Goal: Task Accomplishment & Management: Complete application form

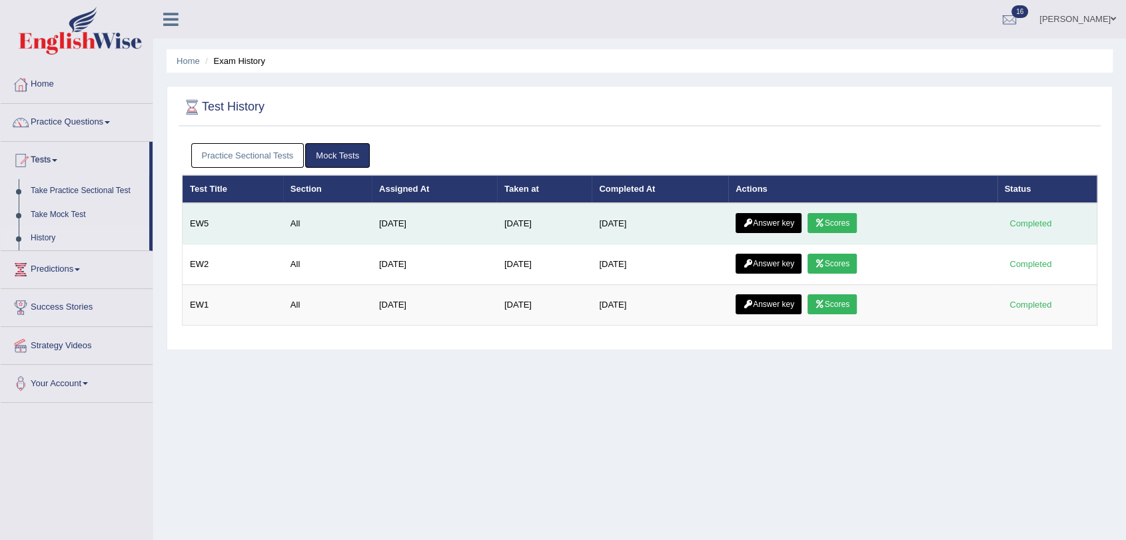
click at [825, 220] on icon at bounding box center [820, 223] width 10 height 8
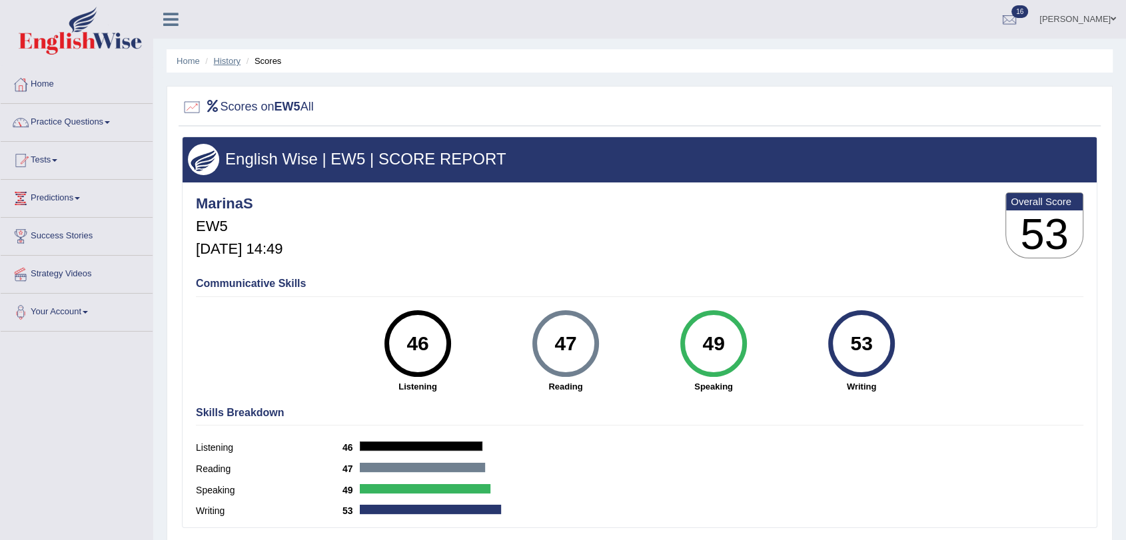
click at [224, 59] on link "History" at bounding box center [227, 61] width 27 height 10
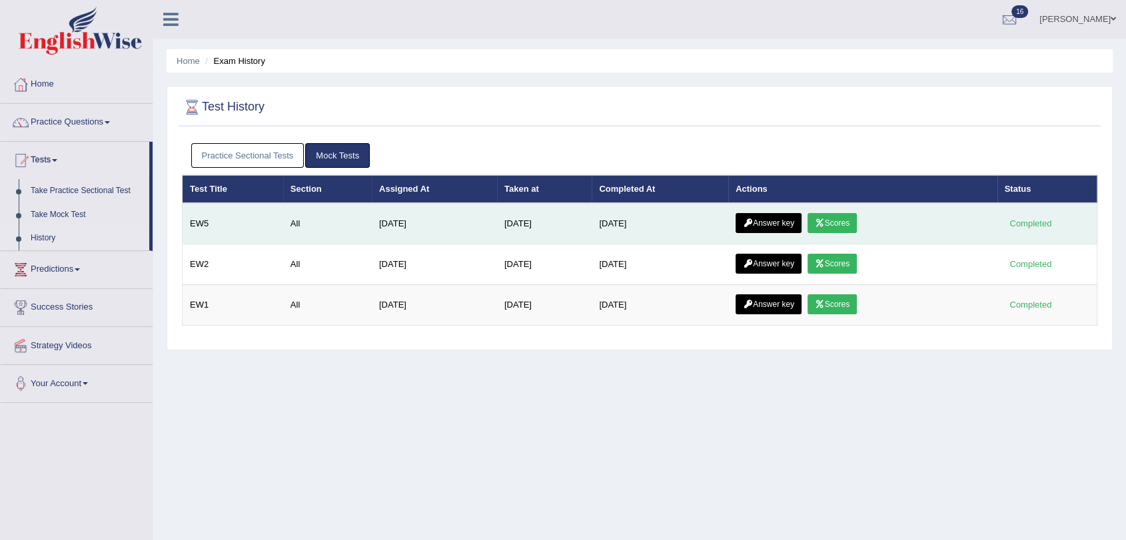
click at [774, 224] on link "Answer key" at bounding box center [769, 223] width 66 height 20
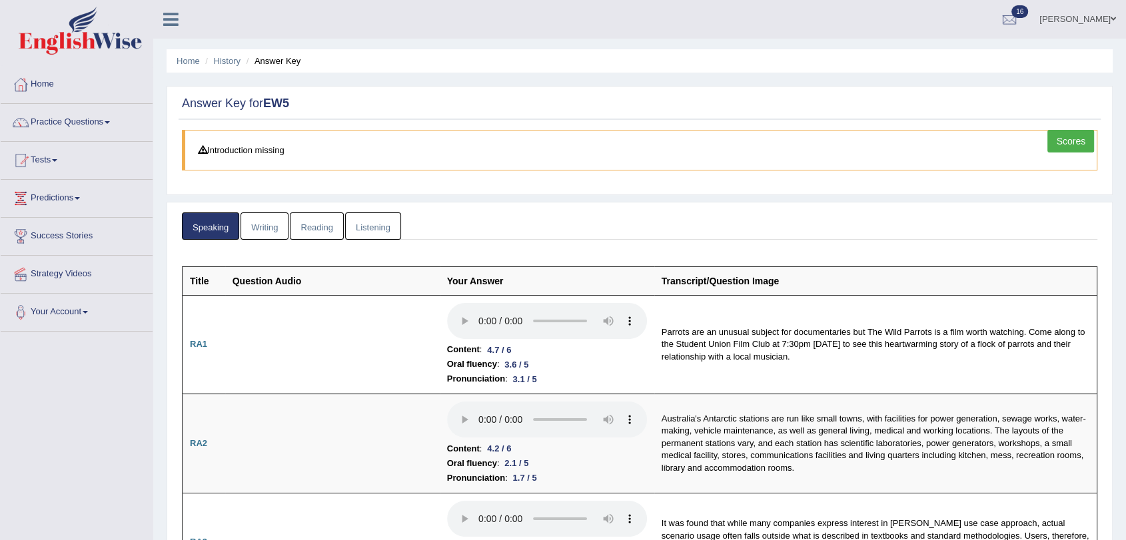
click at [258, 227] on link "Writing" at bounding box center [265, 226] width 48 height 27
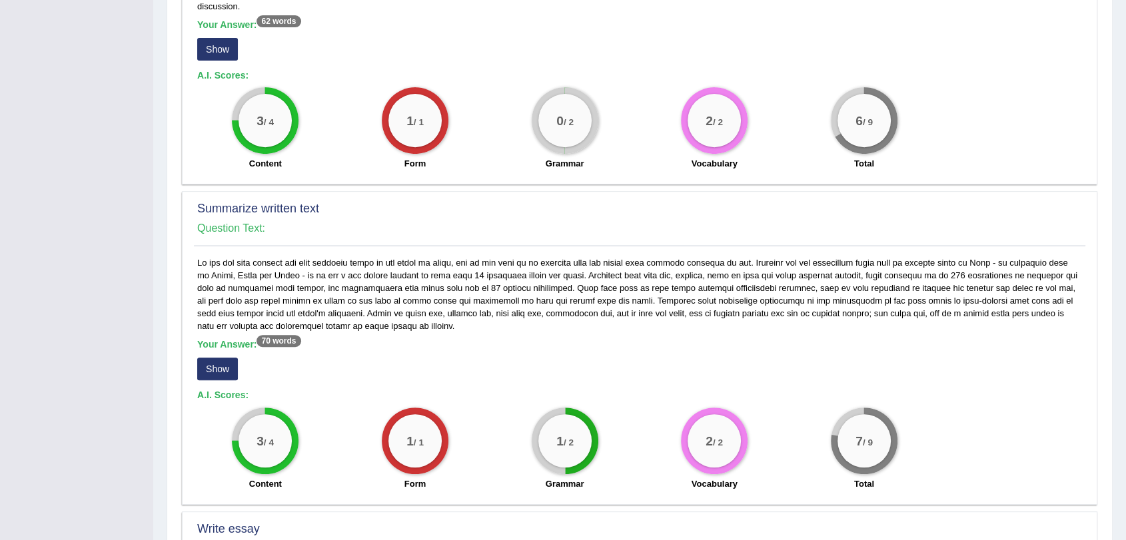
scroll to position [544, 0]
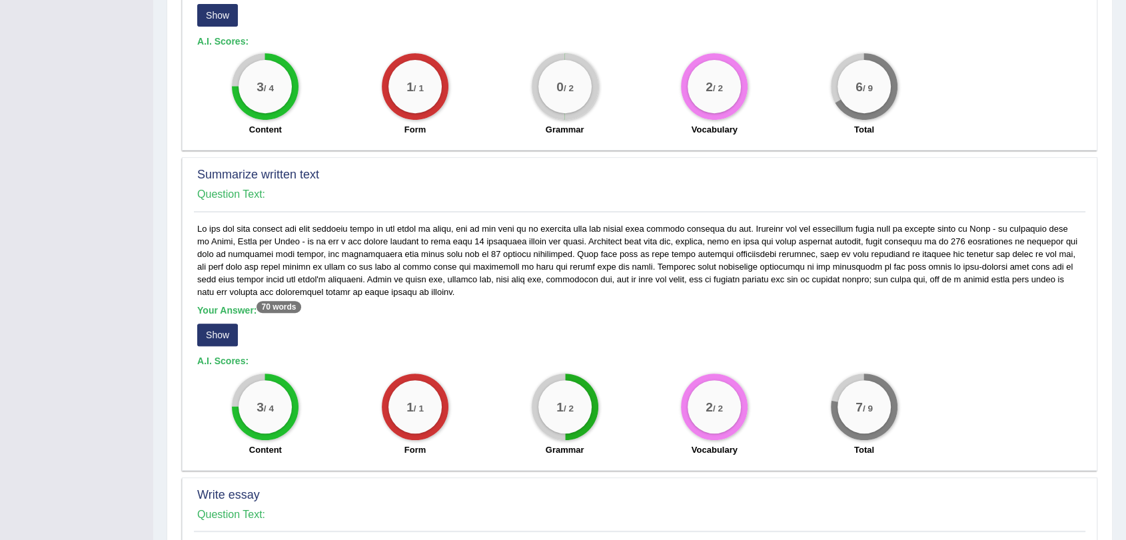
click at [219, 324] on button "Show" at bounding box center [217, 335] width 41 height 23
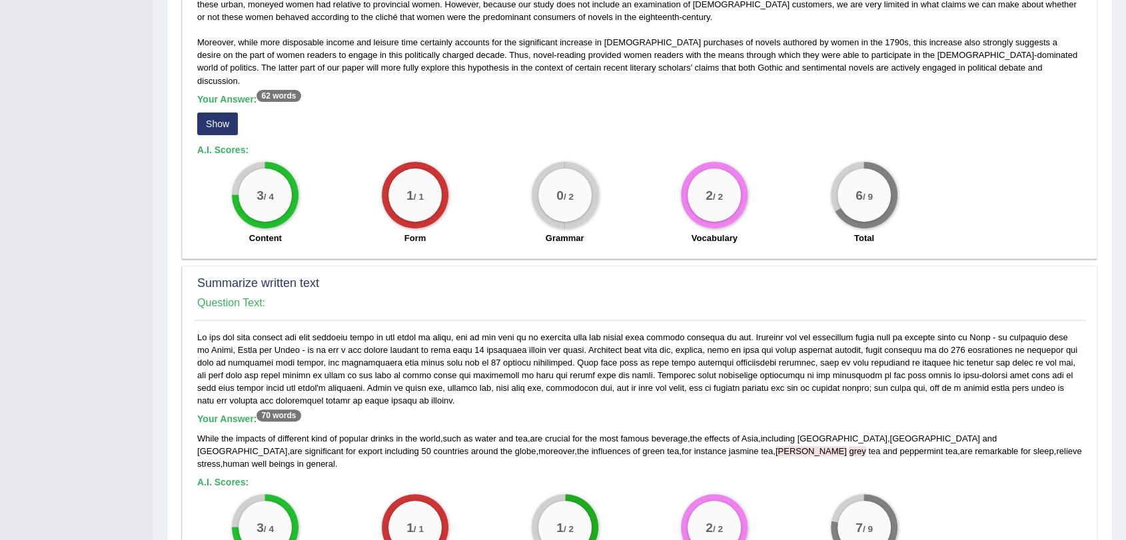
scroll to position [470, 0]
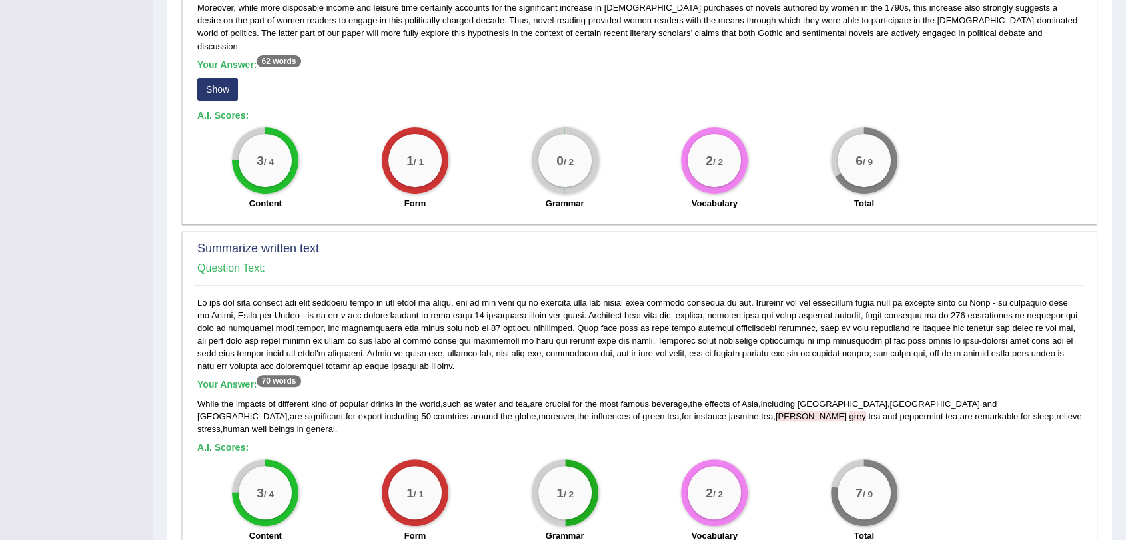
click at [214, 78] on button "Show" at bounding box center [217, 89] width 41 height 23
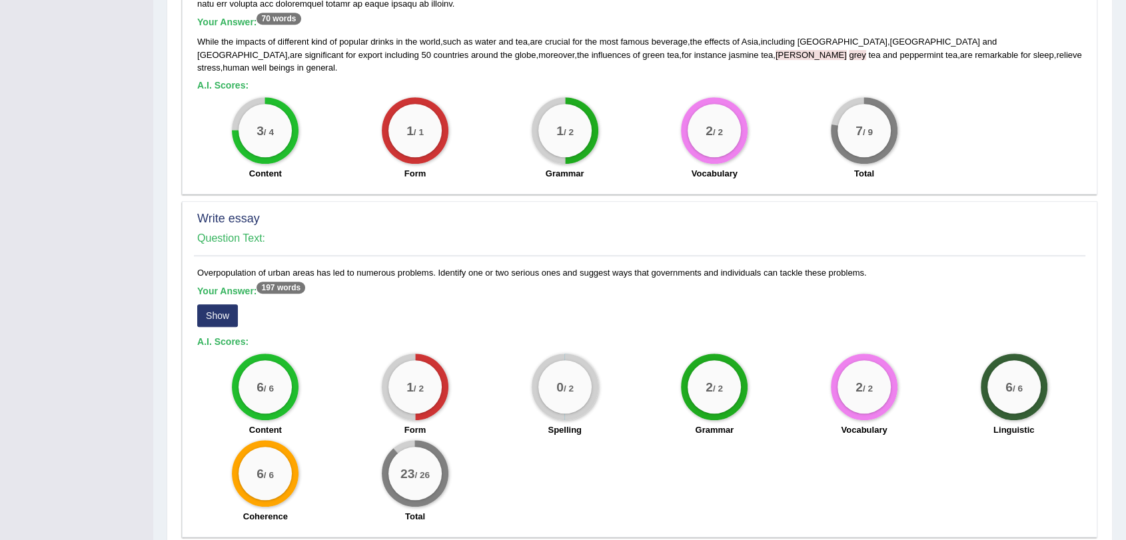
scroll to position [840, 0]
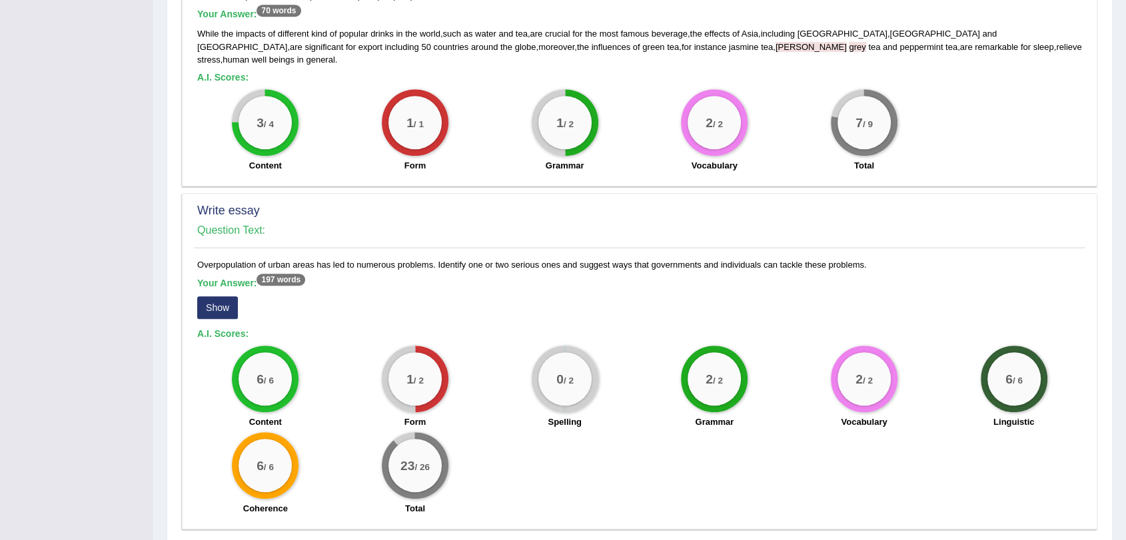
click at [204, 297] on button "Show" at bounding box center [217, 308] width 41 height 23
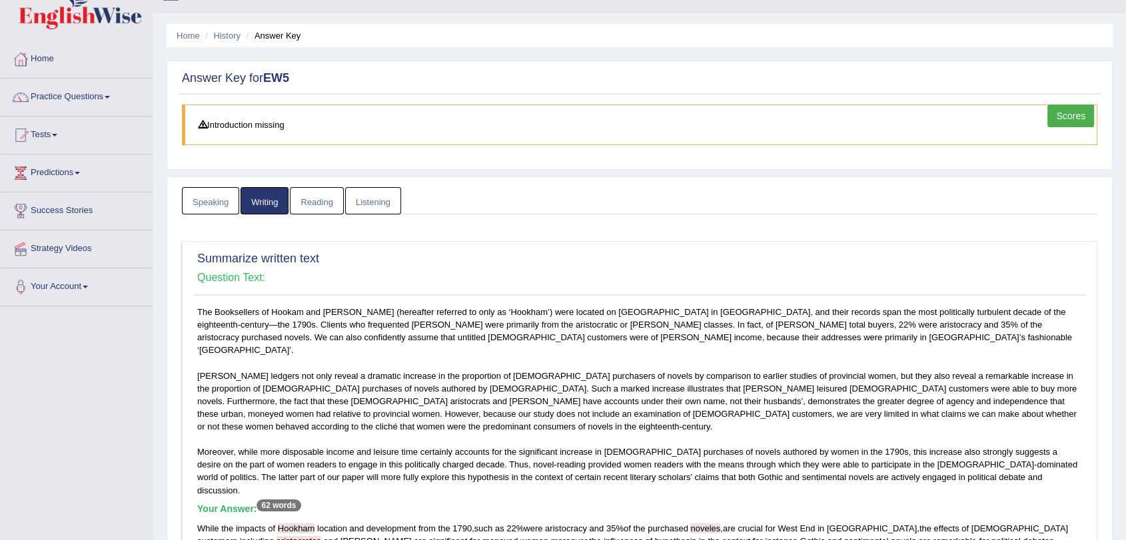
scroll to position [0, 0]
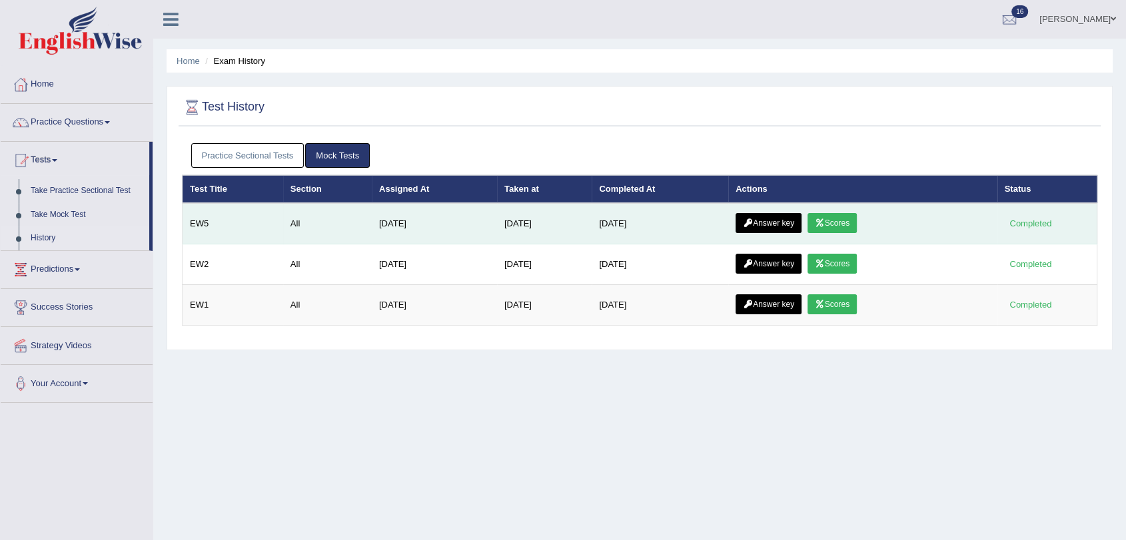
click at [773, 225] on link "Answer key" at bounding box center [769, 223] width 66 height 20
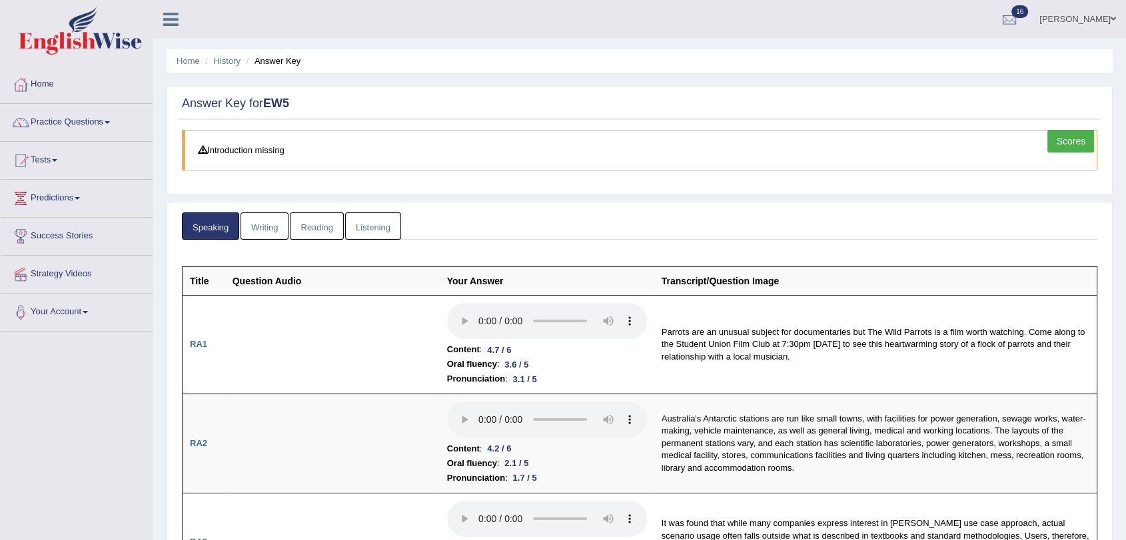
click at [271, 219] on link "Writing" at bounding box center [265, 226] width 48 height 27
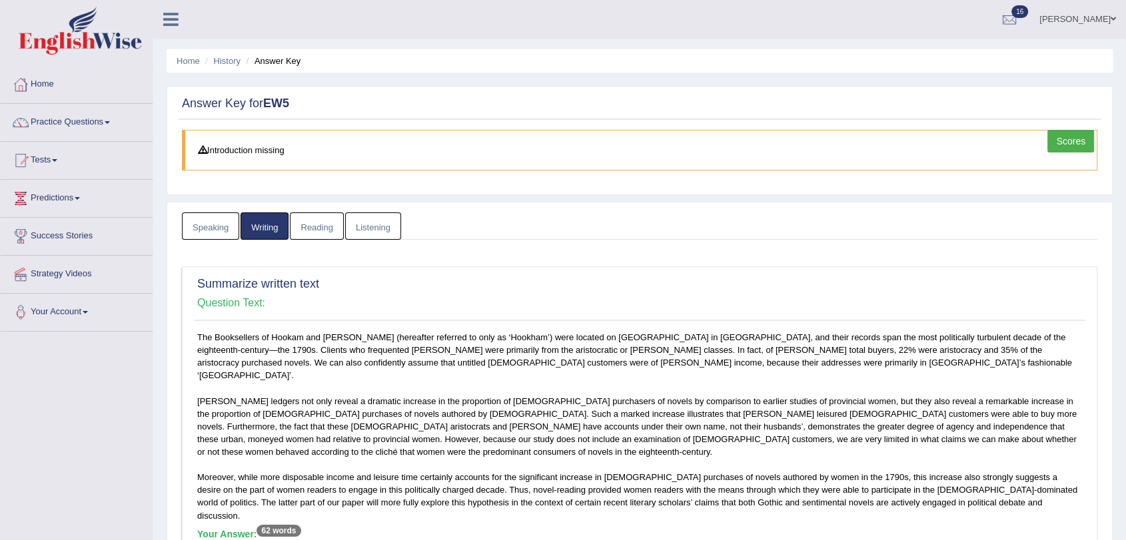
click at [307, 225] on link "Reading" at bounding box center [316, 226] width 53 height 27
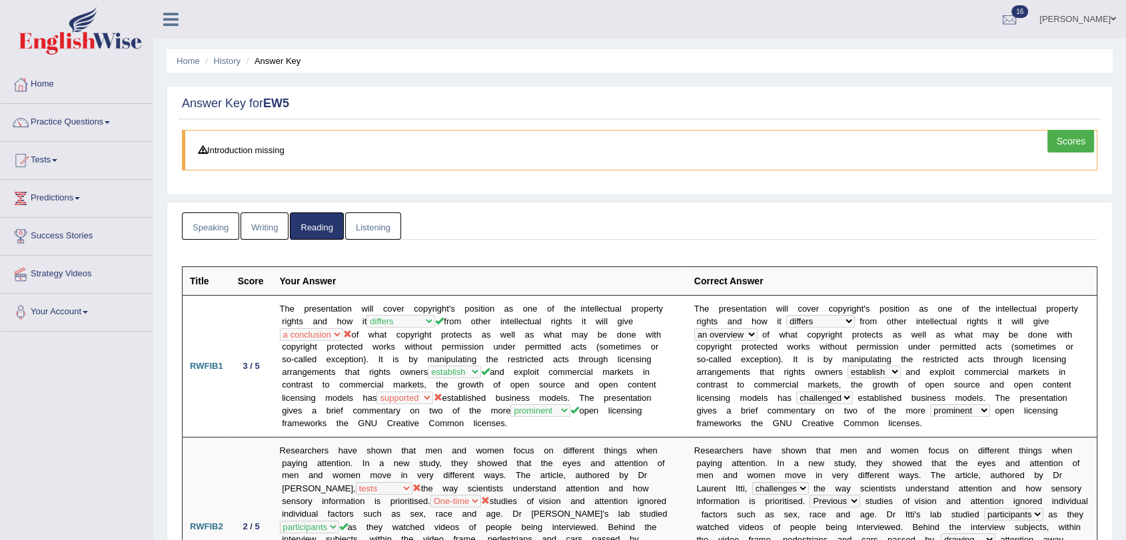
click at [367, 219] on link "Listening" at bounding box center [373, 226] width 56 height 27
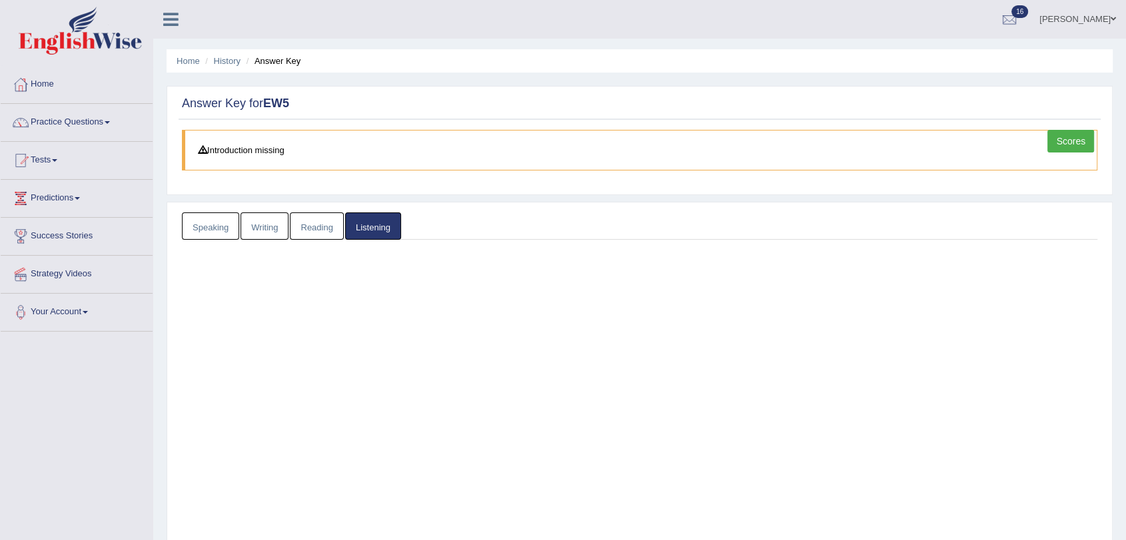
click at [367, 219] on link "Listening" at bounding box center [373, 226] width 56 height 27
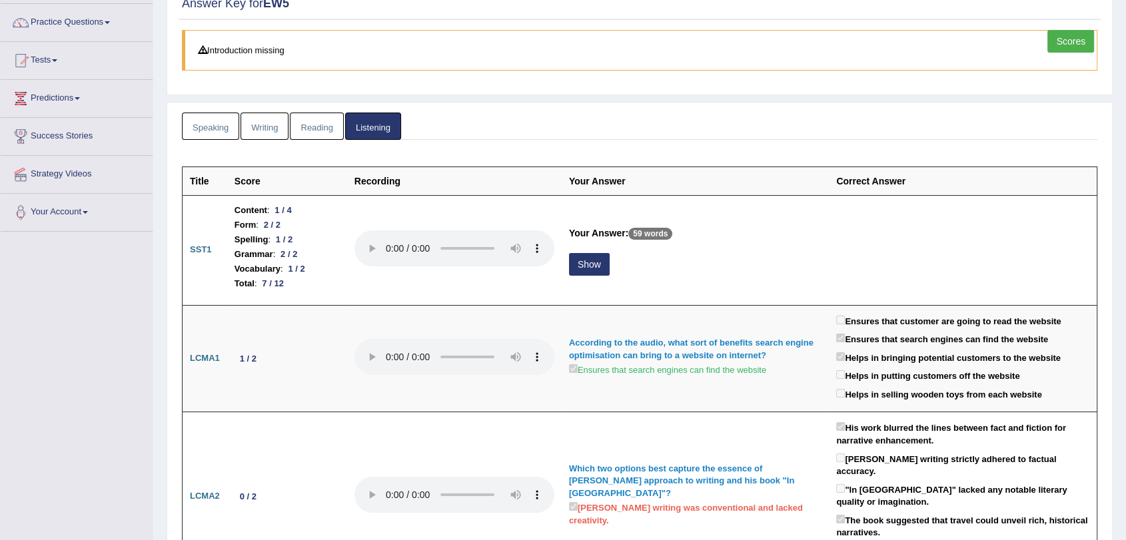
scroll to position [65, 0]
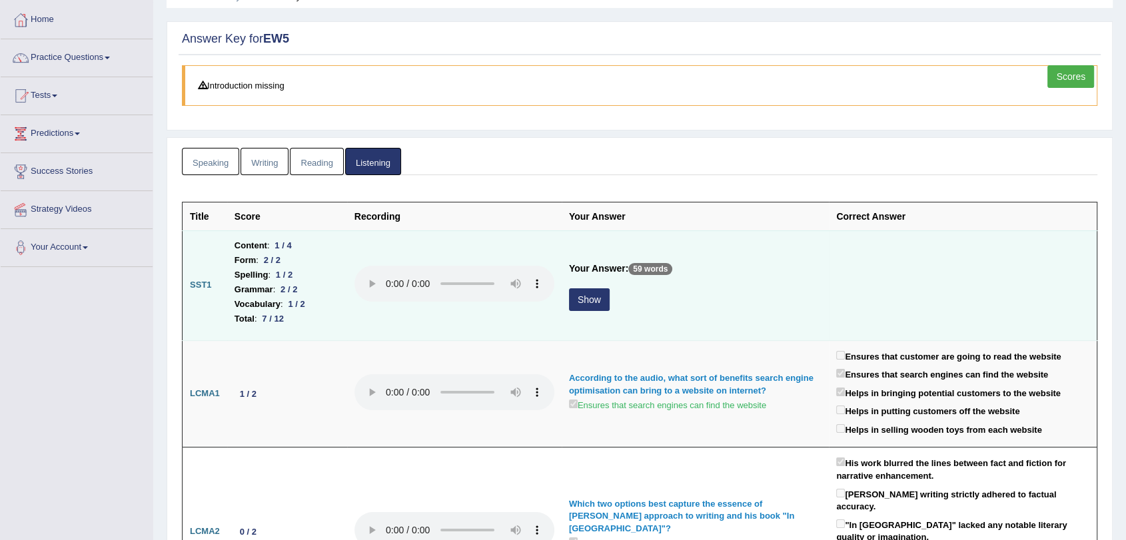
click at [594, 297] on button "Show" at bounding box center [589, 300] width 41 height 23
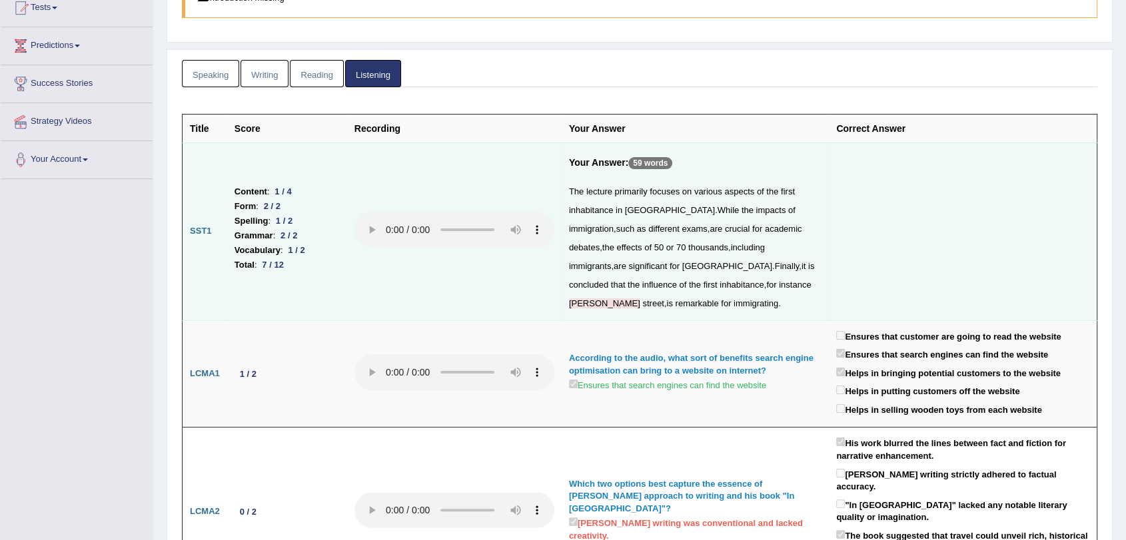
scroll to position [0, 0]
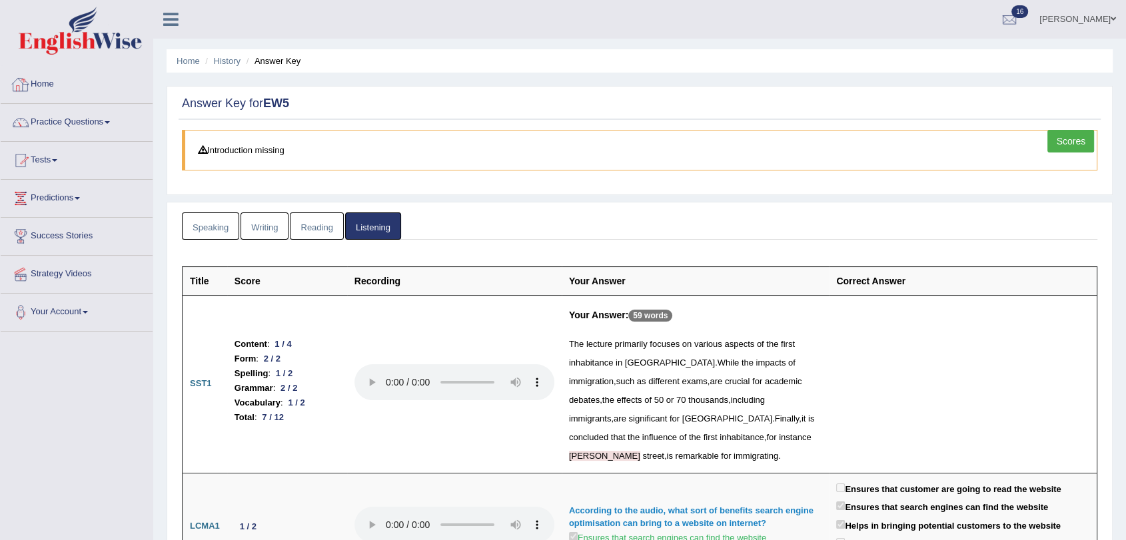
click at [43, 83] on link "Home" at bounding box center [77, 82] width 152 height 33
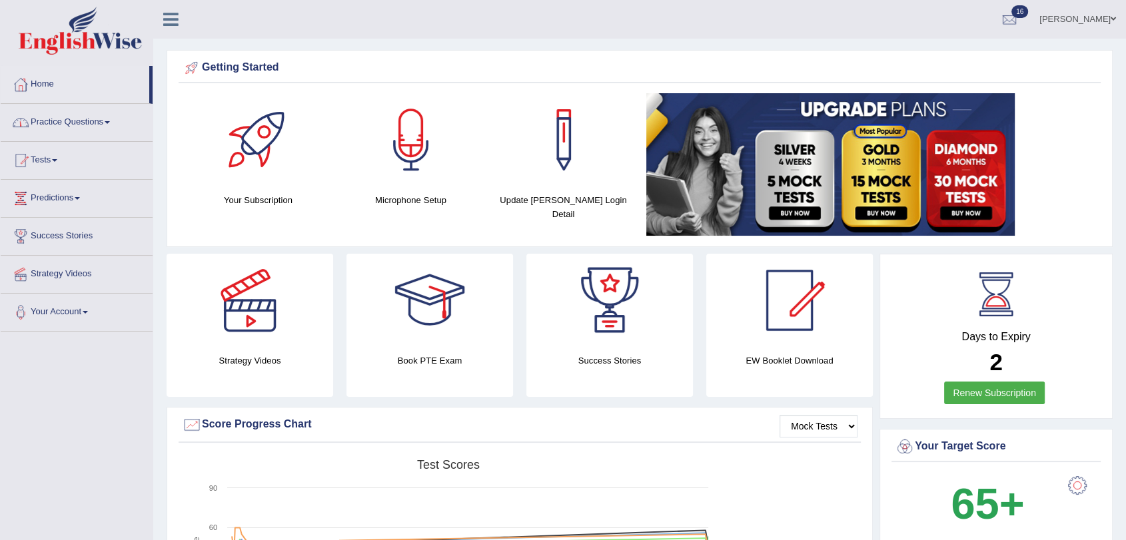
click at [69, 120] on link "Practice Questions" at bounding box center [77, 120] width 152 height 33
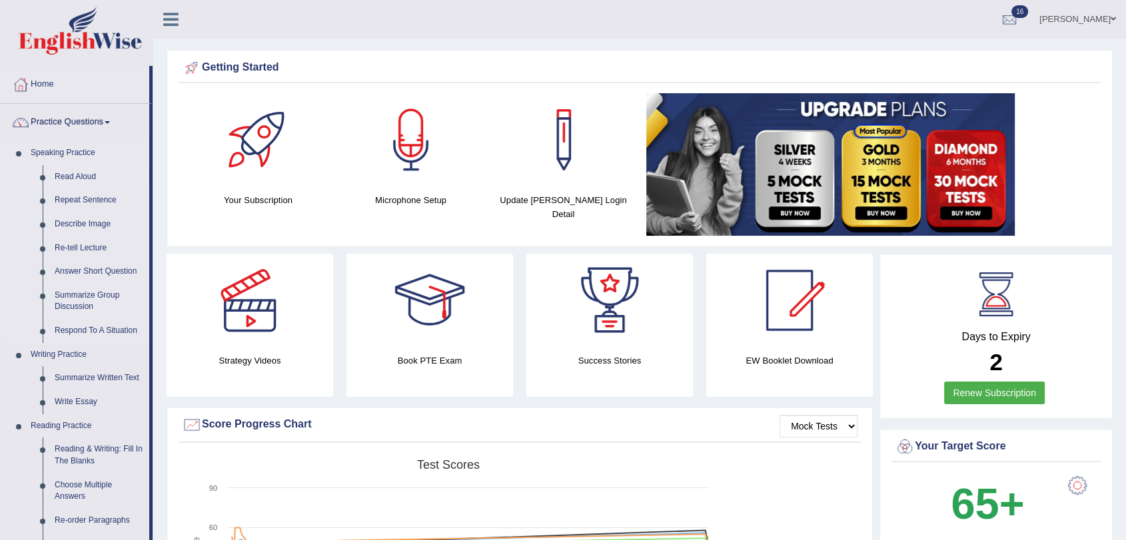
click at [92, 174] on link "Read Aloud" at bounding box center [99, 177] width 101 height 24
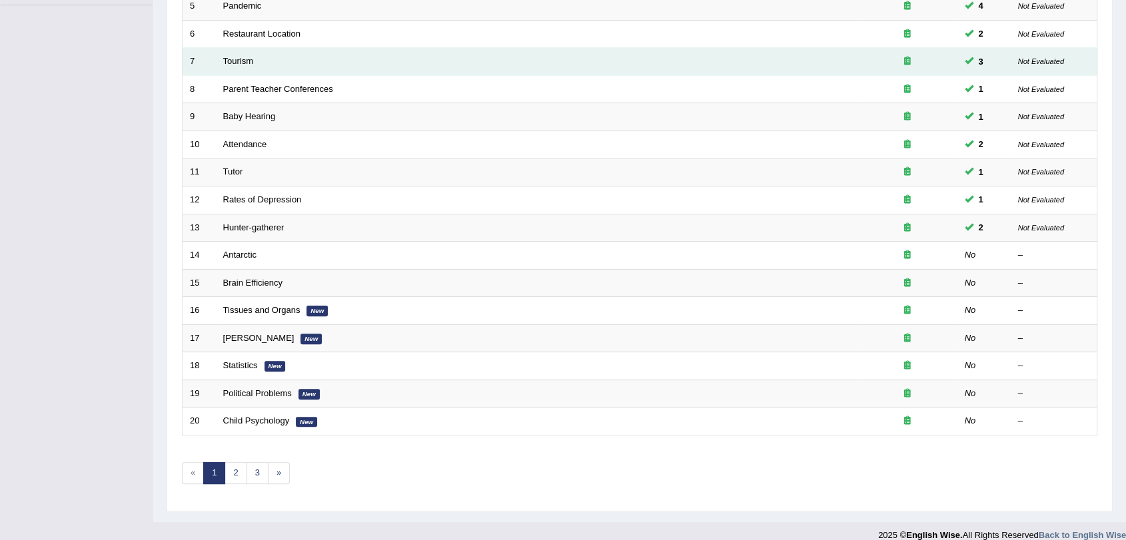
scroll to position [341, 0]
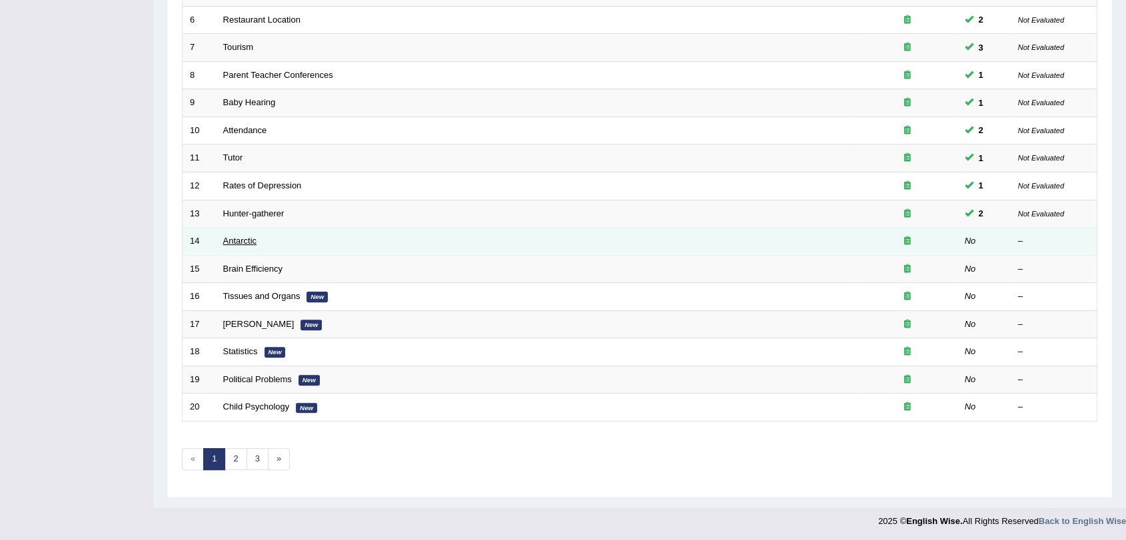
click at [235, 241] on link "Antarctic" at bounding box center [240, 241] width 34 height 10
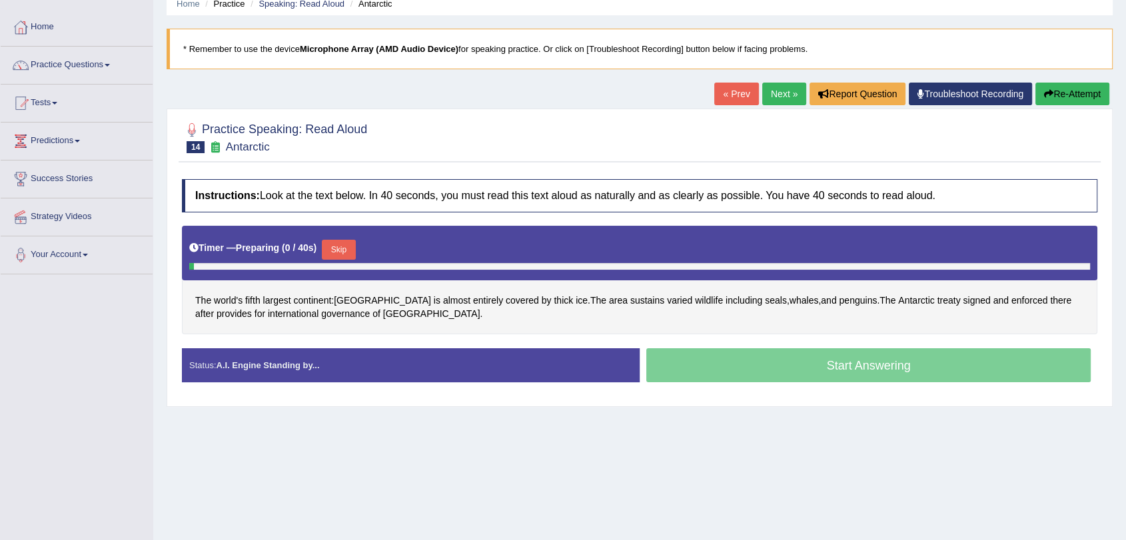
scroll to position [148, 0]
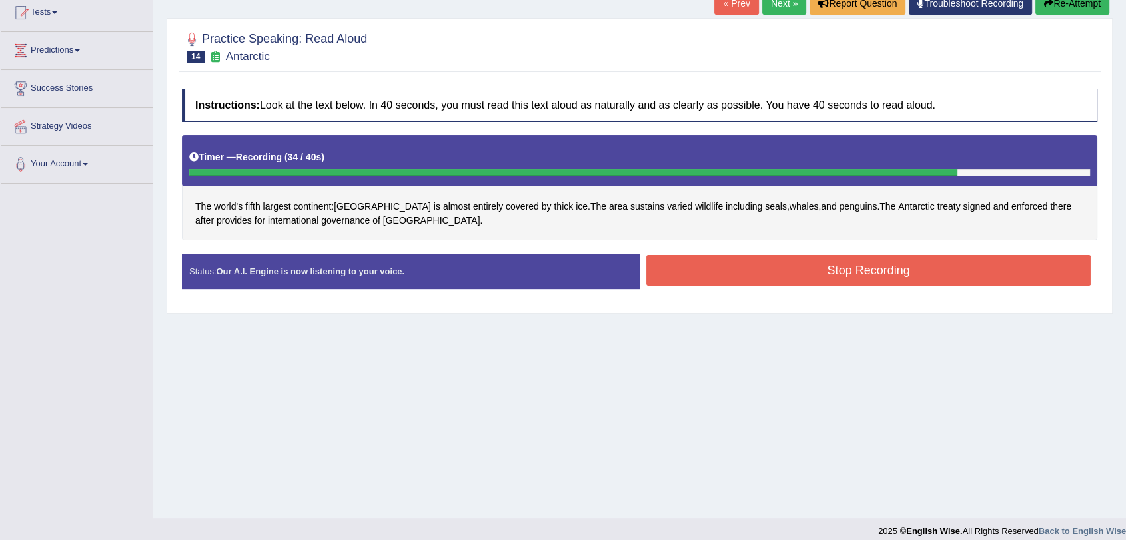
click at [719, 272] on button "Stop Recording" at bounding box center [868, 270] width 444 height 31
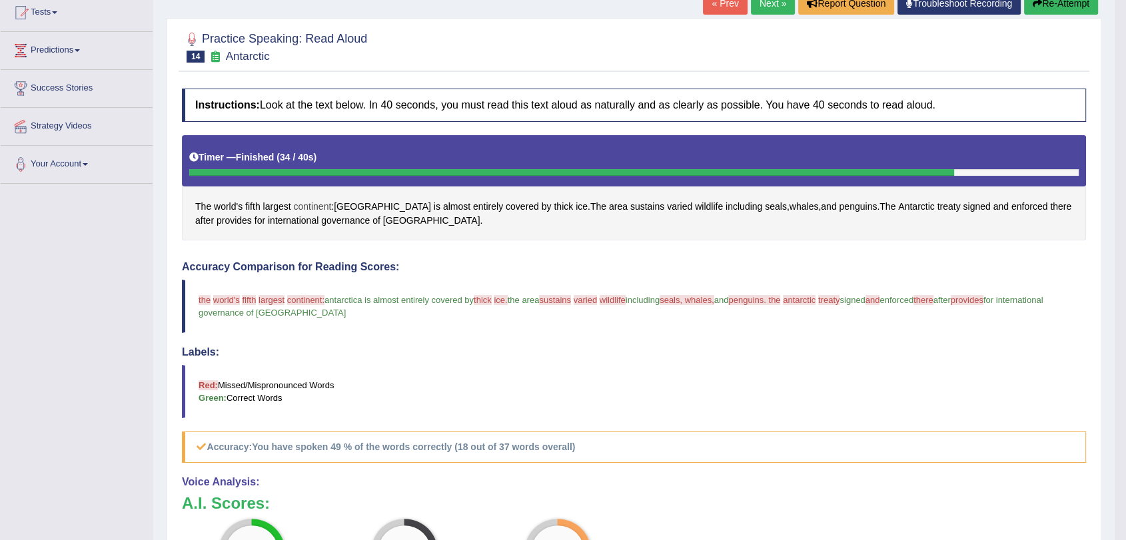
click at [317, 205] on span "continent" at bounding box center [312, 207] width 38 height 14
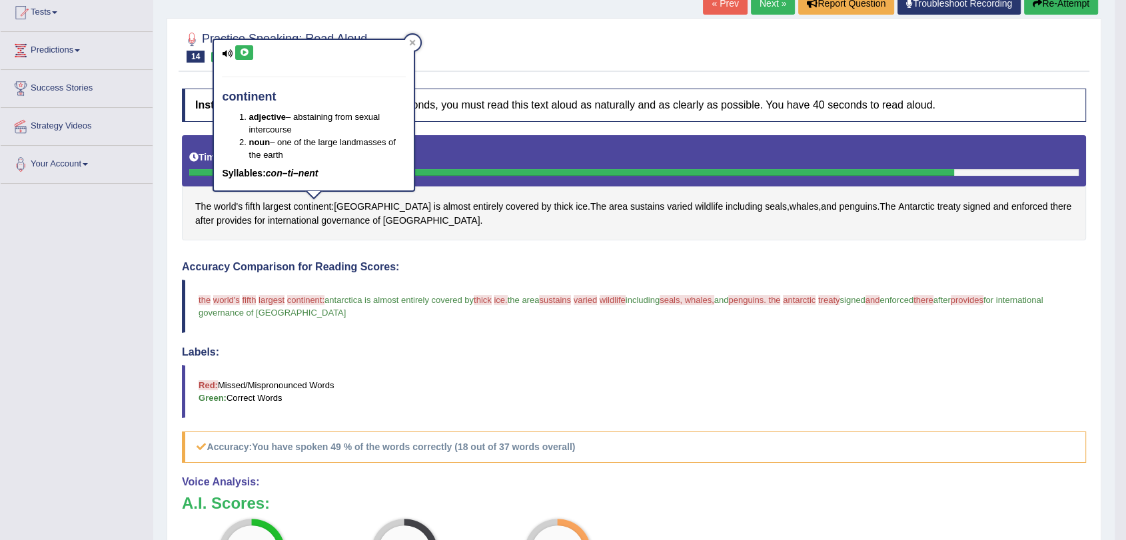
click at [243, 57] on button at bounding box center [244, 52] width 18 height 15
click at [243, 55] on icon at bounding box center [244, 53] width 10 height 8
click at [371, 207] on span "[GEOGRAPHIC_DATA]" at bounding box center [382, 207] width 97 height 14
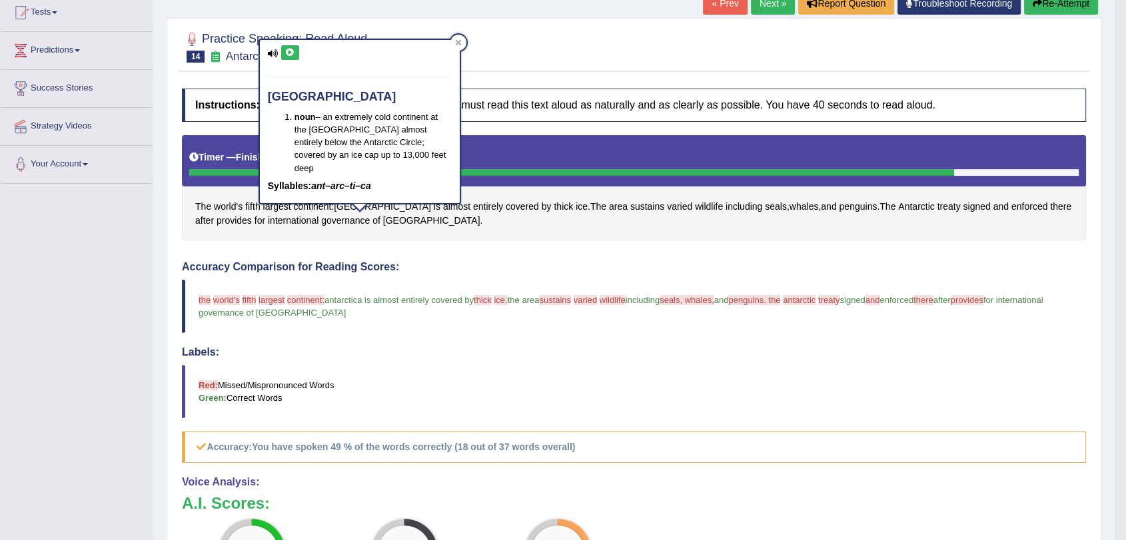
click at [288, 52] on icon at bounding box center [290, 53] width 10 height 8
click at [473, 207] on span "entirely" at bounding box center [488, 207] width 30 height 14
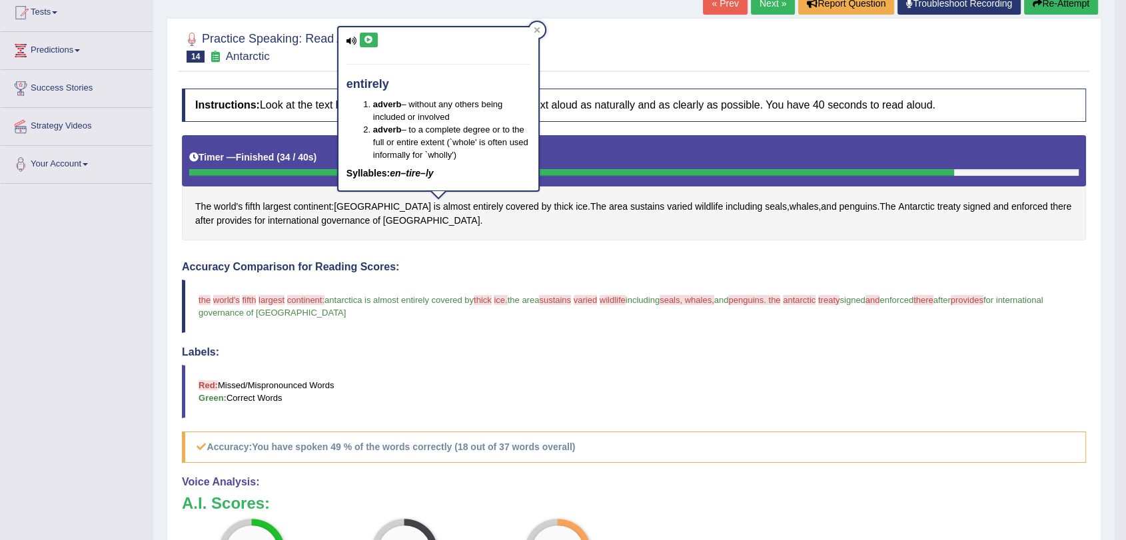
click at [365, 42] on icon at bounding box center [369, 40] width 10 height 8
click at [368, 37] on icon at bounding box center [369, 40] width 10 height 8
click at [506, 207] on span "covered" at bounding box center [522, 207] width 33 height 14
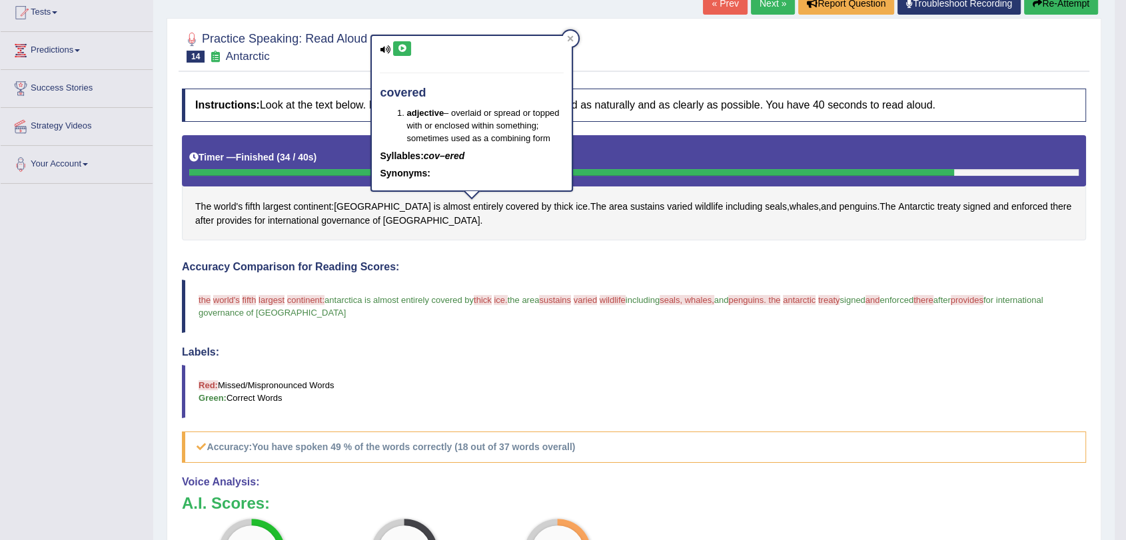
click at [405, 49] on icon at bounding box center [402, 49] width 10 height 8
click at [554, 207] on span "thick" at bounding box center [563, 207] width 19 height 14
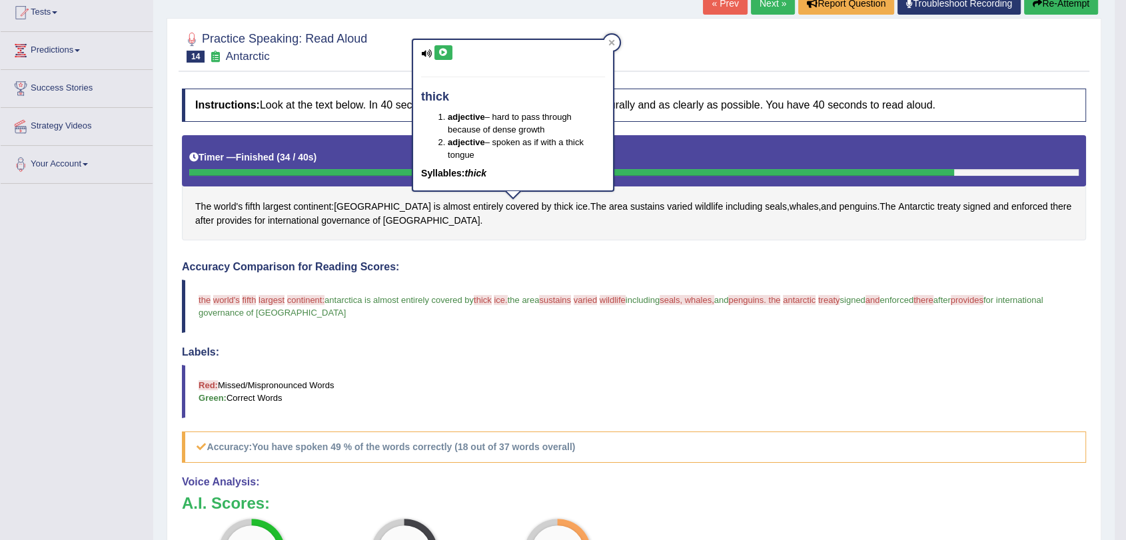
click at [440, 47] on button at bounding box center [443, 52] width 18 height 15
click at [442, 53] on icon at bounding box center [443, 53] width 10 height 8
click at [514, 235] on div "The world's fifth largest continent : Antarctica is almost entirely covered by …" at bounding box center [634, 188] width 904 height 106
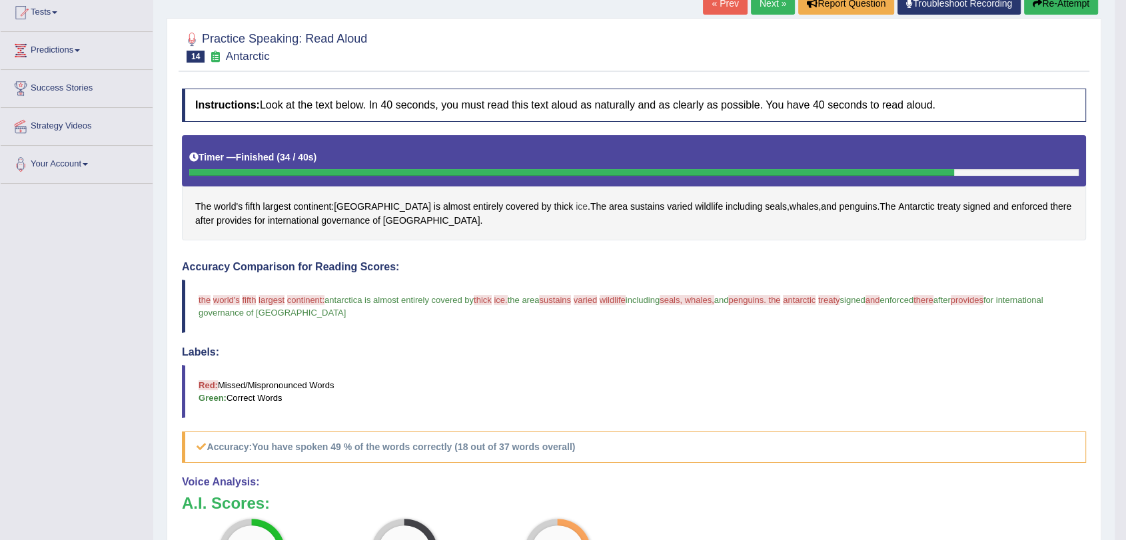
click at [576, 211] on span "ice" at bounding box center [582, 207] width 12 height 14
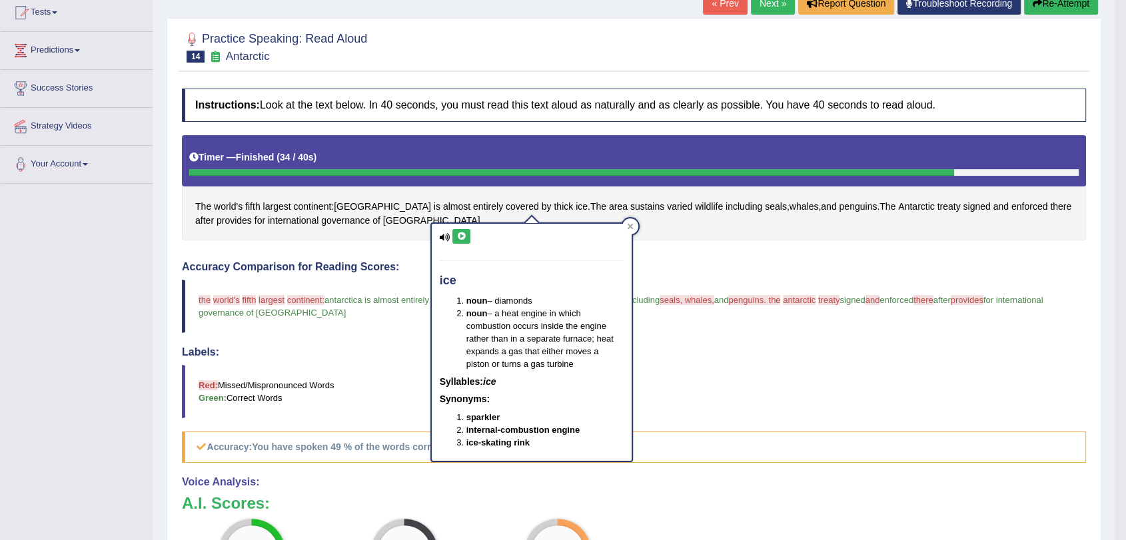
click at [458, 243] on div "ice noun – diamonds noun – a heat engine in which combustion occurs inside the …" at bounding box center [532, 343] width 200 height 238
click at [460, 236] on icon at bounding box center [461, 237] width 10 height 8
click at [463, 237] on icon at bounding box center [461, 237] width 10 height 8
click at [668, 265] on h4 "Accuracy Comparison for Reading Scores:" at bounding box center [634, 267] width 904 height 12
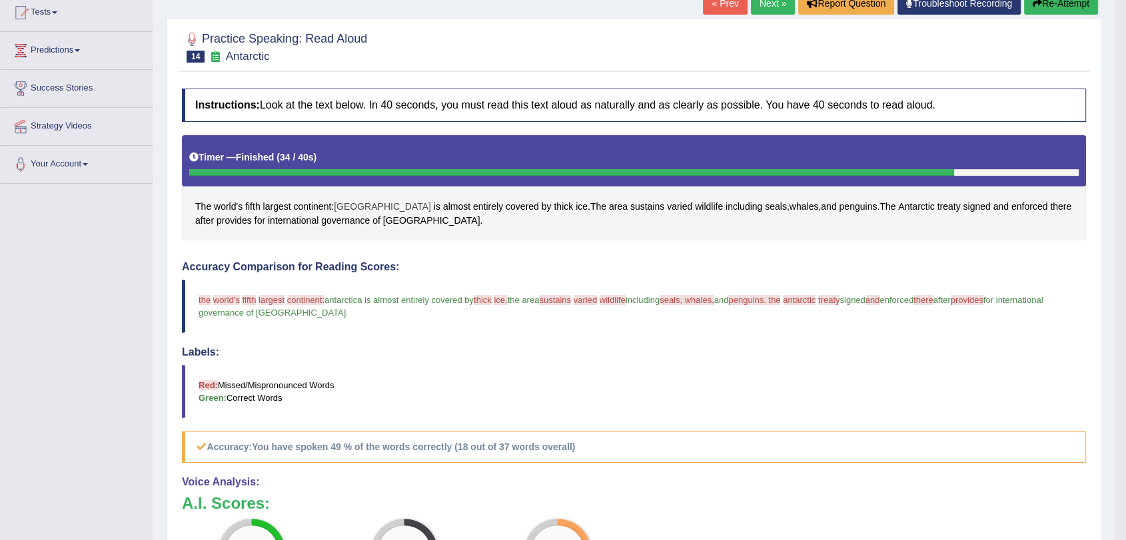
click at [365, 205] on span "[GEOGRAPHIC_DATA]" at bounding box center [382, 207] width 97 height 14
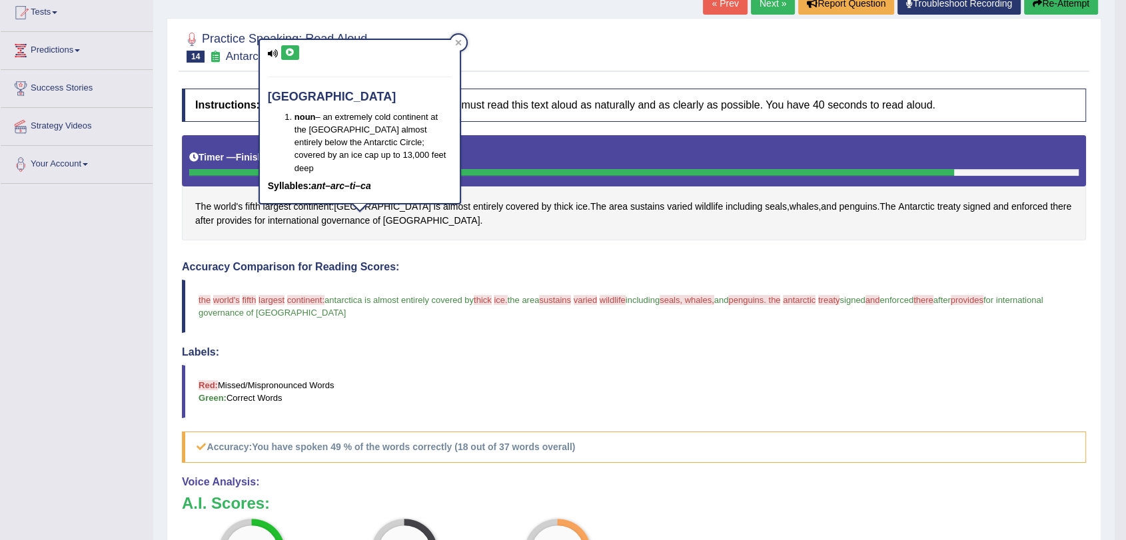
click at [295, 47] on button at bounding box center [290, 52] width 18 height 15
click at [524, 275] on div "Accuracy Comparison for Reading Scores: the largest world's continent fifth are…" at bounding box center [634, 362] width 904 height 202
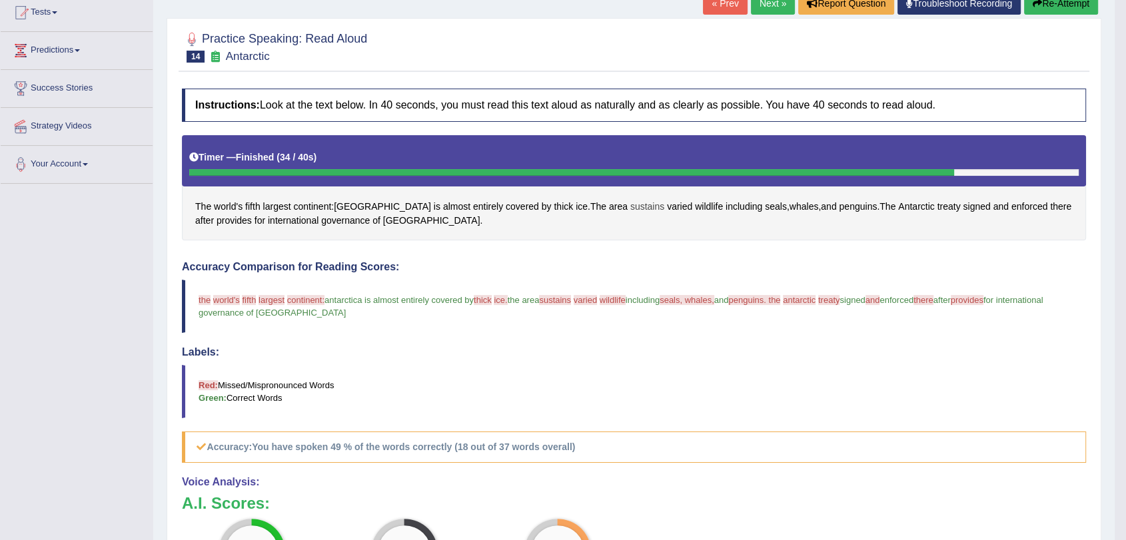
click at [630, 207] on span "sustains" at bounding box center [647, 207] width 34 height 14
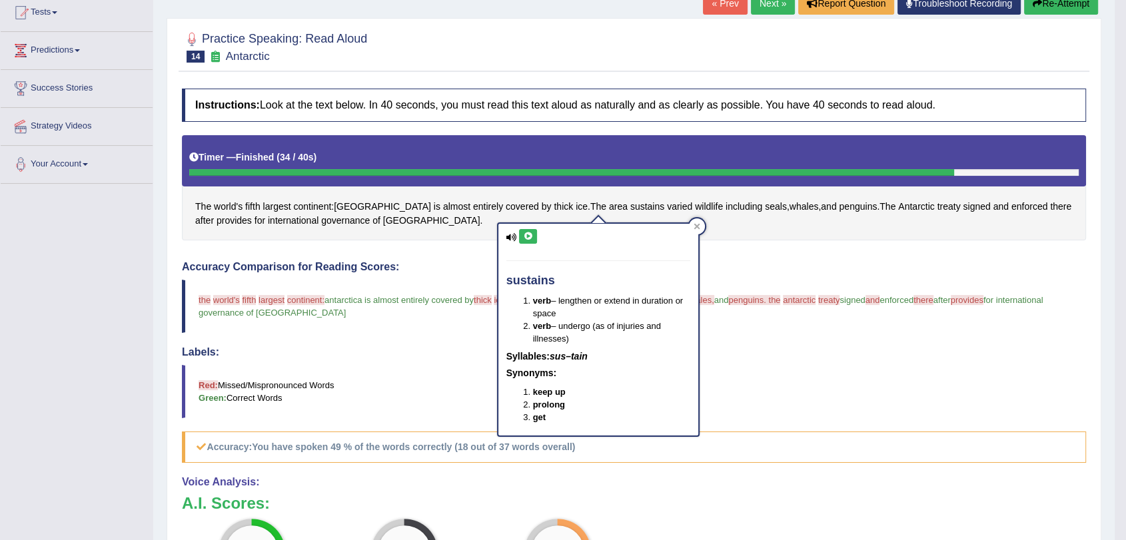
click at [526, 238] on icon at bounding box center [528, 237] width 10 height 8
click at [782, 242] on div "Instructions: Look at the text below. In 40 seconds, you must read this text al…" at bounding box center [634, 397] width 911 height 630
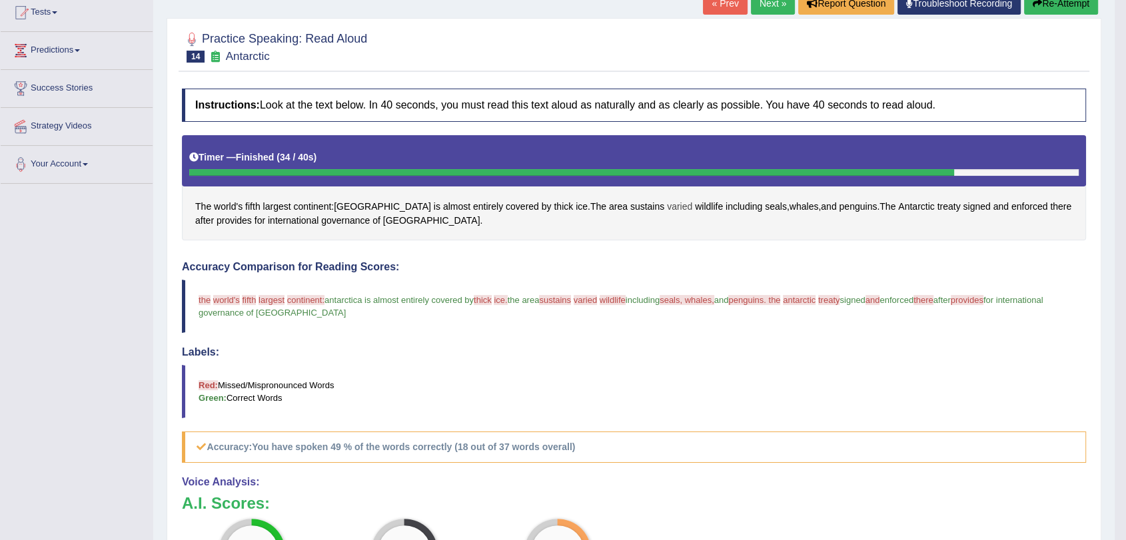
click at [667, 207] on span "varied" at bounding box center [679, 207] width 25 height 14
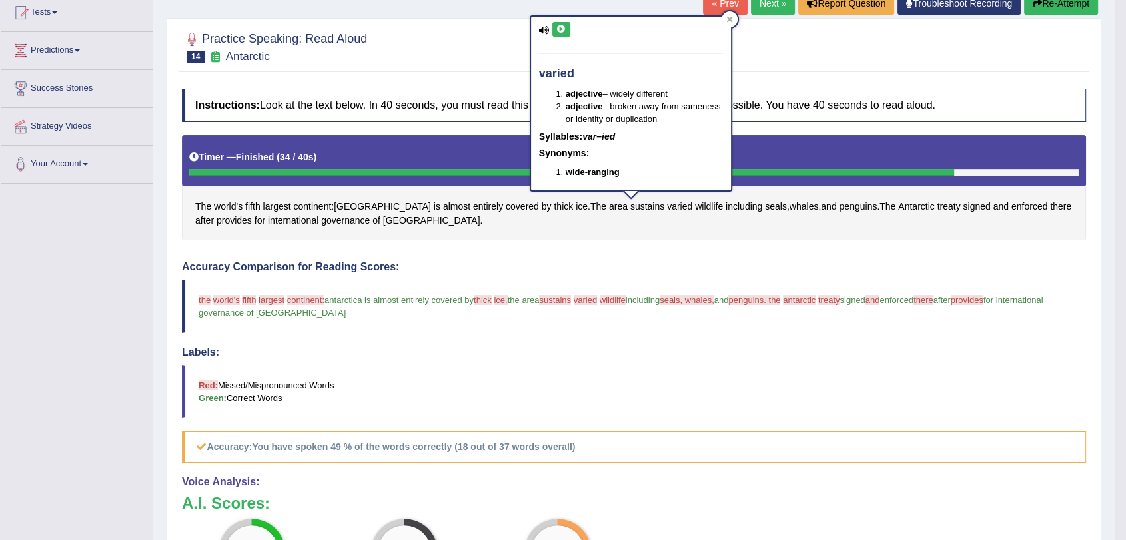
click at [565, 31] on icon at bounding box center [561, 29] width 10 height 8
click at [662, 247] on div "Instructions: Look at the text below. In 40 seconds, you must read this text al…" at bounding box center [634, 397] width 911 height 630
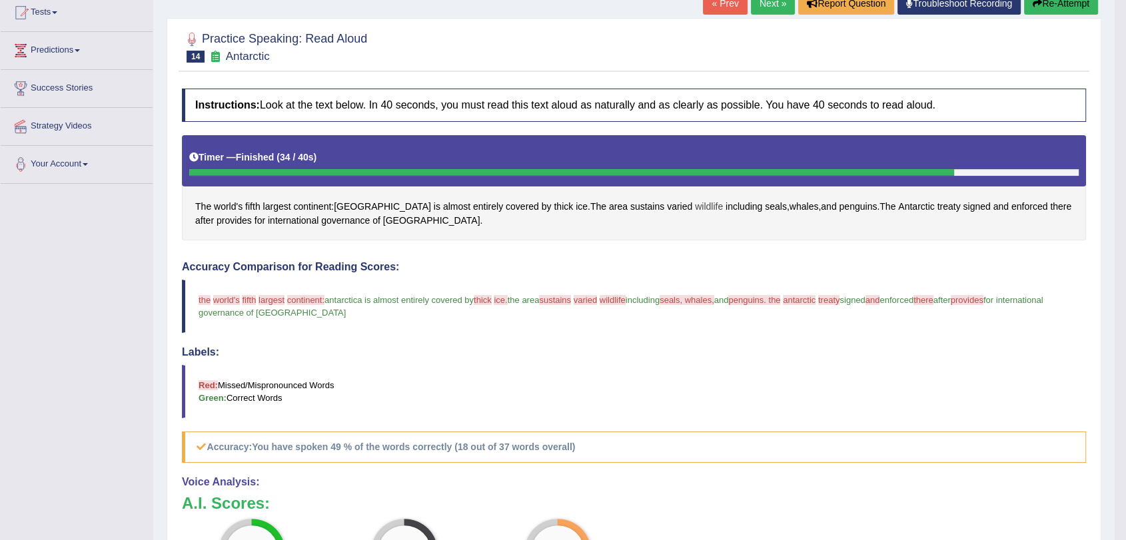
click at [695, 207] on span "wildlife" at bounding box center [709, 207] width 28 height 14
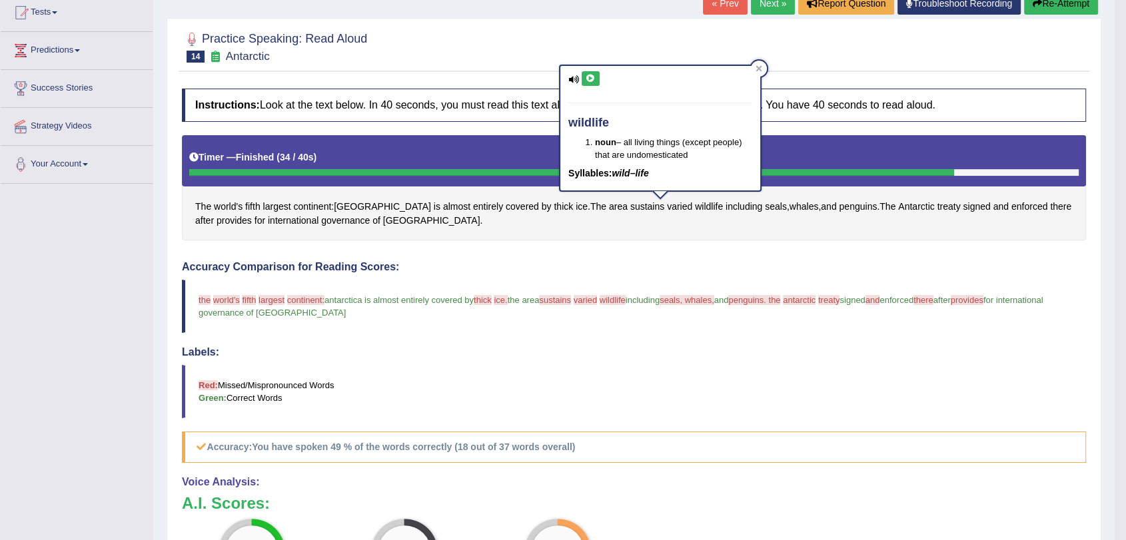
click at [592, 79] on icon at bounding box center [591, 79] width 10 height 8
click at [720, 233] on div "The world's fifth largest continent : Antarctica is almost entirely covered by …" at bounding box center [634, 188] width 904 height 106
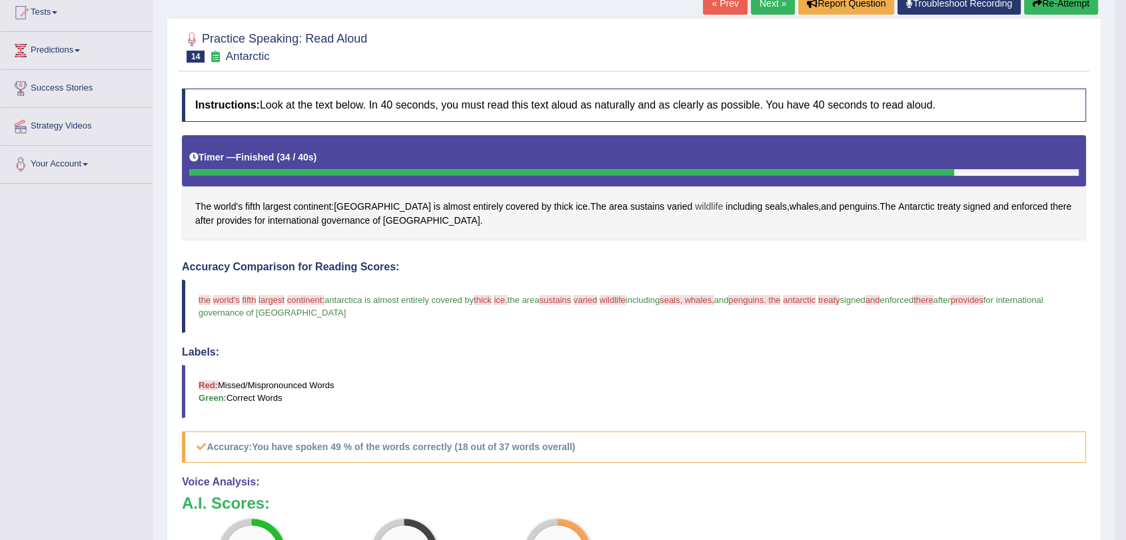
click at [695, 206] on span "wildlife" at bounding box center [709, 207] width 28 height 14
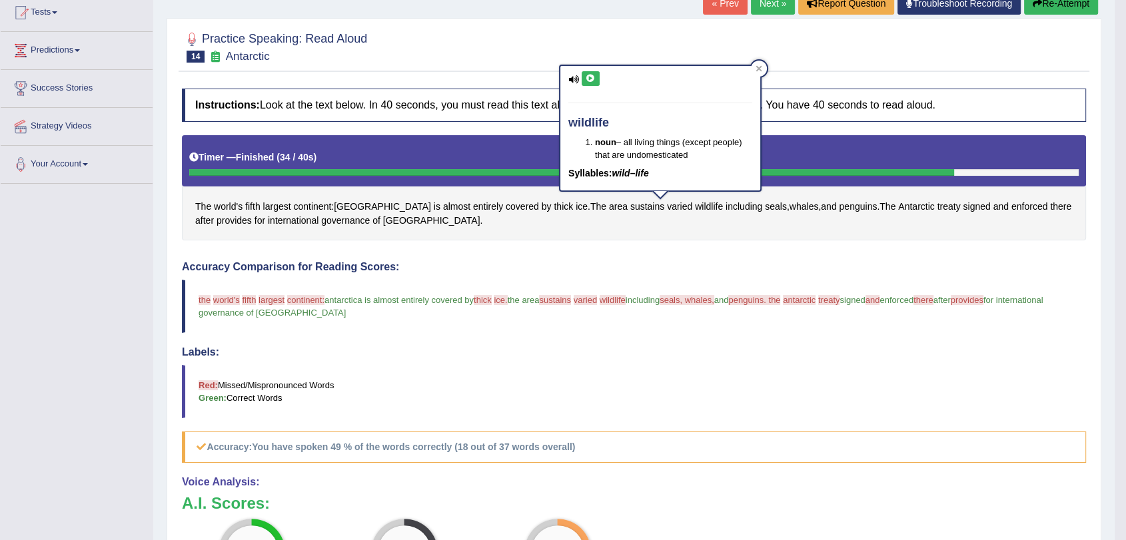
click at [594, 76] on icon at bounding box center [591, 79] width 10 height 8
click at [646, 227] on div "The world's fifth largest continent : Antarctica is almost entirely covered by …" at bounding box center [634, 188] width 904 height 106
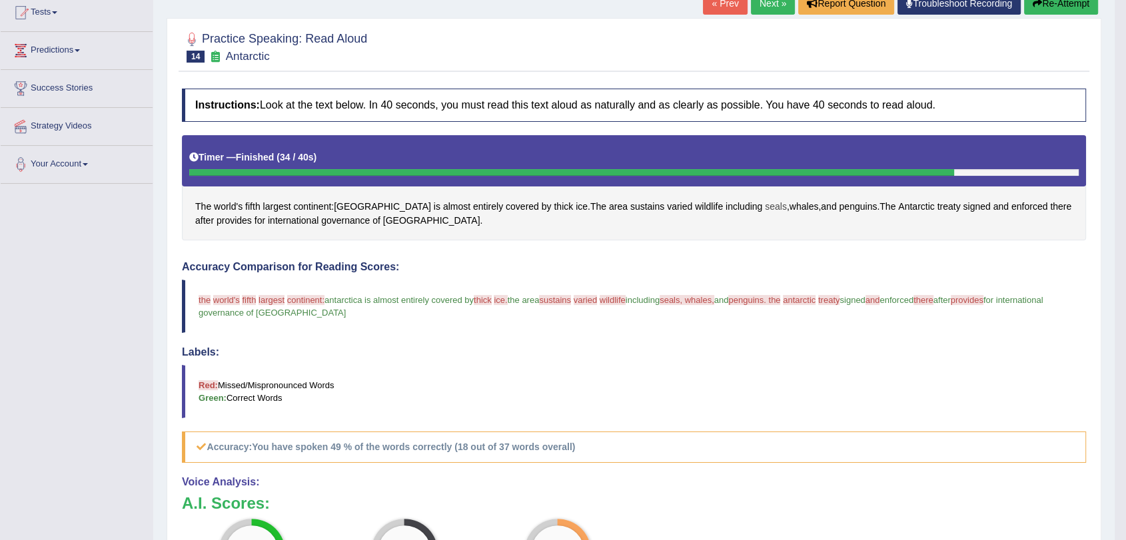
click at [765, 207] on span "seals" at bounding box center [776, 207] width 22 height 14
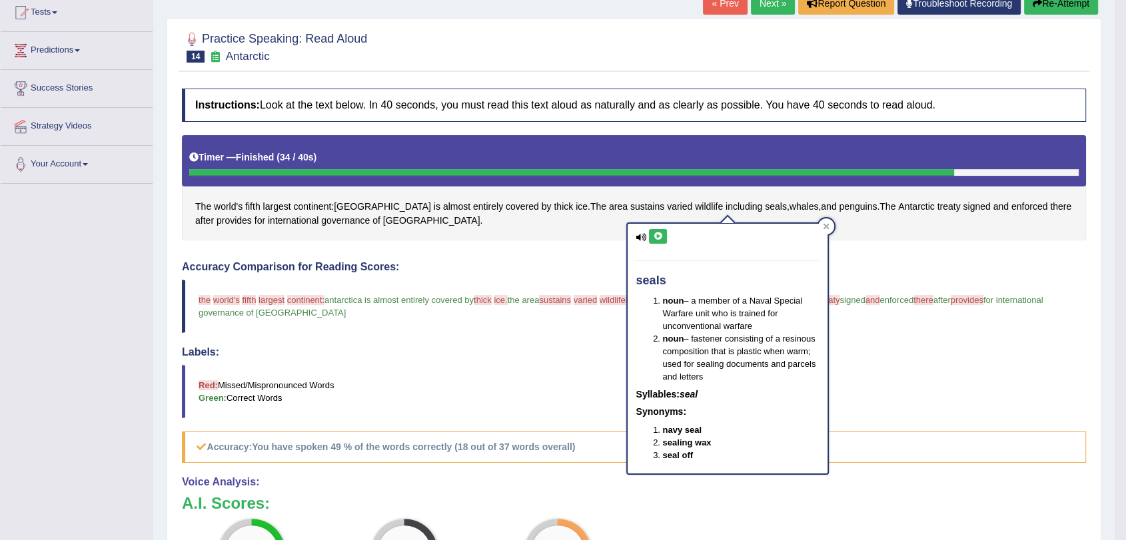
click at [662, 229] on button at bounding box center [658, 236] width 18 height 15
click at [662, 235] on icon at bounding box center [658, 237] width 10 height 8
click at [905, 259] on div "Instructions: Look at the text below. In 40 seconds, you must read this text al…" at bounding box center [634, 397] width 911 height 630
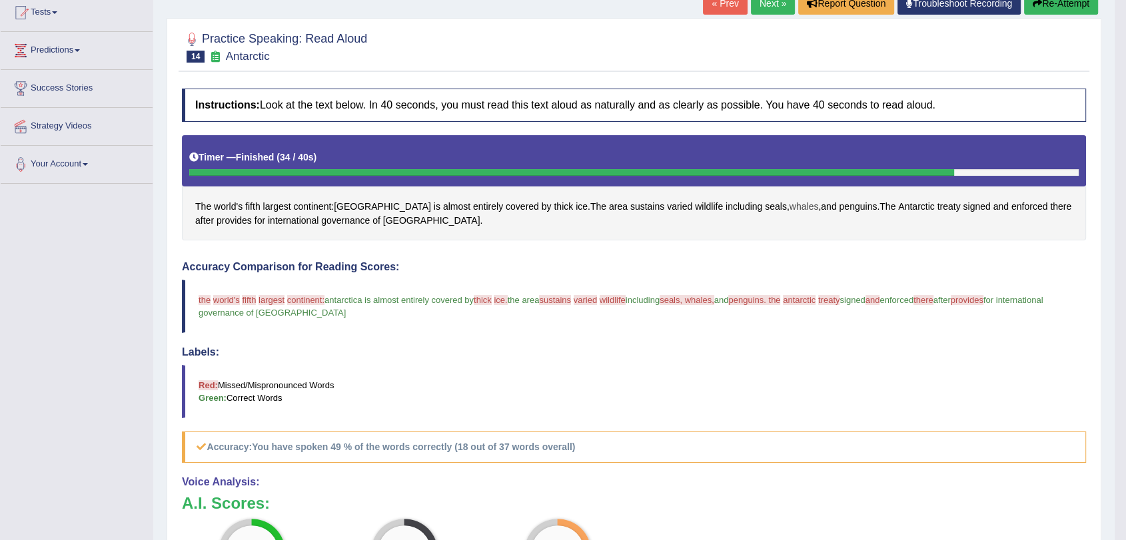
click at [790, 207] on span "whales" at bounding box center [804, 207] width 29 height 14
click at [758, 93] on icon at bounding box center [757, 91] width 10 height 8
click at [839, 209] on span "penguins" at bounding box center [858, 207] width 38 height 14
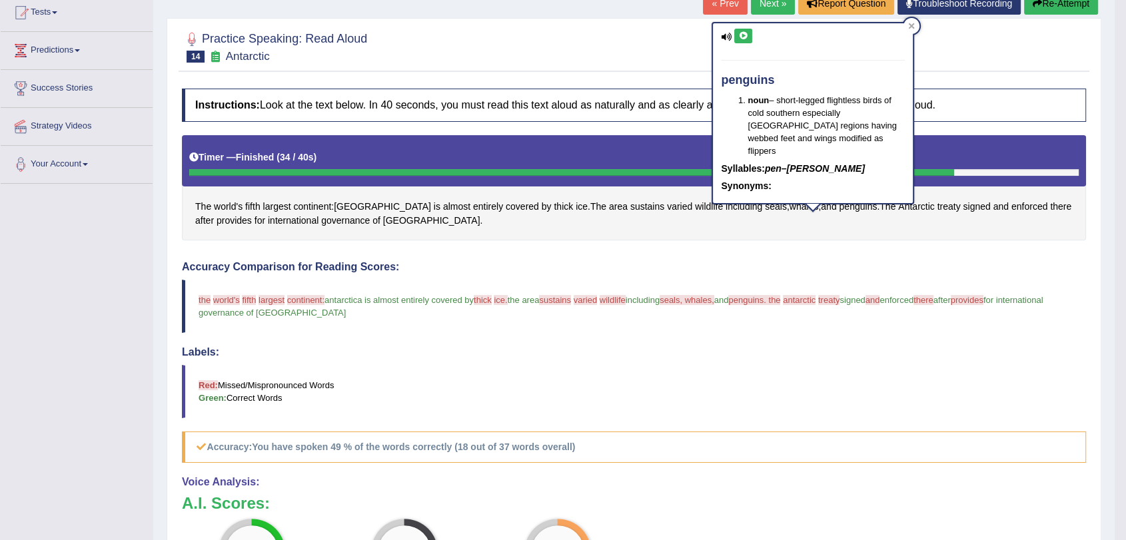
click at [738, 39] on icon at bounding box center [743, 36] width 10 height 8
click at [800, 229] on div "The world's fifth largest continent : Antarctica is almost entirely covered by …" at bounding box center [634, 188] width 904 height 106
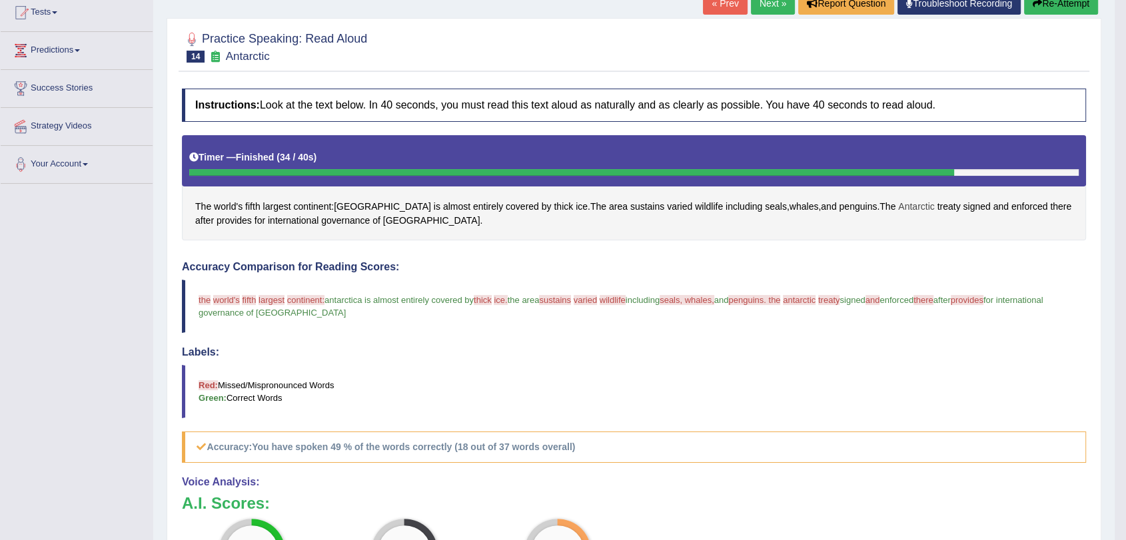
click at [898, 209] on span "Antarctic" at bounding box center [916, 207] width 36 height 14
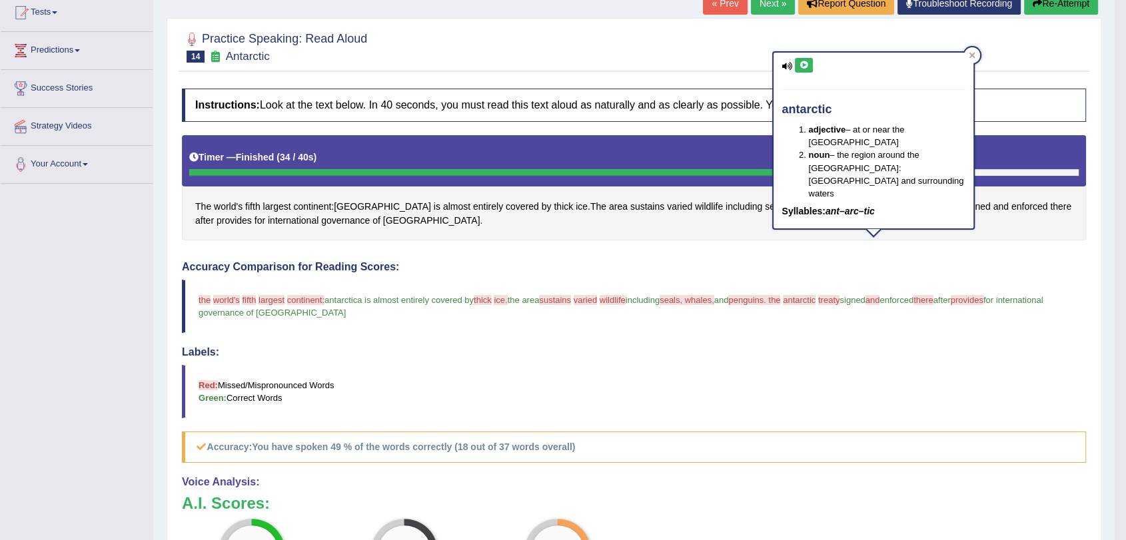
click at [802, 66] on icon at bounding box center [804, 65] width 10 height 8
click at [885, 223] on div "The world's fifth largest continent : Antarctica is almost entirely covered by …" at bounding box center [634, 188] width 904 height 106
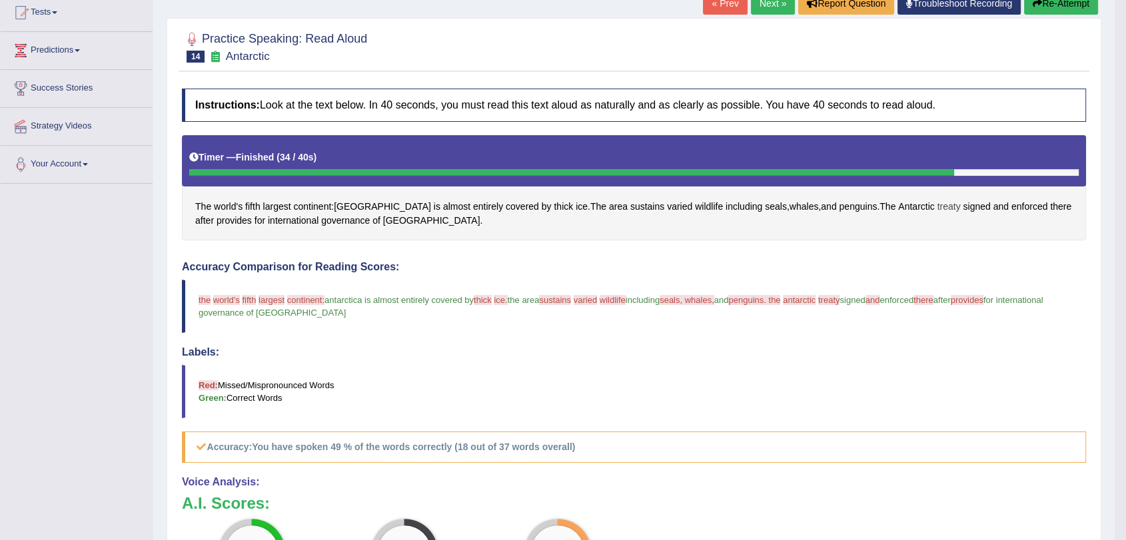
click at [938, 209] on span "treaty" at bounding box center [949, 207] width 23 height 14
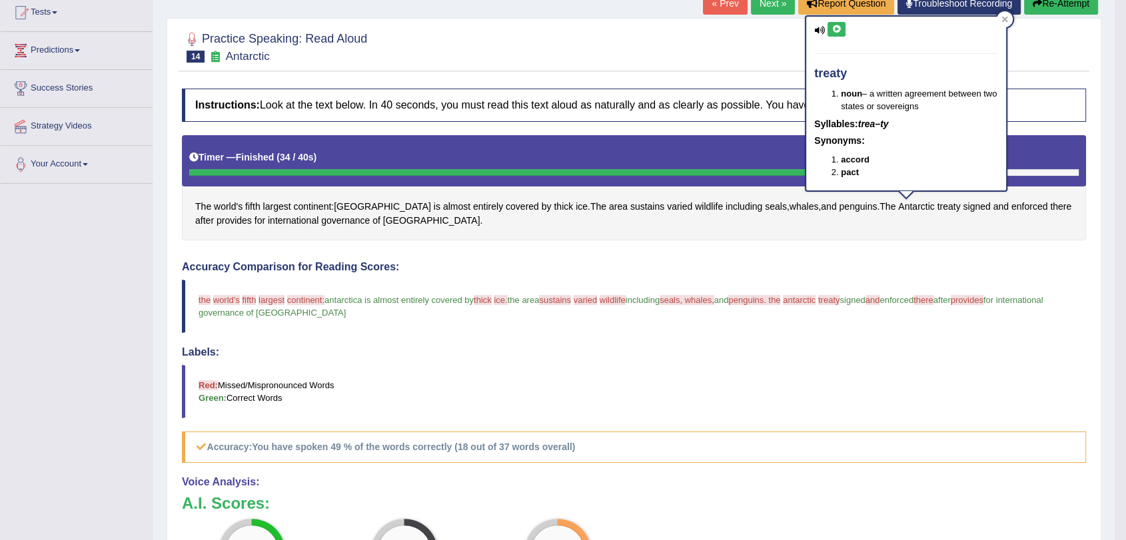
click at [840, 28] on icon at bounding box center [837, 29] width 10 height 8
click at [420, 227] on div "The world's fifth largest continent : Antarctica is almost entirely covered by …" at bounding box center [634, 188] width 904 height 106
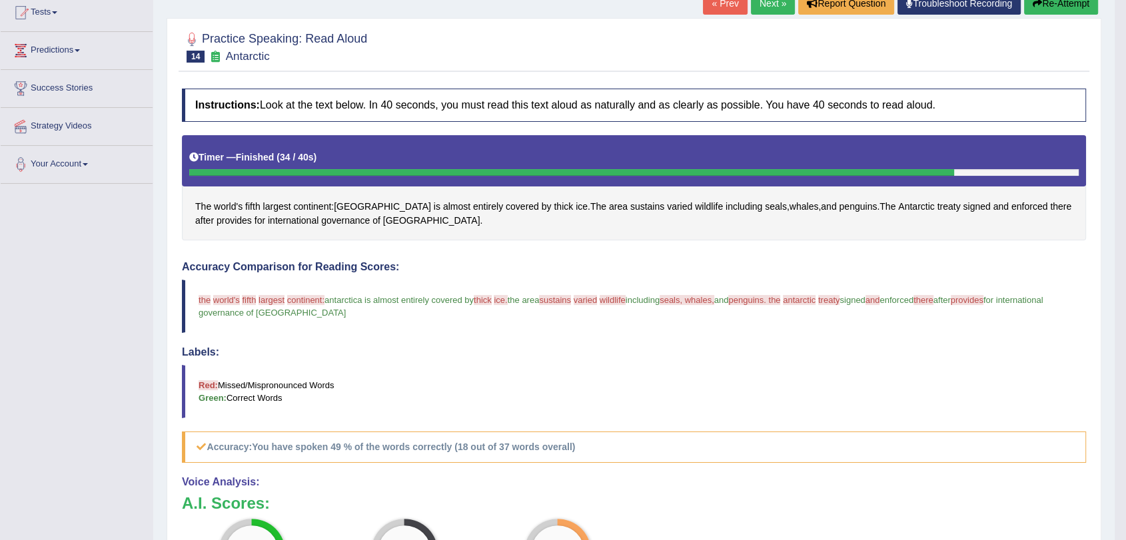
click at [1054, 7] on button "Re-Attempt" at bounding box center [1061, 3] width 74 height 23
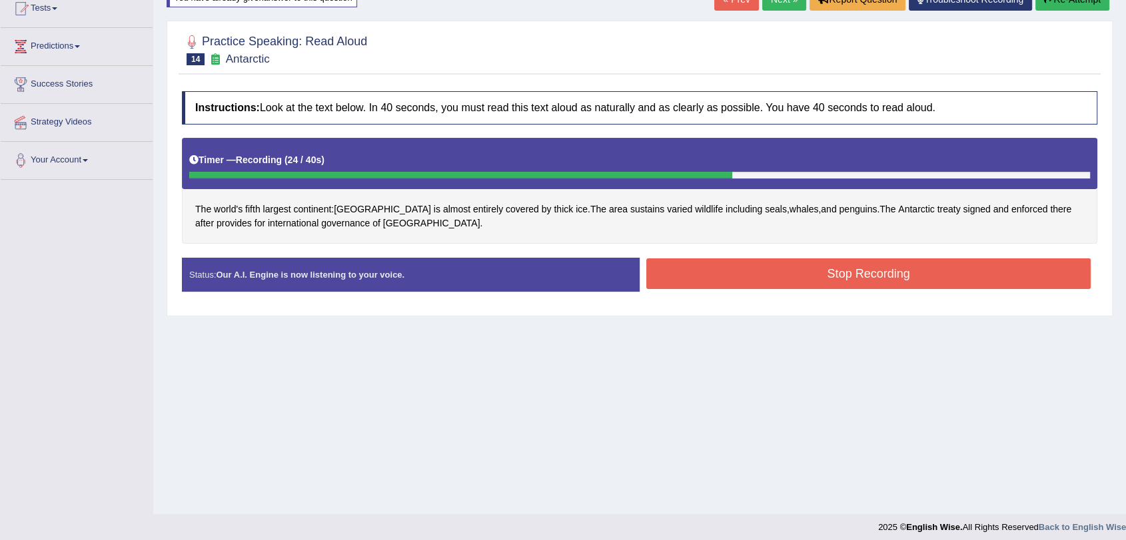
drag, startPoint x: 864, startPoint y: 277, endPoint x: 869, endPoint y: 268, distance: 10.4
click at [869, 268] on button "Stop Recording" at bounding box center [868, 274] width 444 height 31
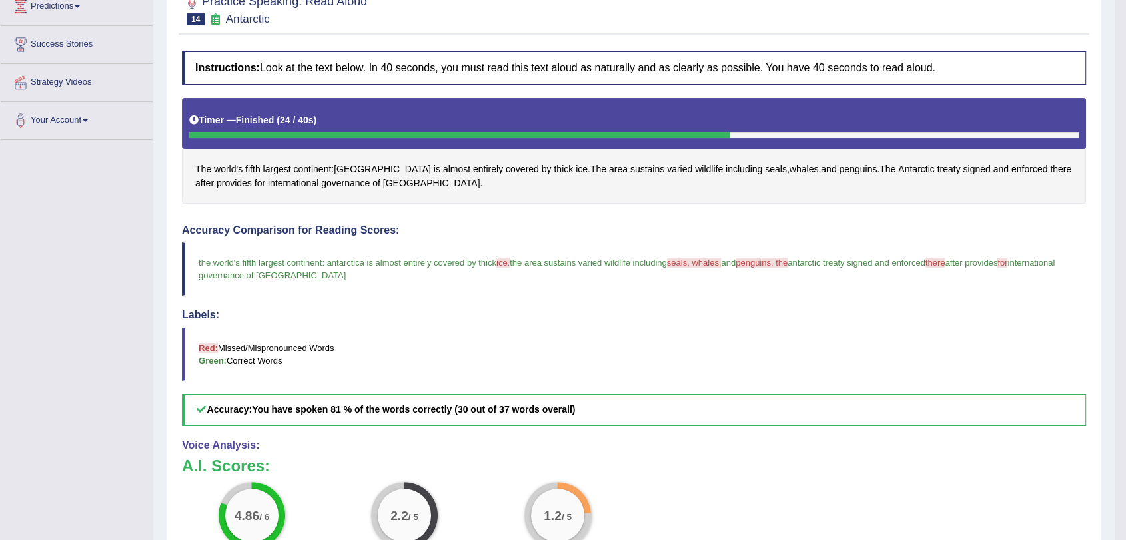
scroll to position [78, 0]
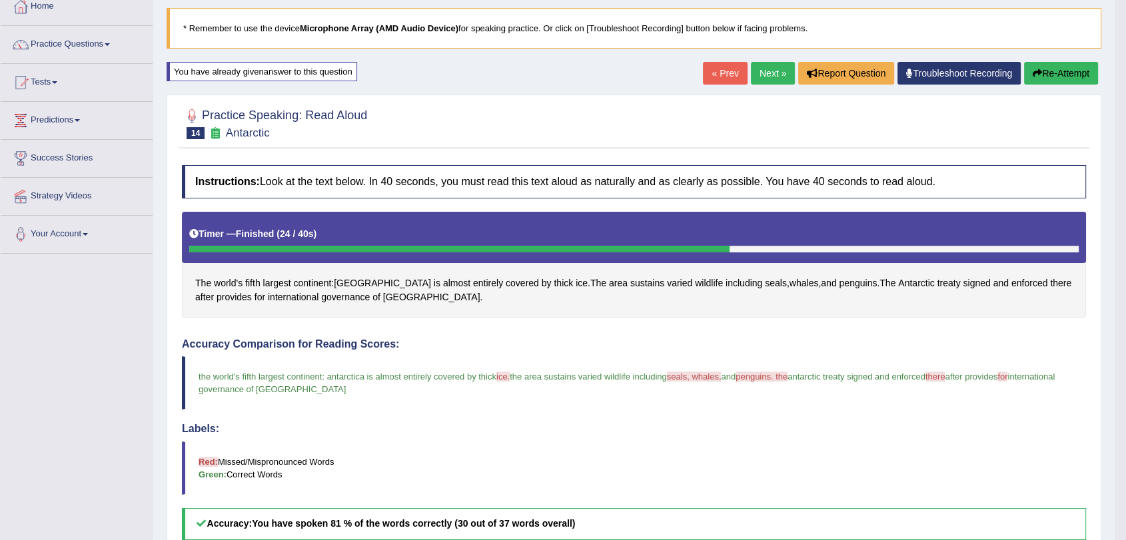
click at [1036, 70] on icon "button" at bounding box center [1037, 73] width 9 height 9
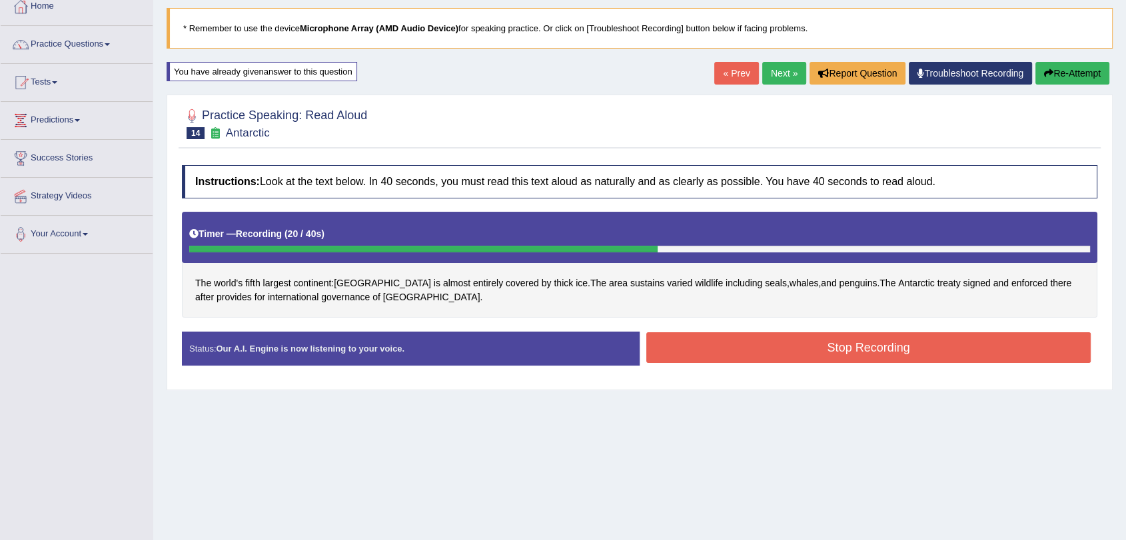
click at [801, 341] on button "Stop Recording" at bounding box center [868, 348] width 444 height 31
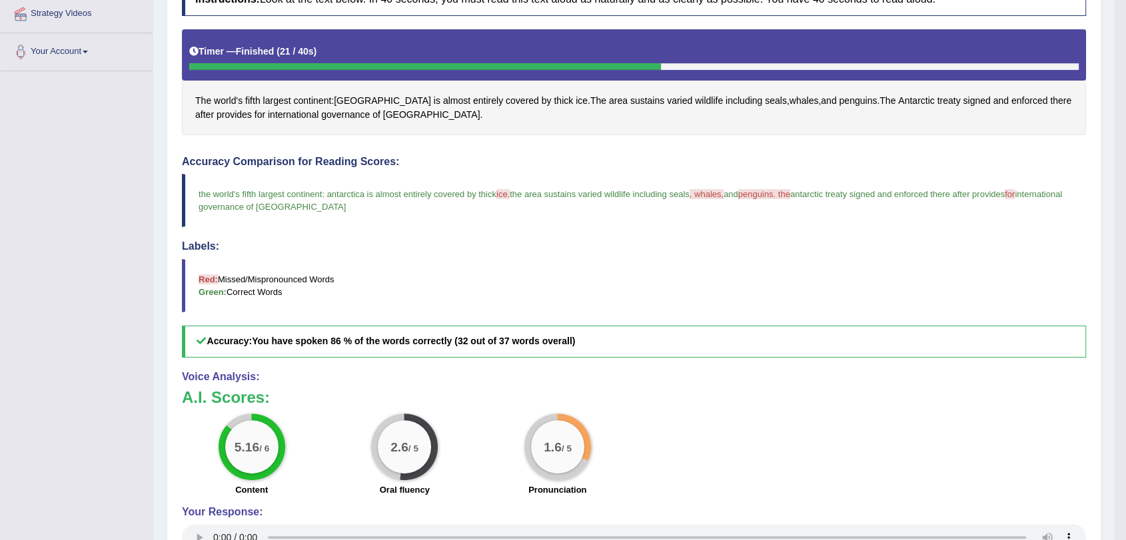
scroll to position [226, 0]
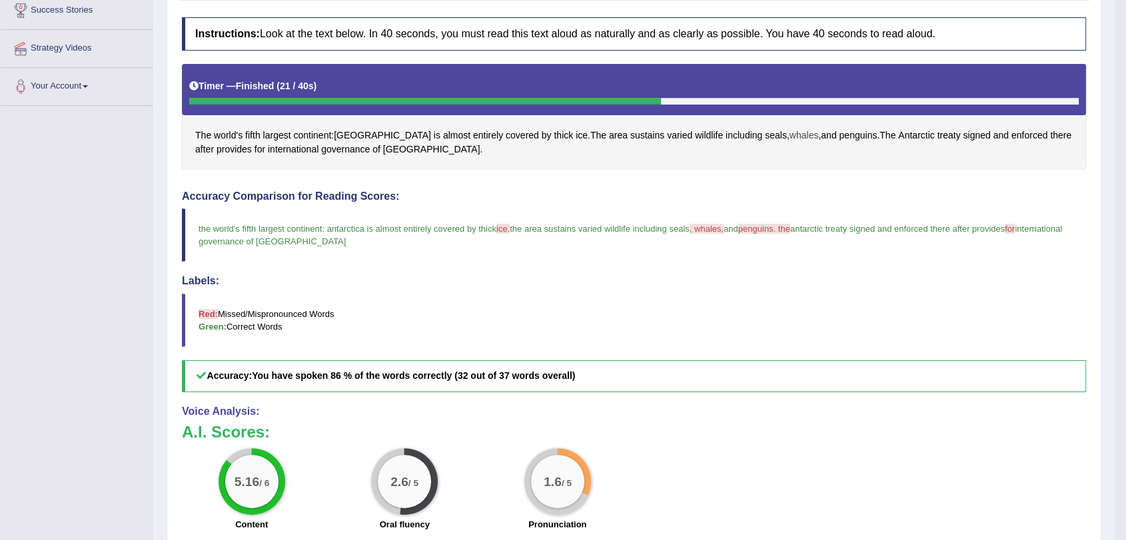
click at [790, 139] on span "whales" at bounding box center [804, 136] width 29 height 14
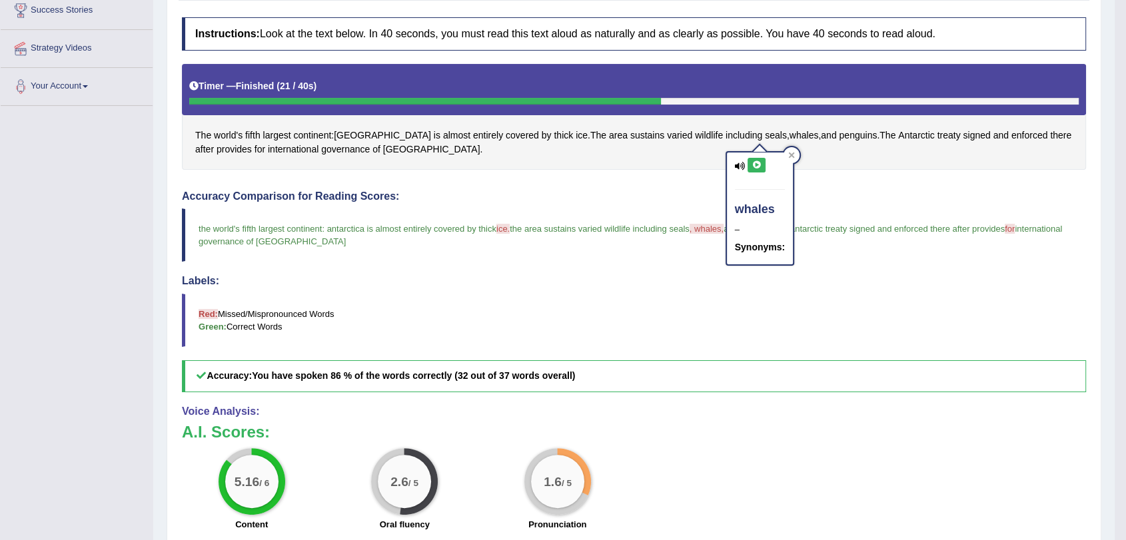
click at [756, 164] on icon at bounding box center [757, 165] width 10 height 8
click at [817, 159] on div "The world's fifth largest continent : Antarctica is almost entirely covered by …" at bounding box center [634, 117] width 904 height 106
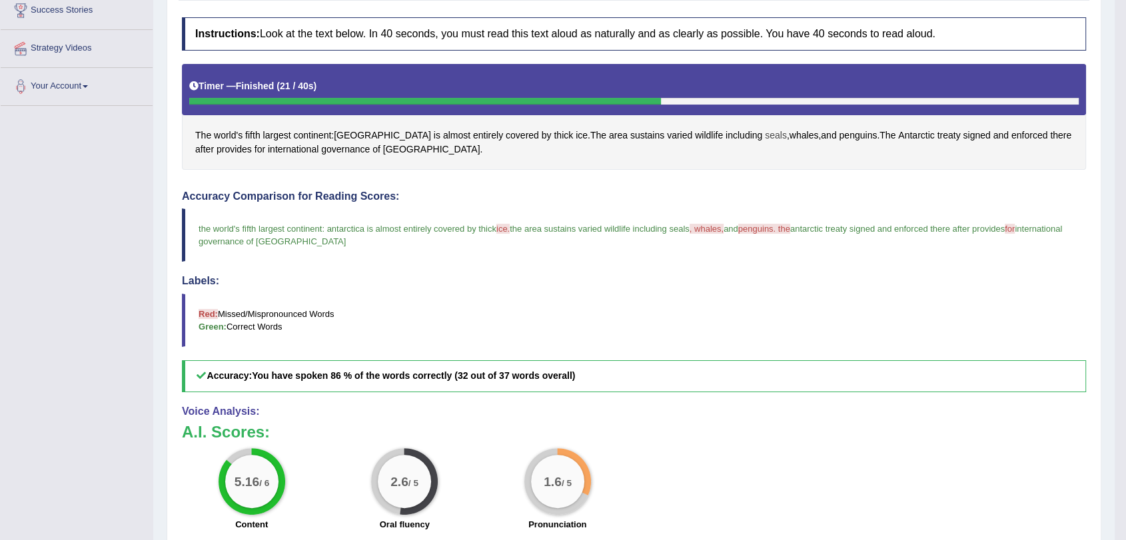
click at [765, 134] on span "seals" at bounding box center [776, 136] width 22 height 14
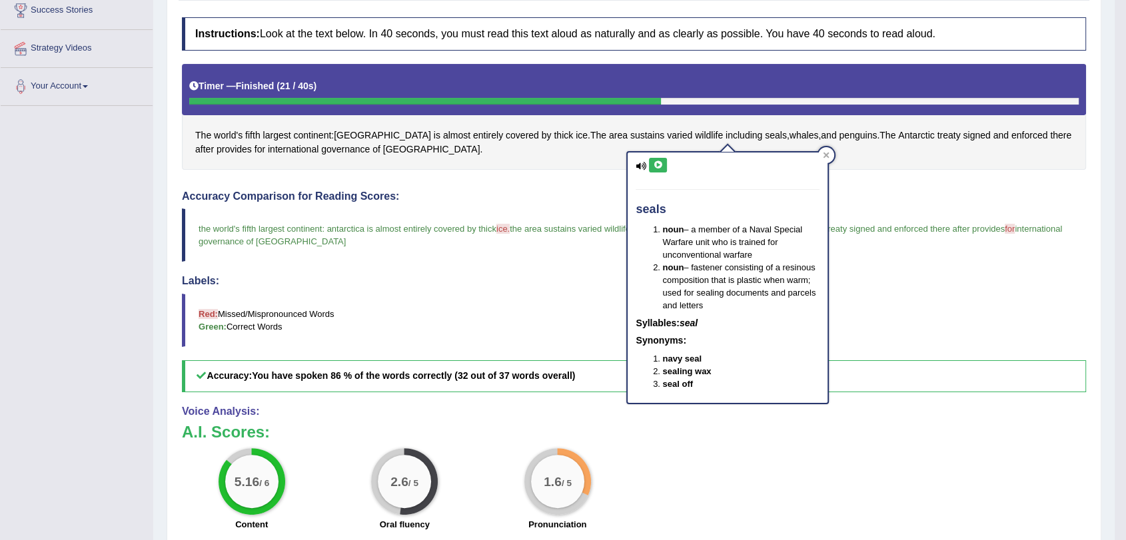
click at [660, 164] on icon at bounding box center [658, 165] width 10 height 8
click at [839, 139] on span "penguins" at bounding box center [858, 136] width 38 height 14
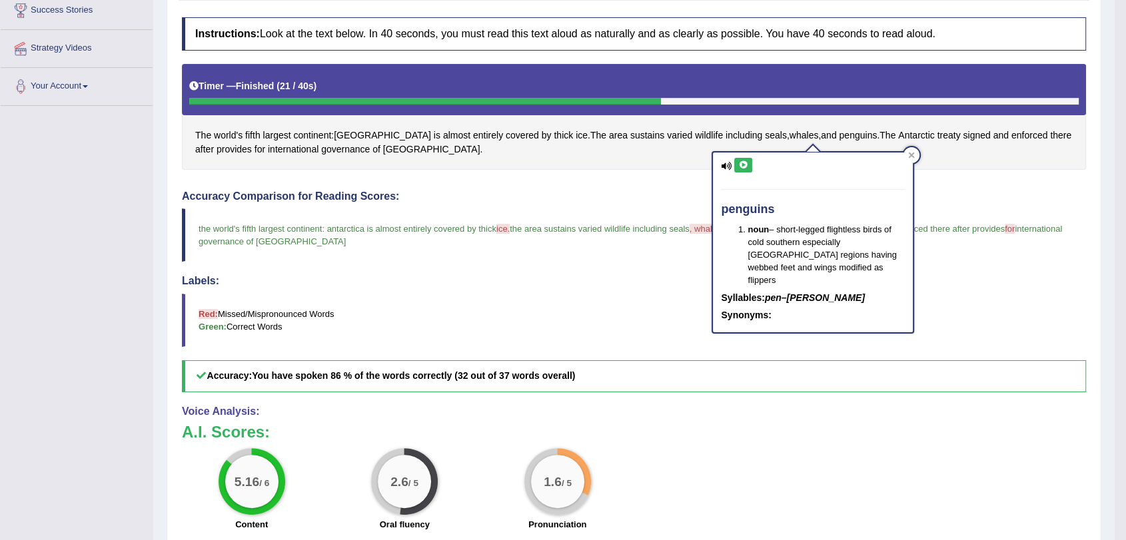
click at [740, 158] on button at bounding box center [743, 165] width 18 height 15
click at [560, 191] on h4 "Accuracy Comparison for Reading Scores:" at bounding box center [634, 197] width 904 height 12
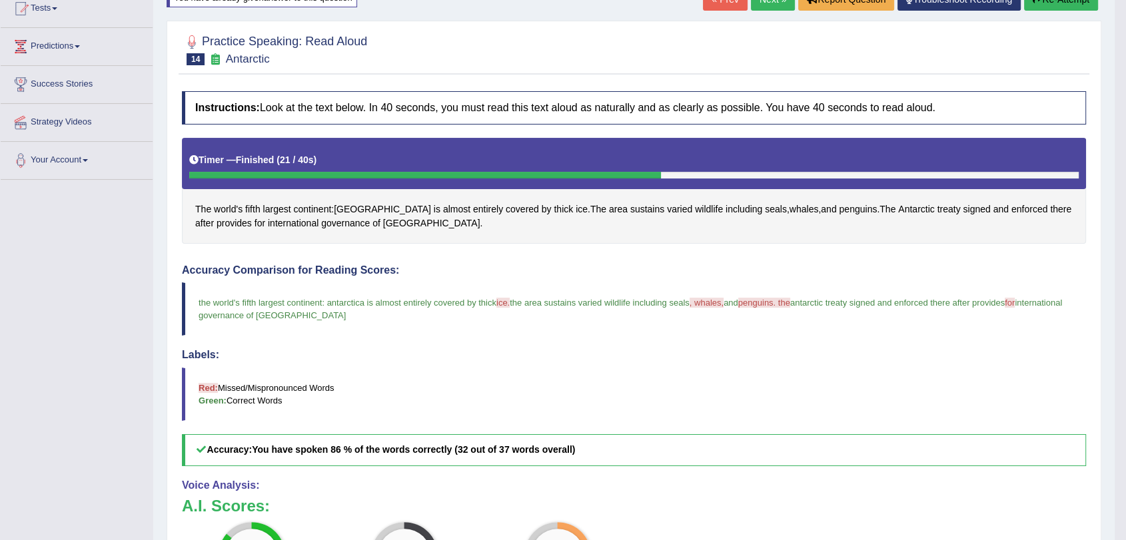
scroll to position [78, 0]
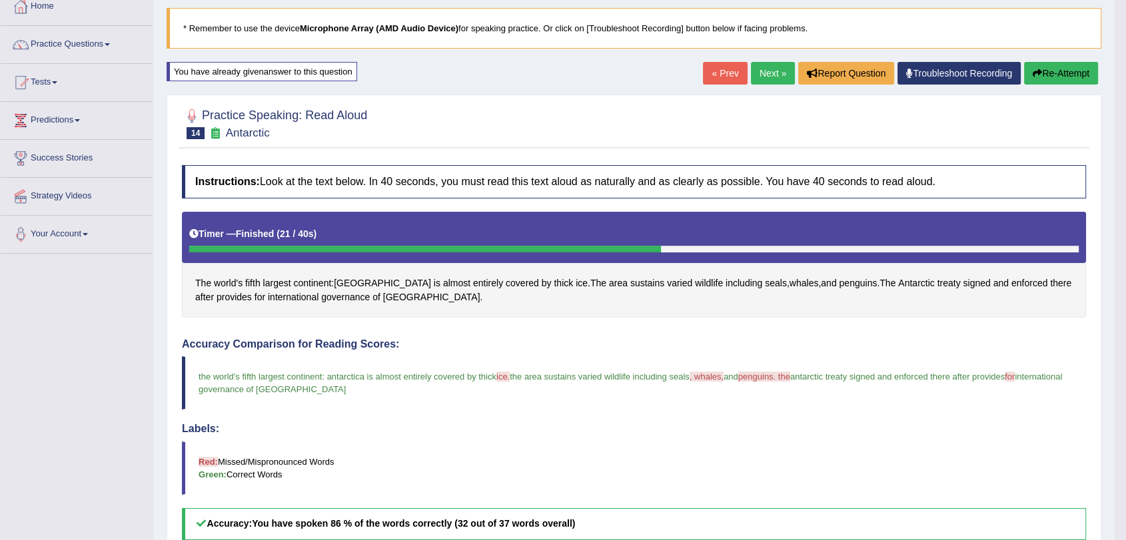
click at [1055, 71] on button "Re-Attempt" at bounding box center [1061, 73] width 74 height 23
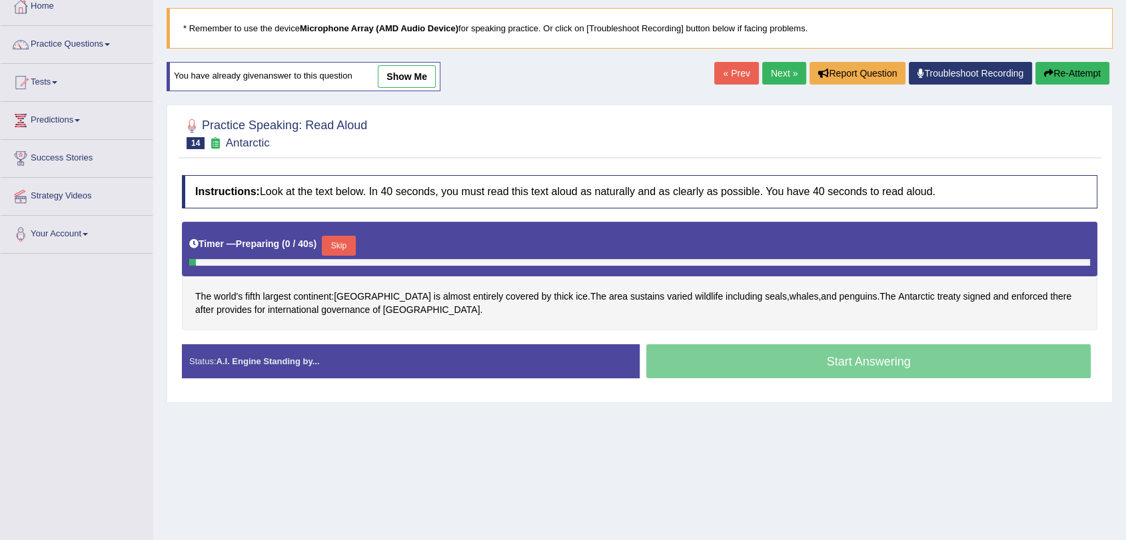
scroll to position [78, 0]
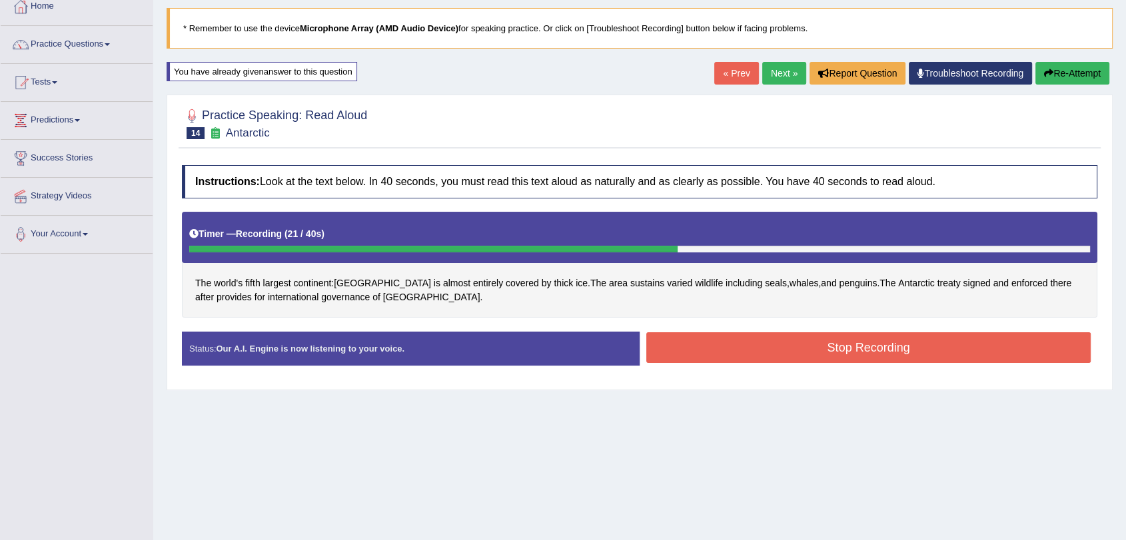
click at [806, 348] on button "Stop Recording" at bounding box center [868, 348] width 444 height 31
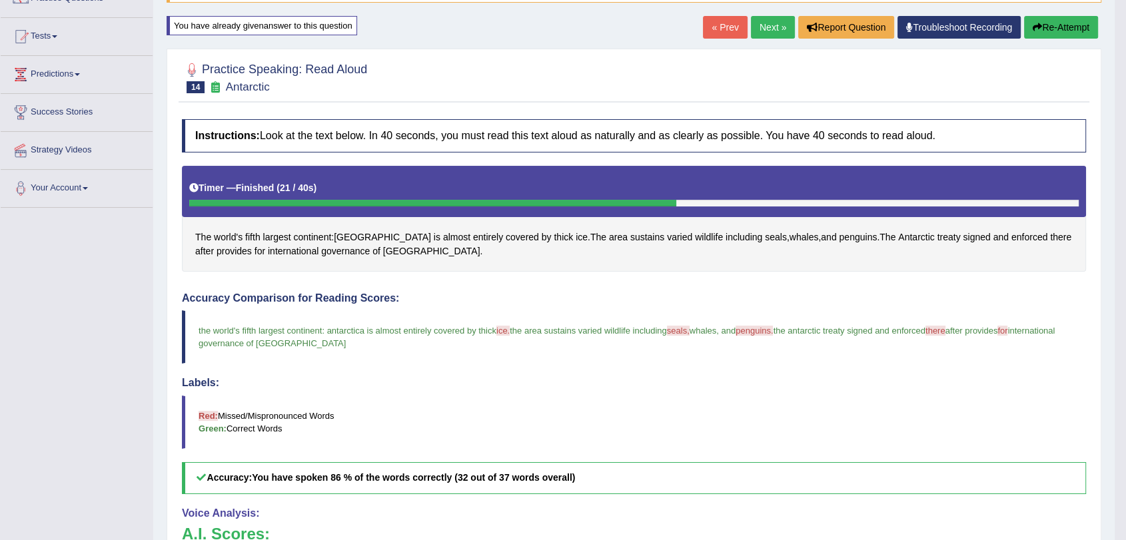
scroll to position [4, 0]
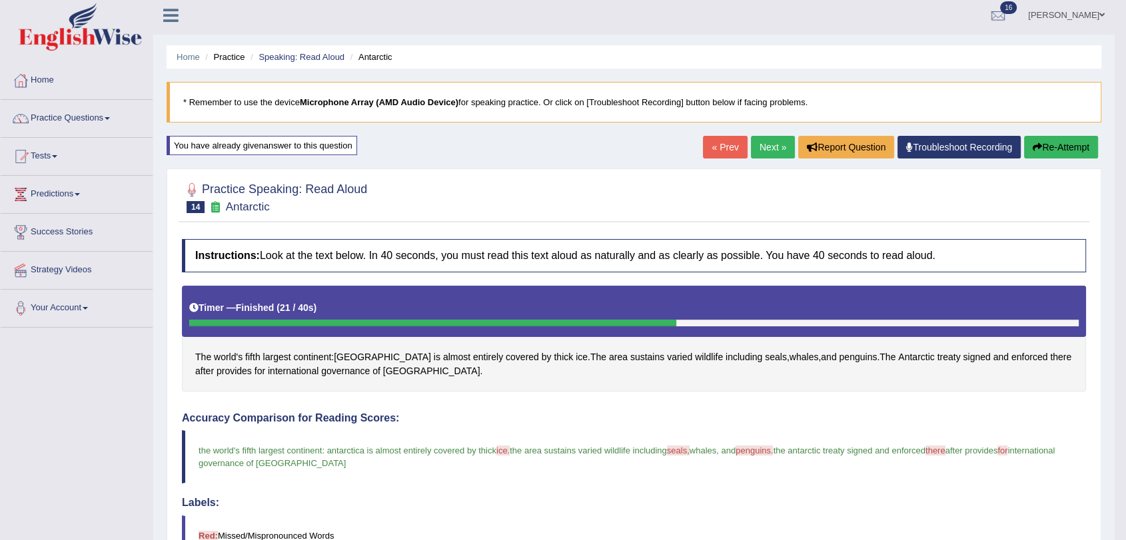
click at [1053, 149] on button "Re-Attempt" at bounding box center [1061, 147] width 74 height 23
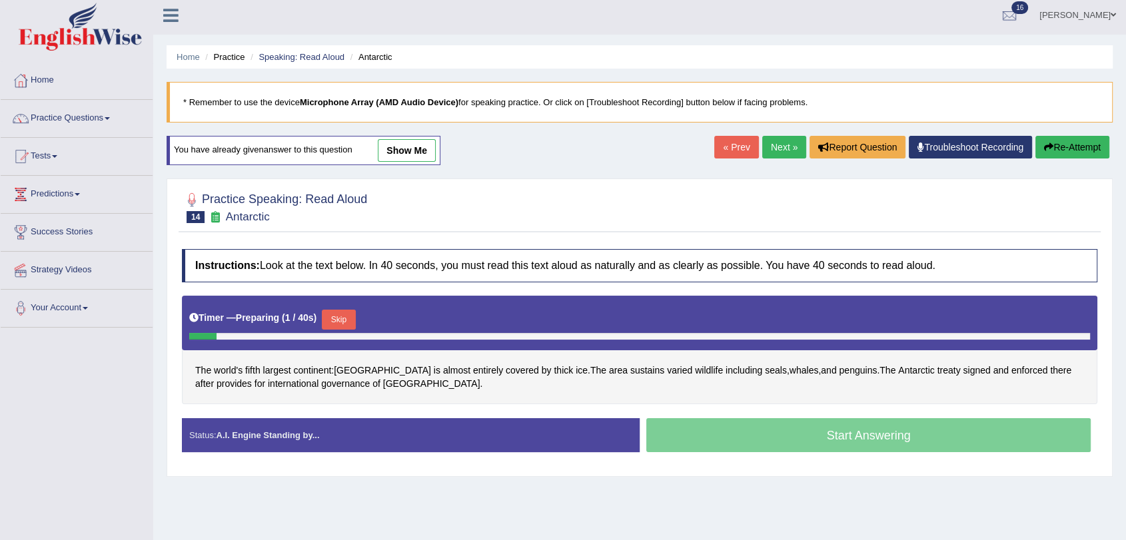
click at [335, 321] on button "Skip" at bounding box center [338, 320] width 33 height 20
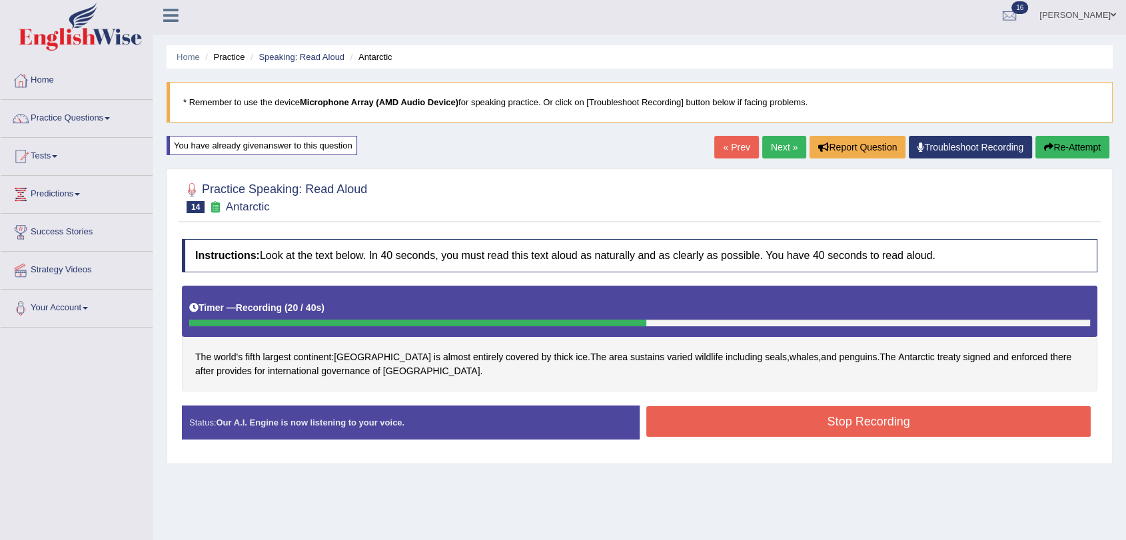
click at [710, 412] on button "Stop Recording" at bounding box center [868, 421] width 444 height 31
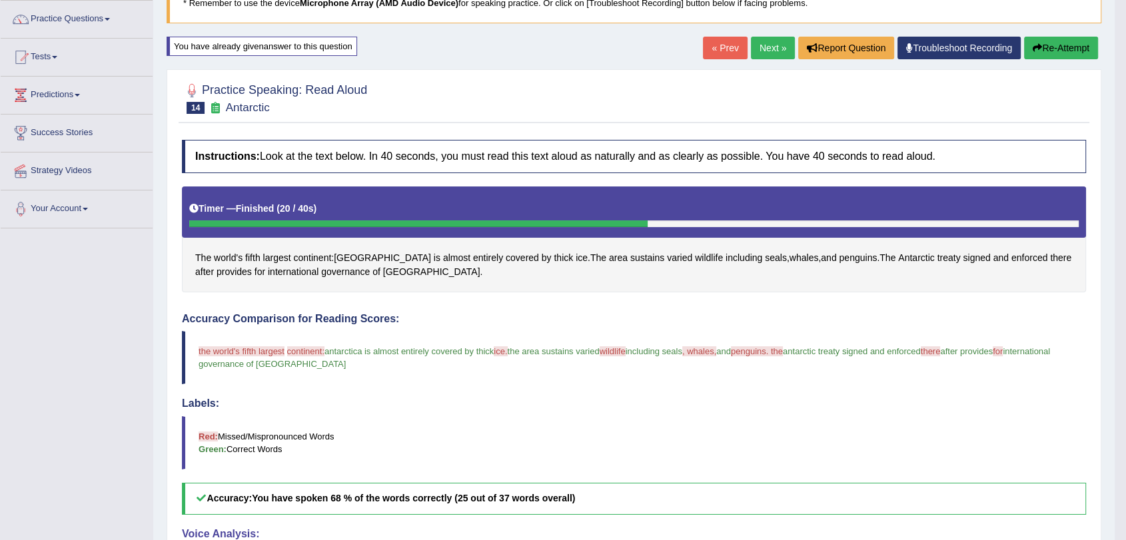
scroll to position [78, 0]
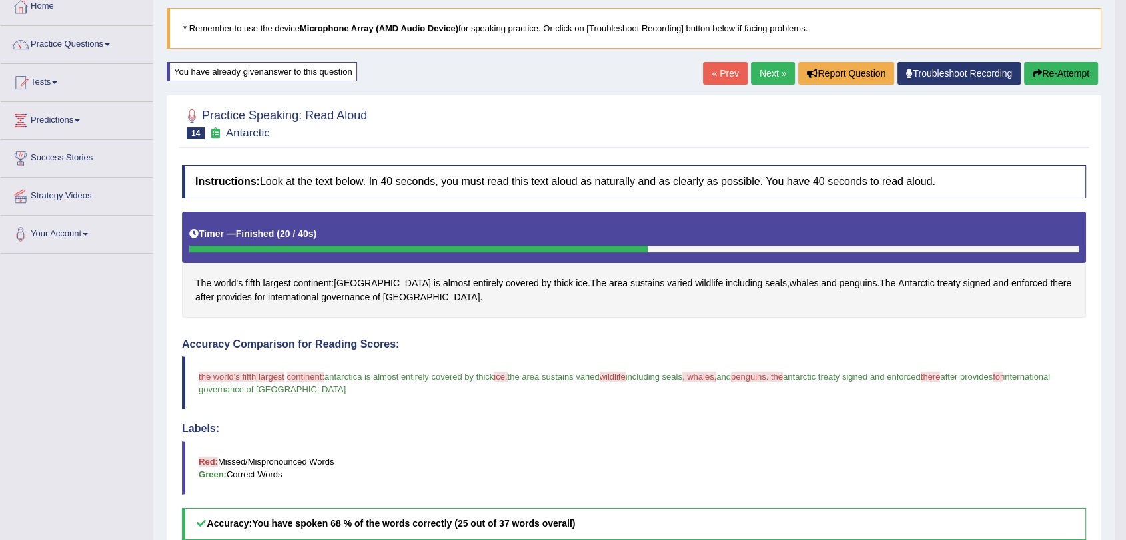
click at [773, 71] on link "Next »" at bounding box center [773, 73] width 44 height 23
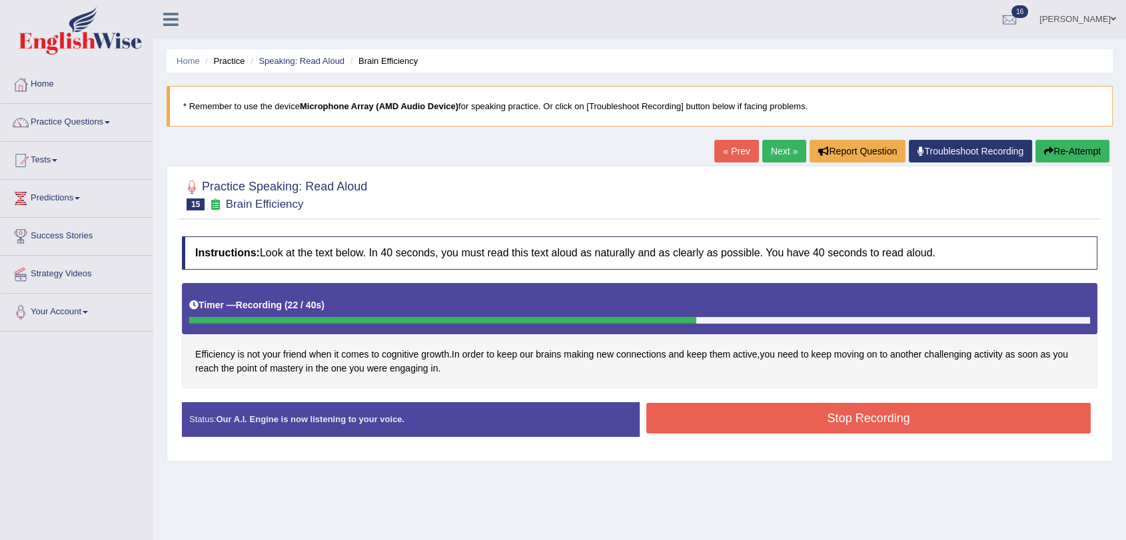
click at [748, 406] on button "Stop Recording" at bounding box center [868, 418] width 444 height 31
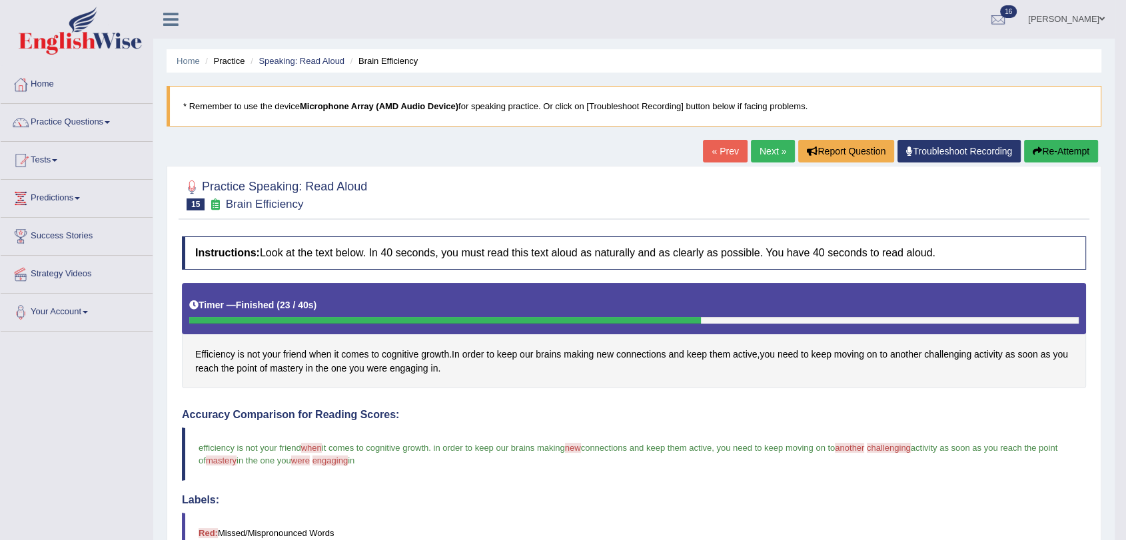
click at [1059, 150] on button "Re-Attempt" at bounding box center [1061, 151] width 74 height 23
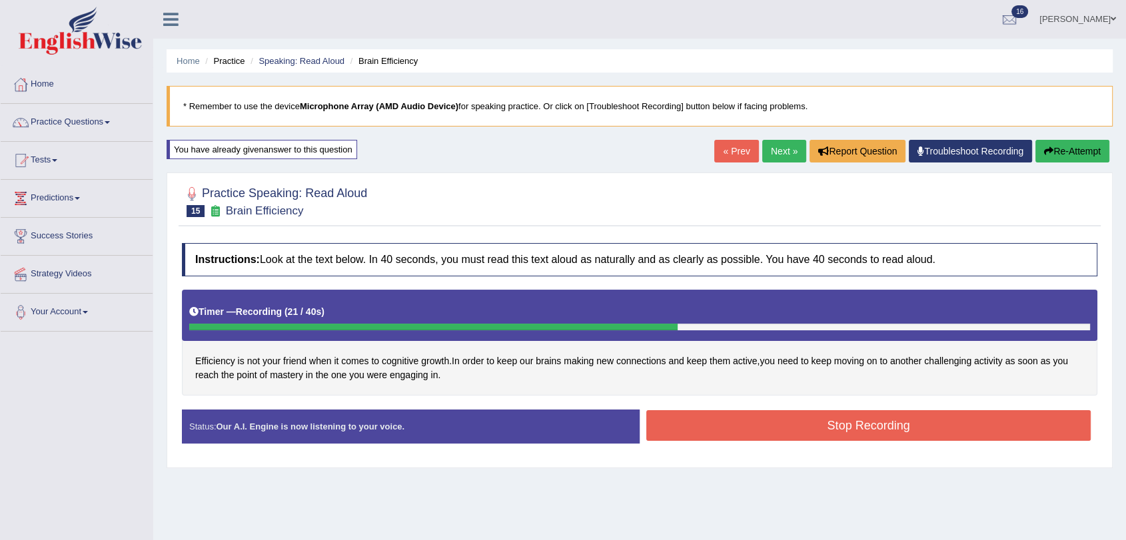
click at [758, 414] on button "Stop Recording" at bounding box center [868, 425] width 444 height 31
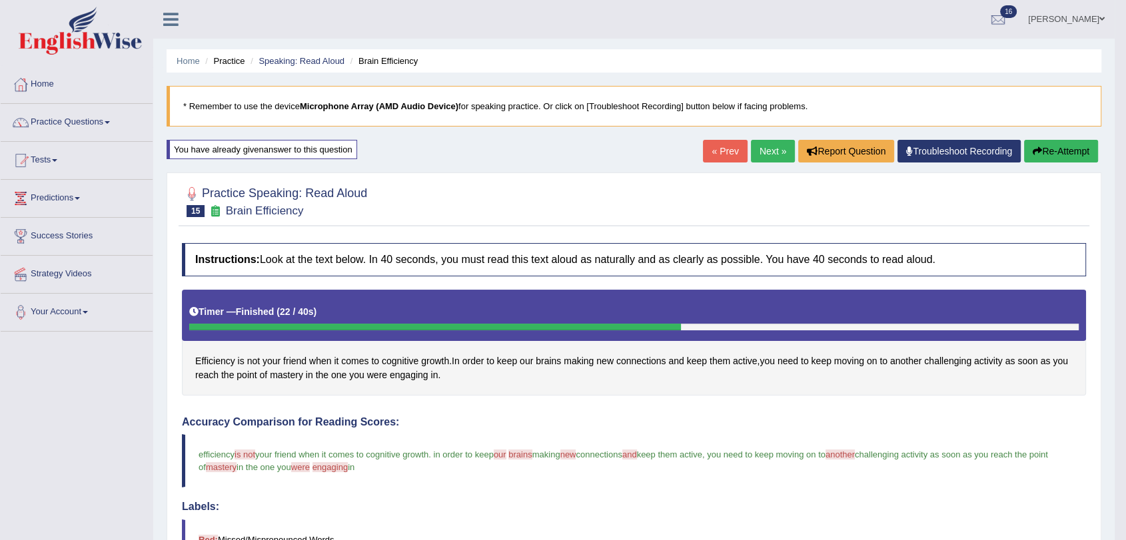
click at [767, 153] on link "Next »" at bounding box center [773, 151] width 44 height 23
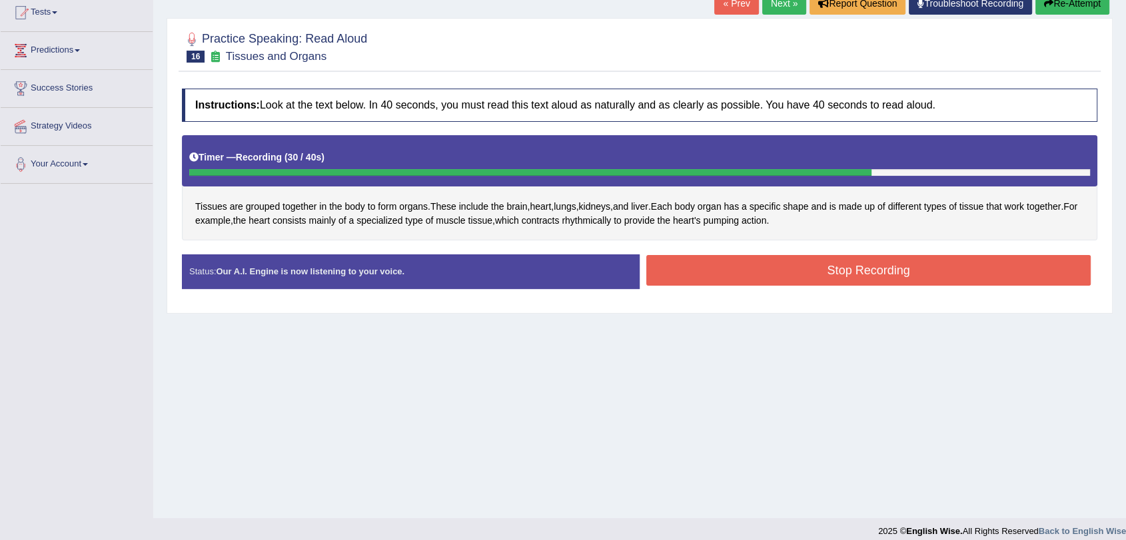
click at [787, 249] on div "Instructions: Look at the text below. In 40 seconds, you must read this text al…" at bounding box center [640, 194] width 922 height 224
click at [779, 263] on button "Stop Recording" at bounding box center [868, 270] width 444 height 31
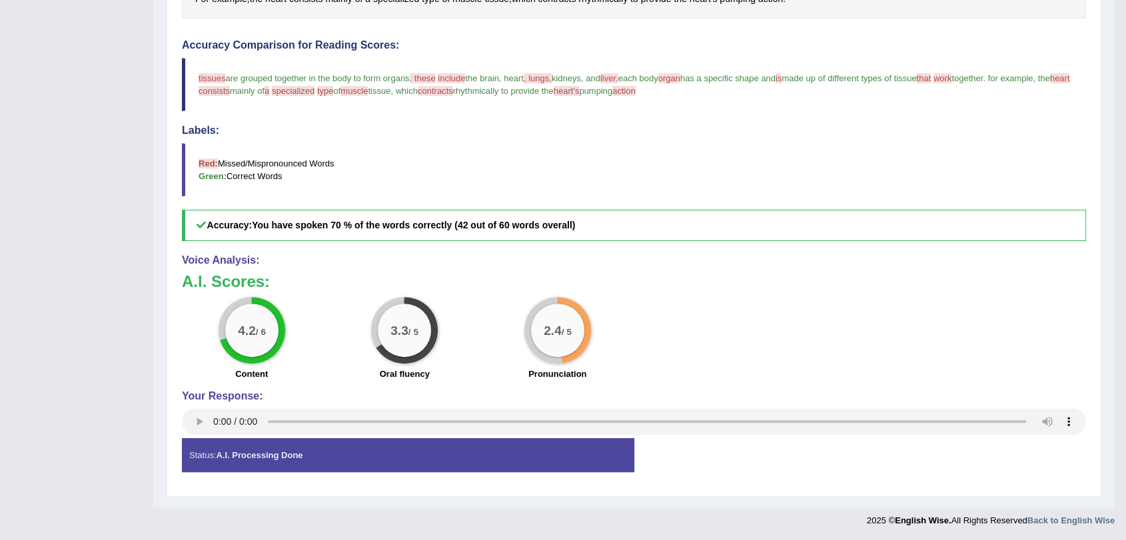
scroll to position [148, 0]
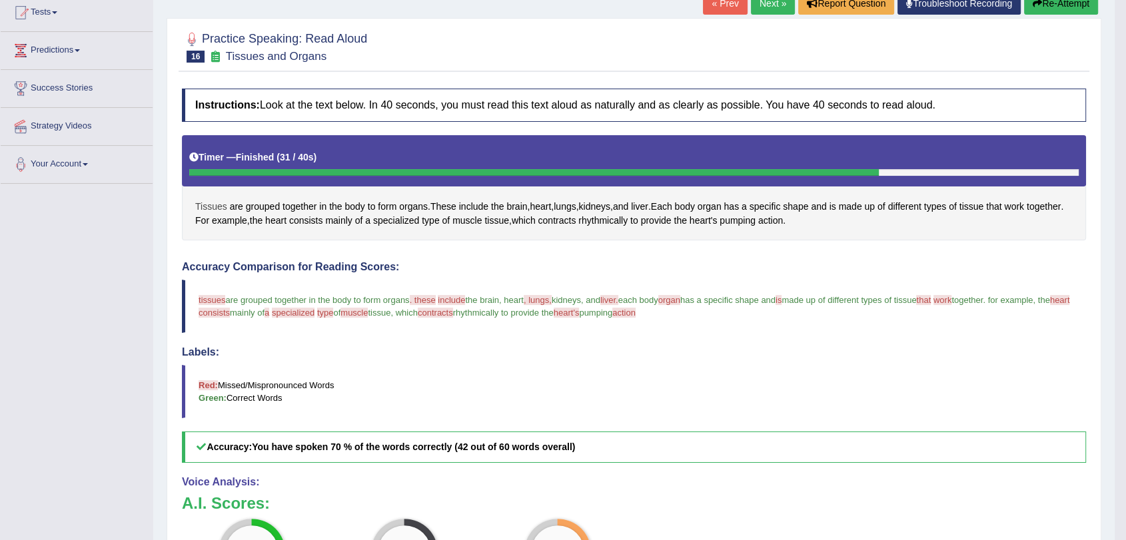
click at [219, 205] on span "Tissues" at bounding box center [211, 207] width 32 height 14
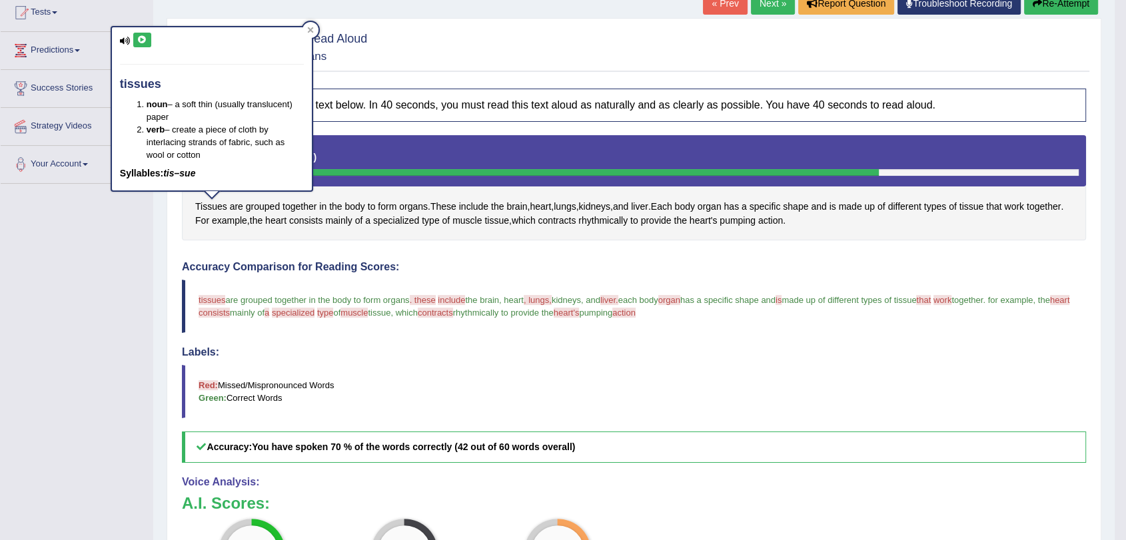
click at [144, 33] on button at bounding box center [142, 40] width 18 height 15
click at [143, 38] on icon at bounding box center [142, 40] width 10 height 8
click at [276, 234] on div "Tissues are grouped together in the body to form organs . These include the bra…" at bounding box center [634, 188] width 904 height 106
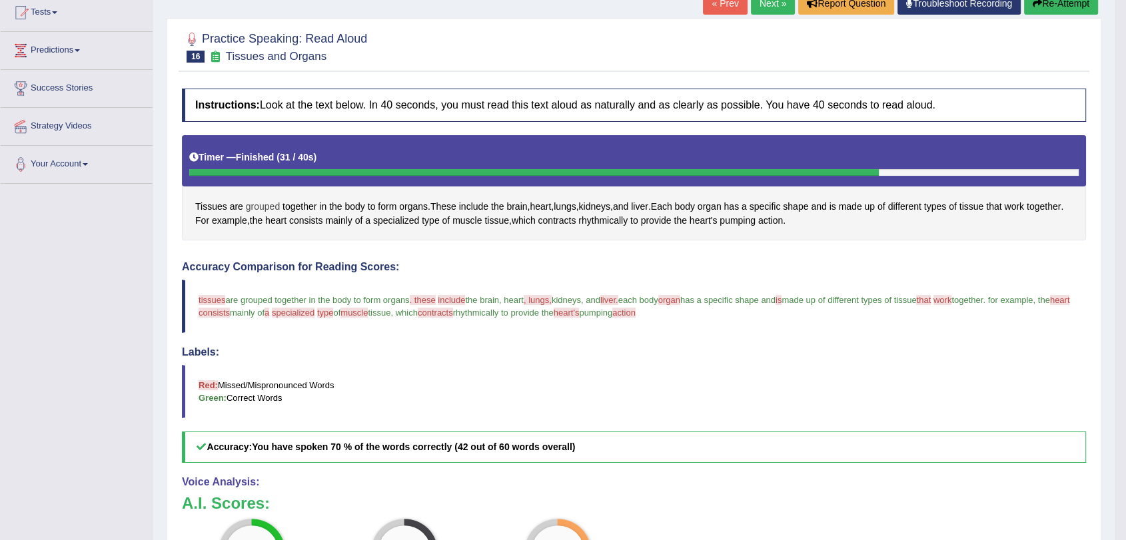
click at [268, 208] on span "grouped" at bounding box center [263, 207] width 34 height 14
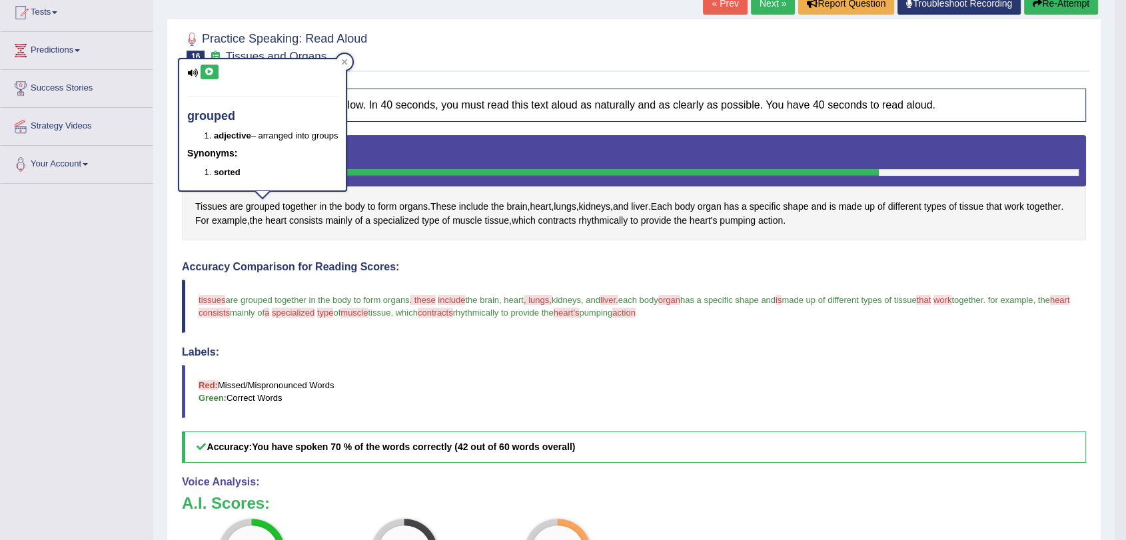
click at [209, 72] on icon at bounding box center [210, 72] width 10 height 8
click at [421, 207] on span "organs" at bounding box center [413, 207] width 29 height 14
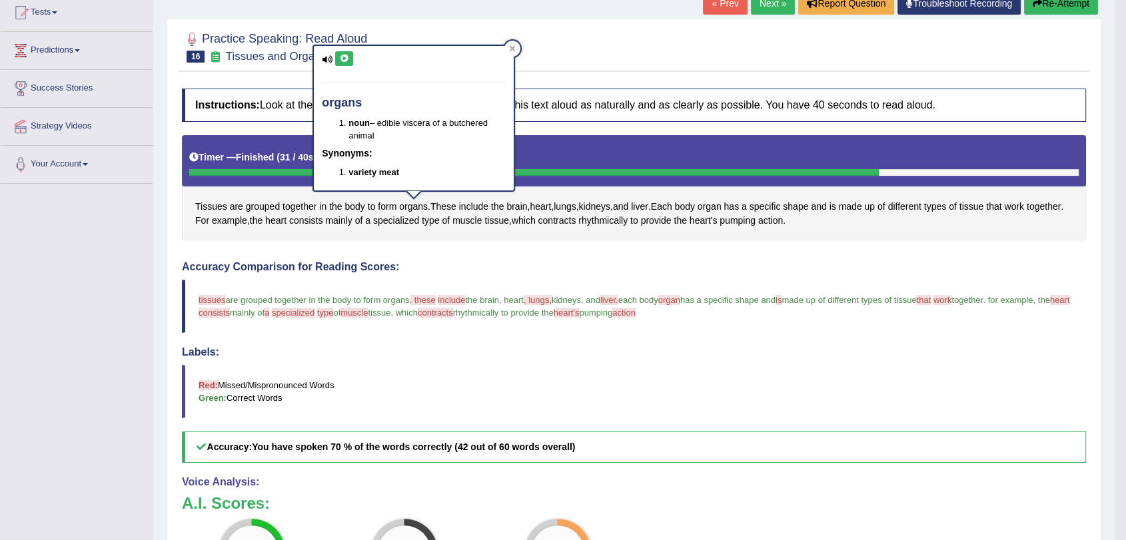
click at [344, 59] on icon at bounding box center [344, 59] width 10 height 8
click at [454, 238] on div "Tissues are grouped together in the body to form organs . These include the bra…" at bounding box center [634, 188] width 904 height 106
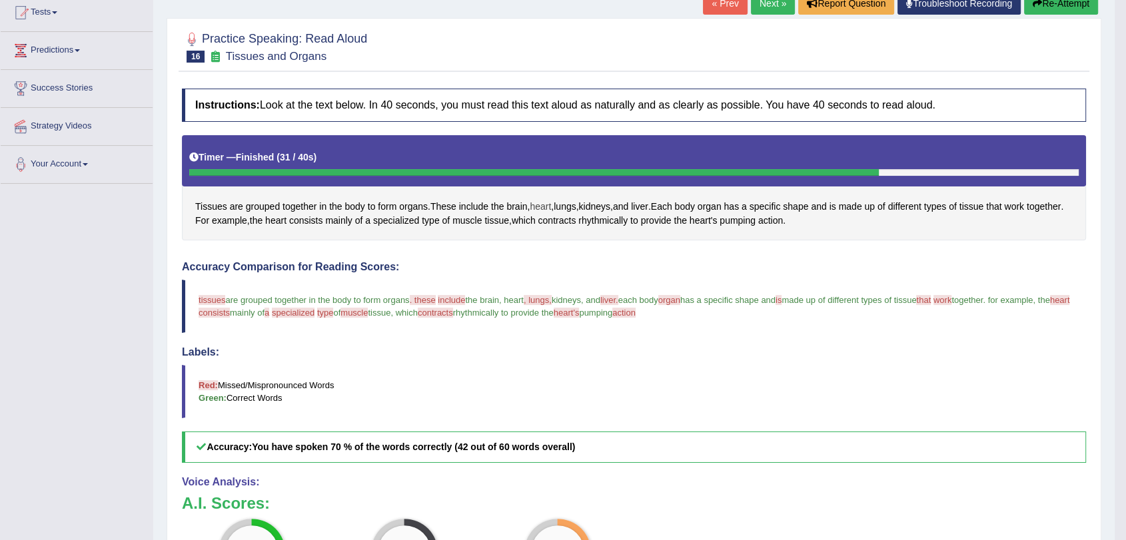
click at [545, 208] on span "heart" at bounding box center [540, 207] width 21 height 14
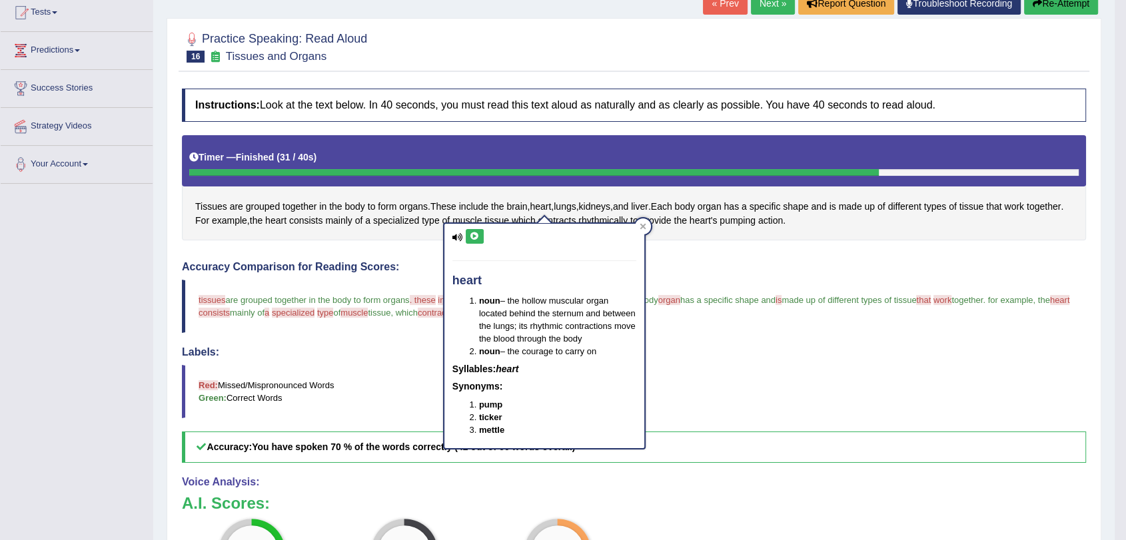
click at [475, 233] on icon at bounding box center [475, 237] width 10 height 8
click at [568, 207] on span "lungs" at bounding box center [565, 207] width 22 height 14
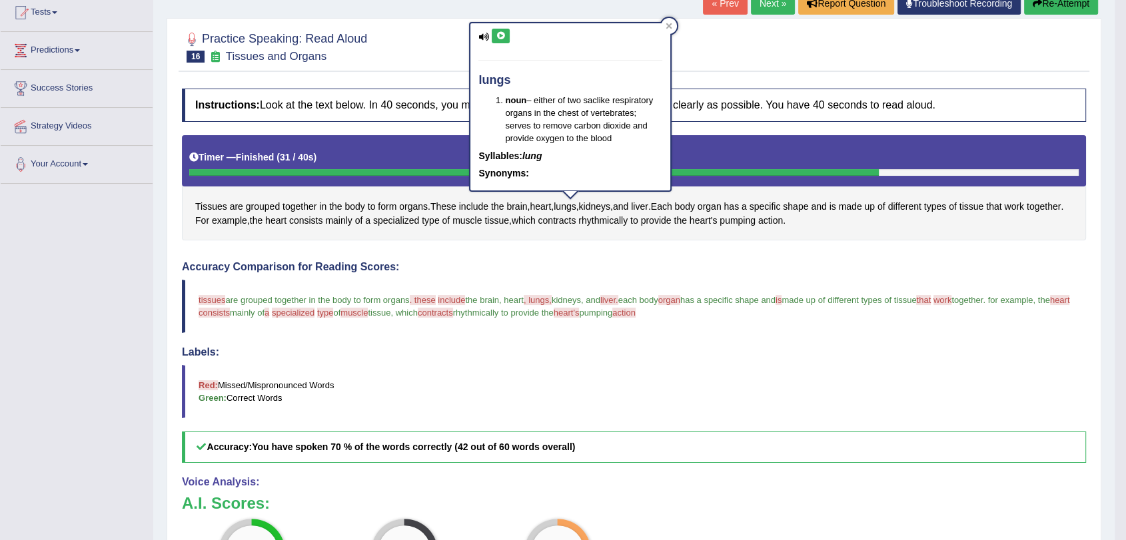
click at [500, 40] on button at bounding box center [501, 36] width 18 height 15
click at [506, 37] on button at bounding box center [501, 36] width 18 height 15
click at [606, 203] on span "kidneys" at bounding box center [594, 207] width 31 height 14
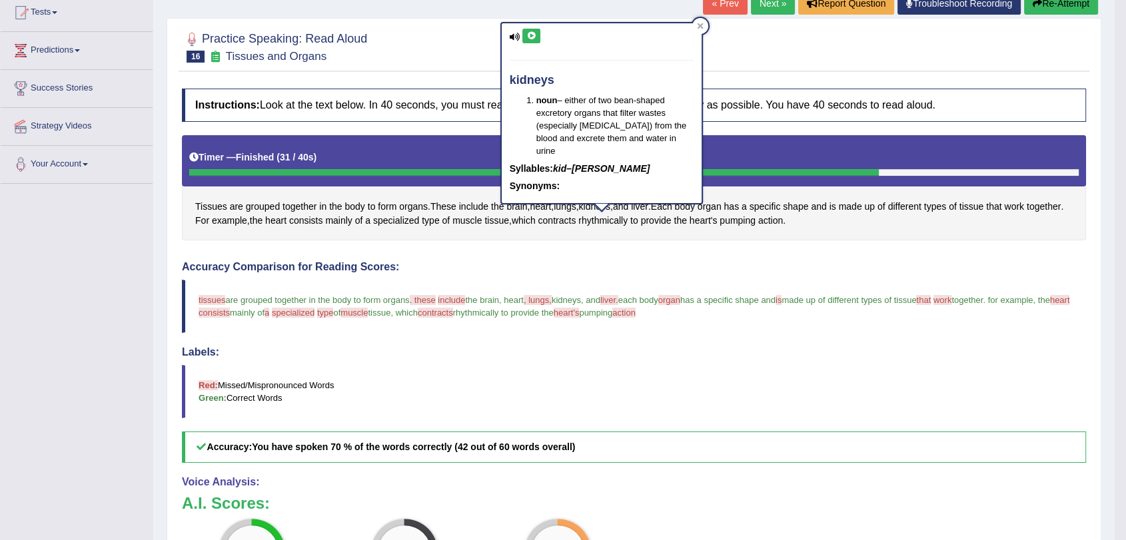
click at [532, 33] on icon at bounding box center [531, 36] width 10 height 8
click at [648, 206] on span "liver" at bounding box center [639, 207] width 17 height 14
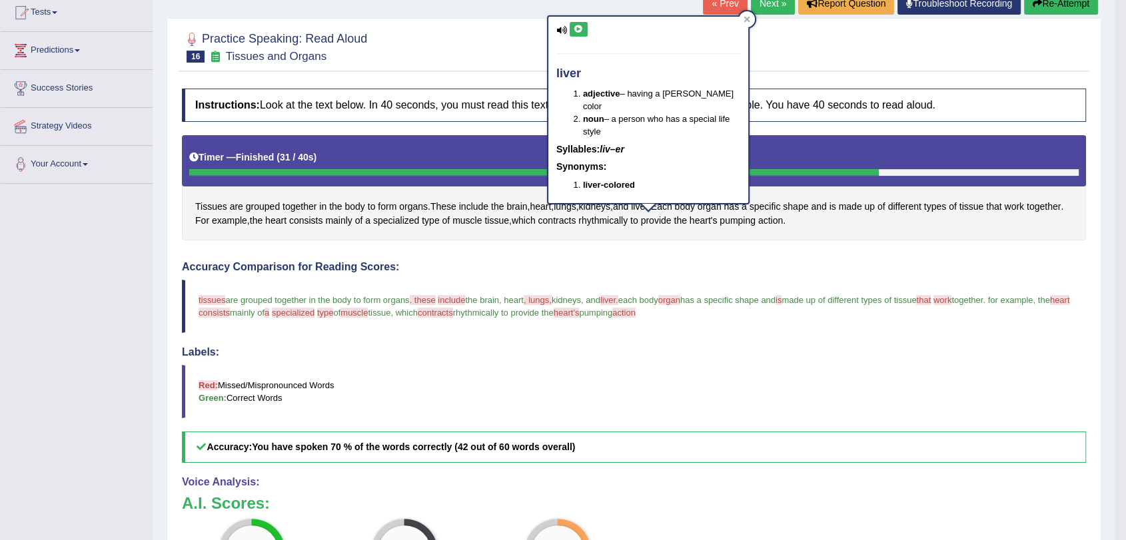
click at [576, 28] on icon at bounding box center [579, 29] width 10 height 8
click at [692, 247] on div "Instructions: Look at the text below. In 40 seconds, you must read this text al…" at bounding box center [634, 397] width 911 height 630
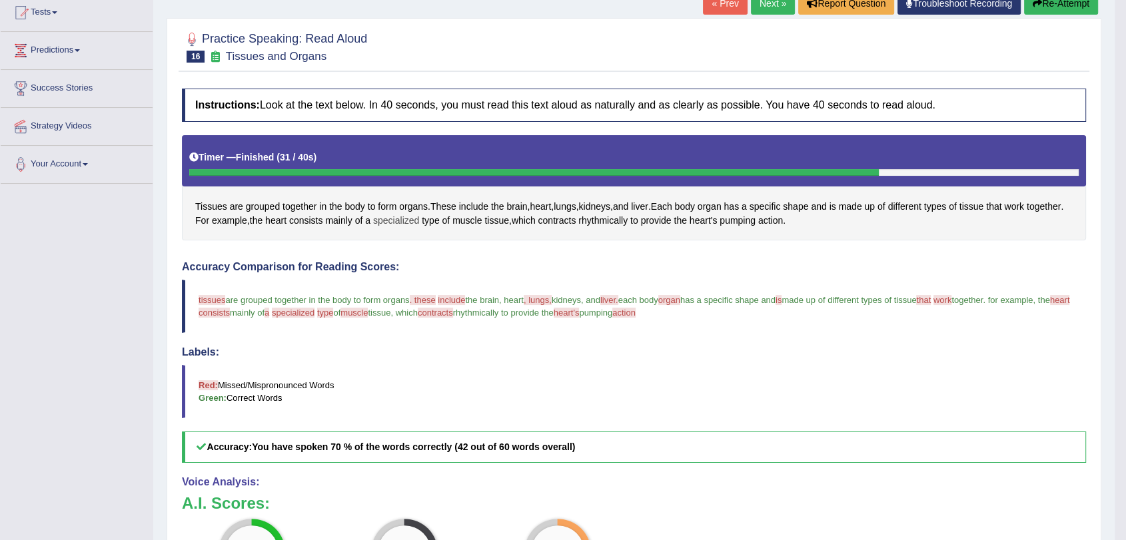
click at [407, 222] on span "specialized" at bounding box center [396, 221] width 46 height 14
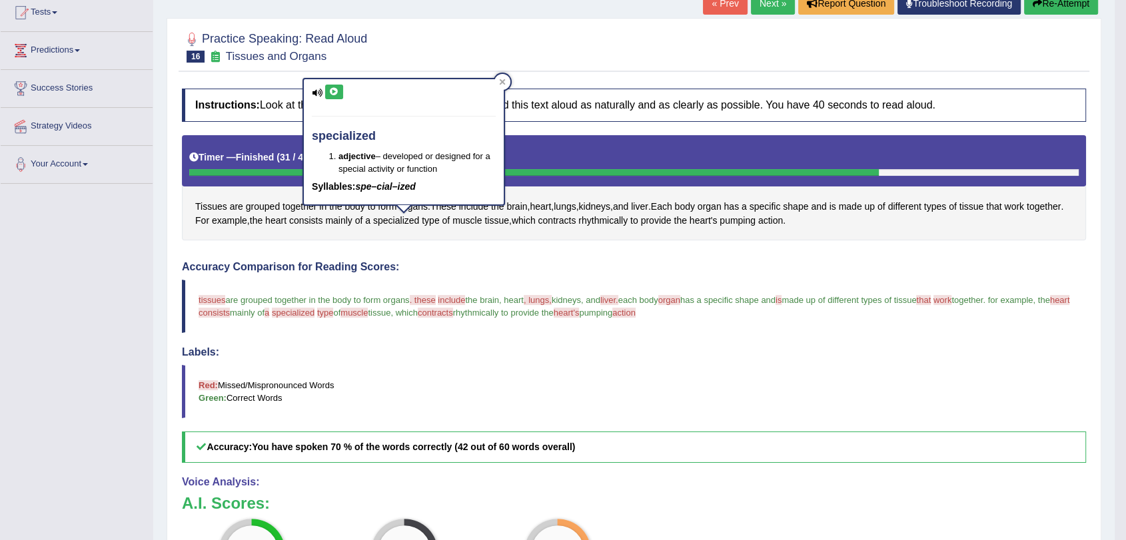
click at [337, 92] on icon at bounding box center [334, 92] width 10 height 8
click at [422, 236] on div "Tissues are grouped together in the body to form organs . These include the bra…" at bounding box center [634, 188] width 904 height 106
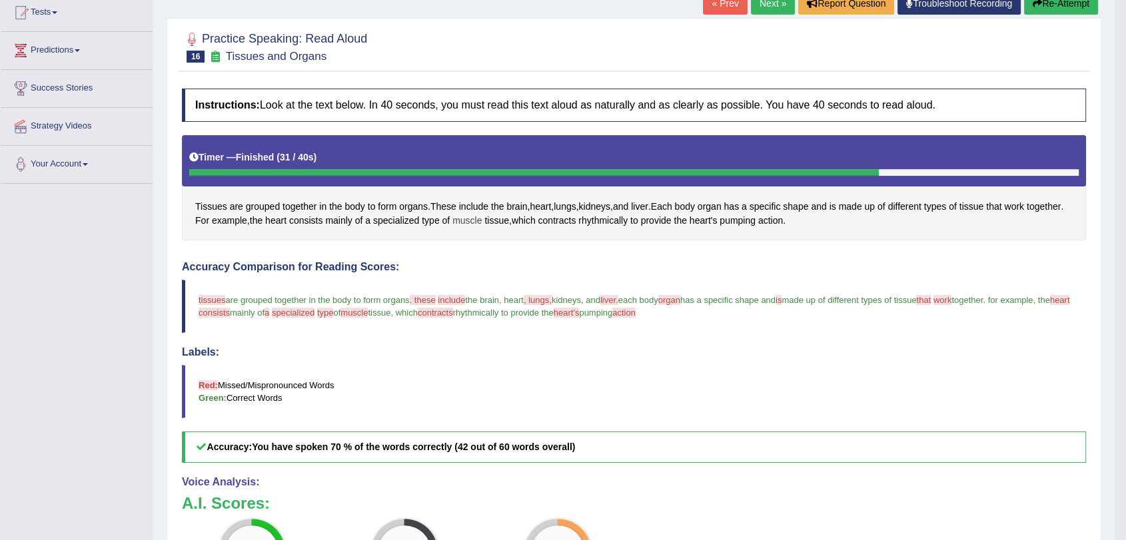
click at [481, 224] on span "muscle" at bounding box center [466, 221] width 29 height 14
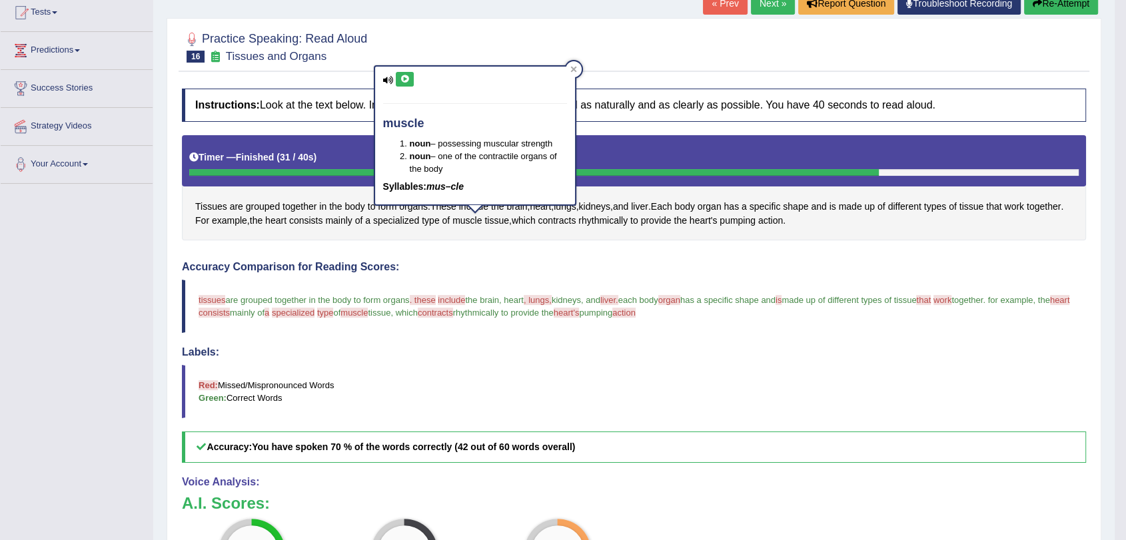
click at [405, 85] on button at bounding box center [405, 79] width 18 height 15
click at [490, 242] on div "Instructions: Look at the text below. In 40 seconds, you must read this text al…" at bounding box center [634, 397] width 911 height 630
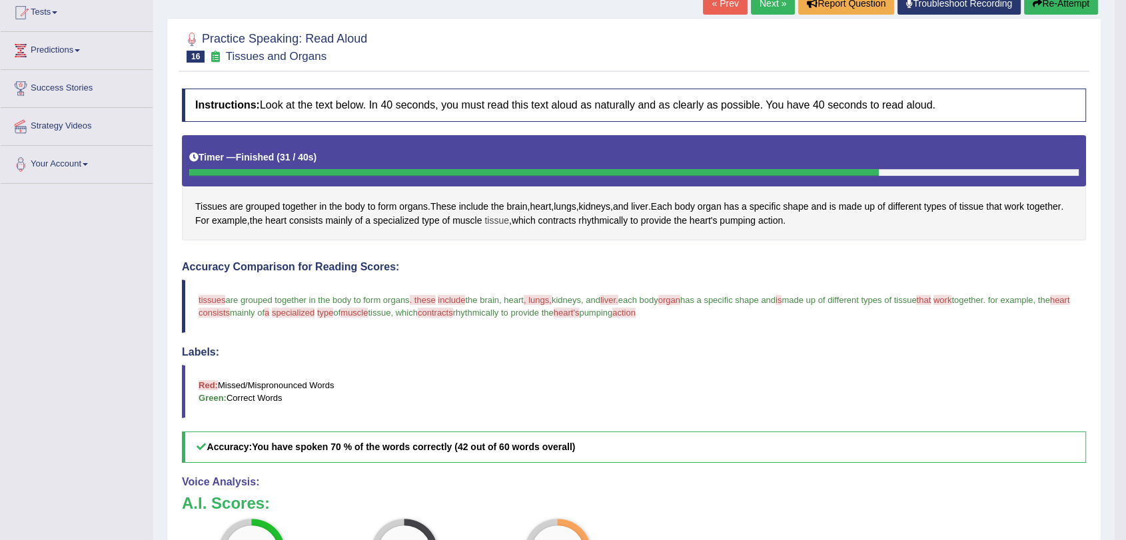
click at [507, 220] on span "tissue" at bounding box center [496, 221] width 25 height 14
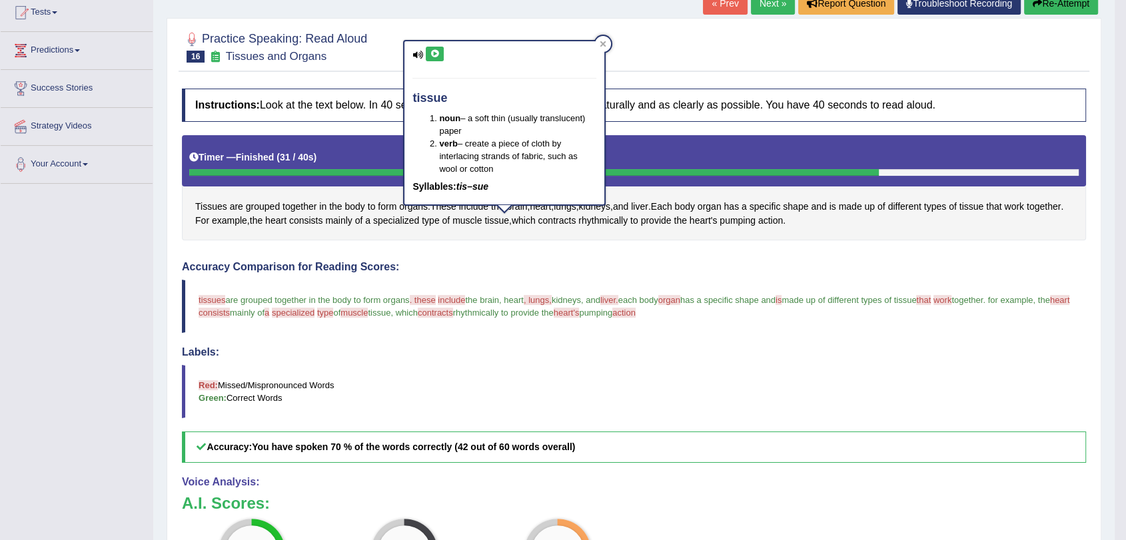
click at [433, 57] on icon at bounding box center [435, 54] width 10 height 8
click at [538, 229] on div "Tissues are grouped together in the body to form organs . These include the bra…" at bounding box center [634, 188] width 904 height 106
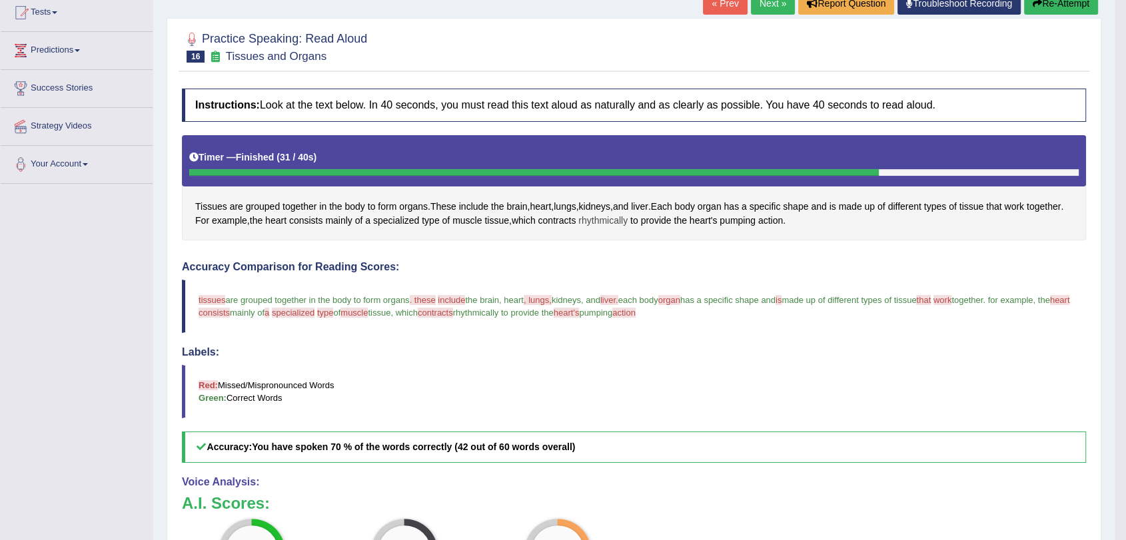
click at [620, 222] on span "rhythmically" at bounding box center [602, 221] width 49 height 14
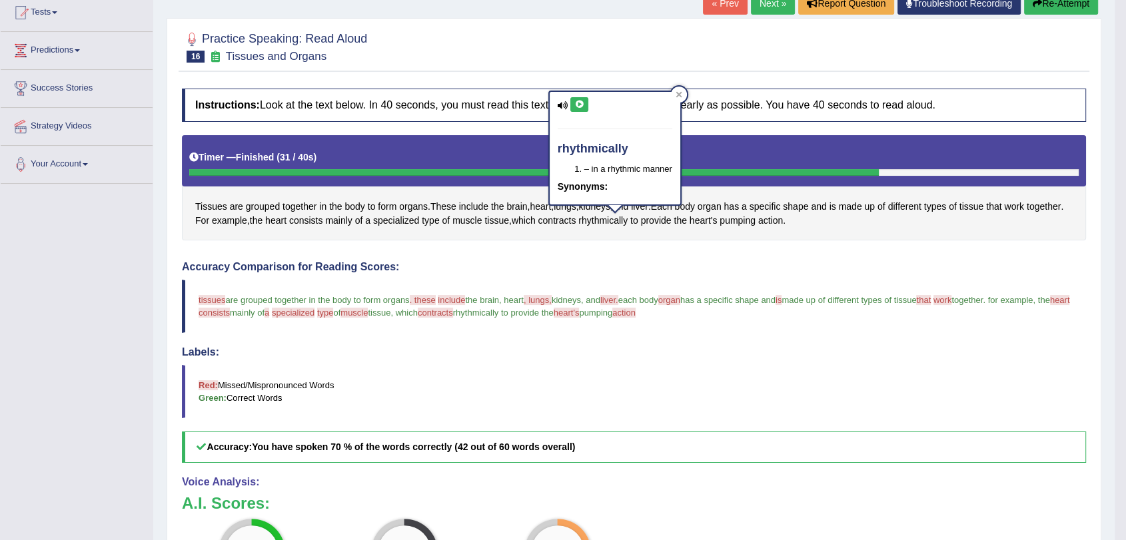
click at [579, 103] on icon at bounding box center [579, 105] width 10 height 8
click at [565, 219] on span "contracts" at bounding box center [557, 221] width 38 height 14
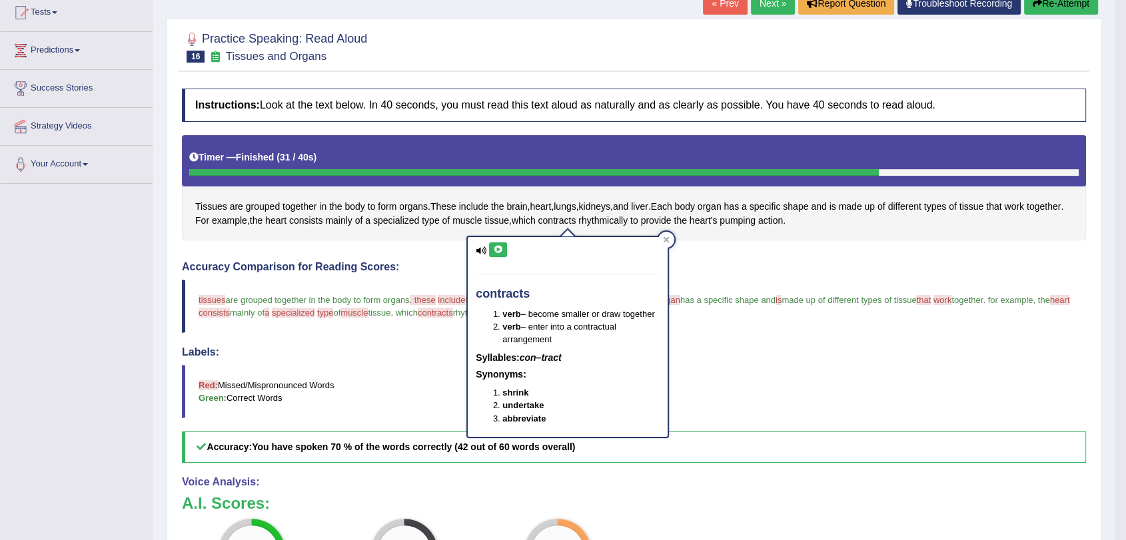
click at [499, 248] on icon at bounding box center [498, 250] width 10 height 8
click at [708, 243] on div "Instructions: Look at the text below. In 40 seconds, you must read this text al…" at bounding box center [634, 397] width 911 height 630
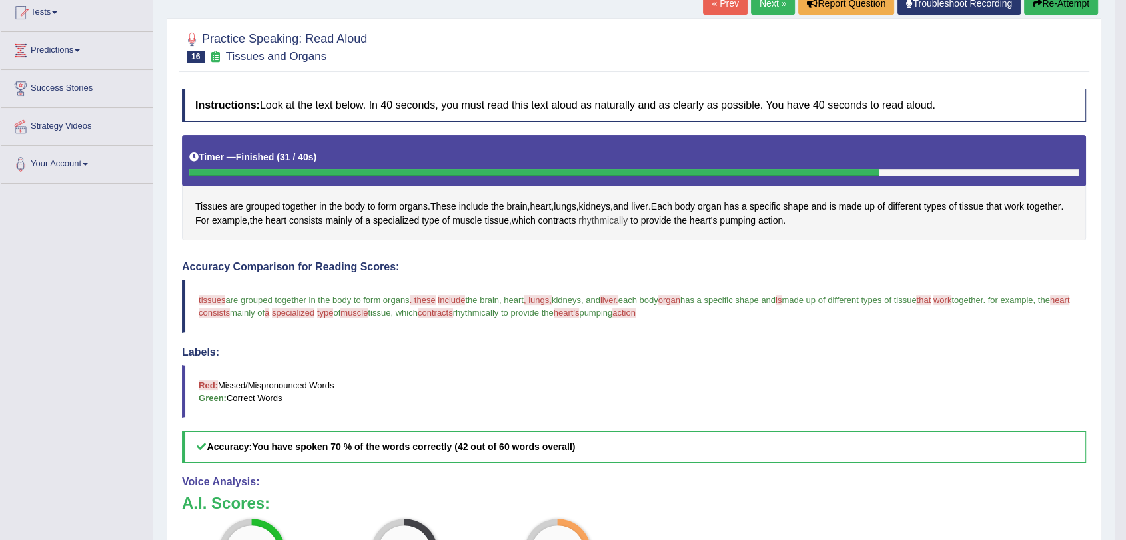
click at [604, 221] on span "rhythmically" at bounding box center [602, 221] width 49 height 14
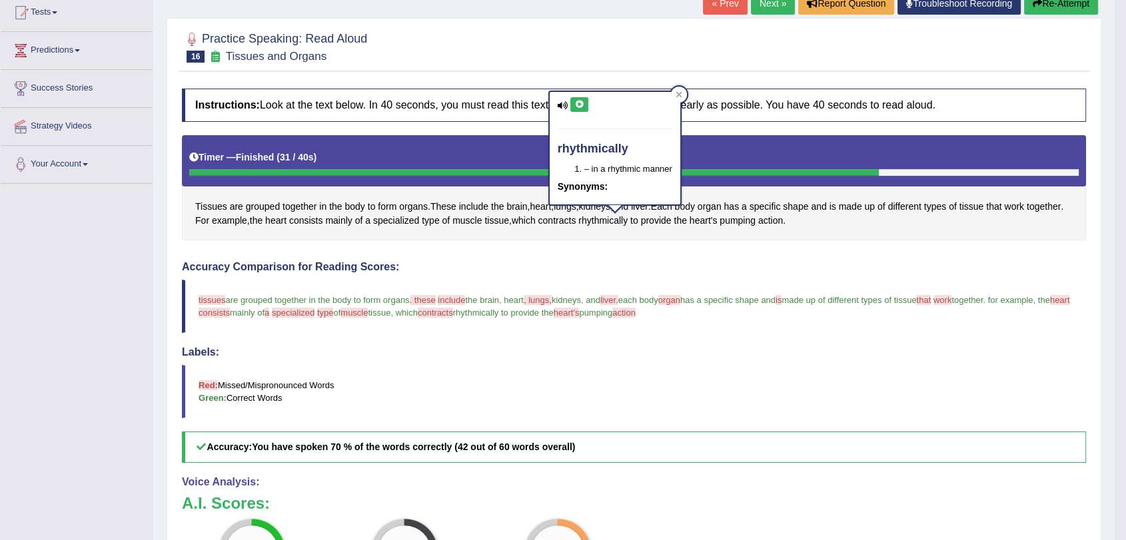
click at [576, 108] on icon at bounding box center [579, 105] width 10 height 8
click at [608, 219] on span "rhythmically" at bounding box center [602, 221] width 49 height 14
click at [584, 101] on icon at bounding box center [579, 105] width 10 height 8
click at [756, 221] on span "pumping" at bounding box center [738, 221] width 36 height 14
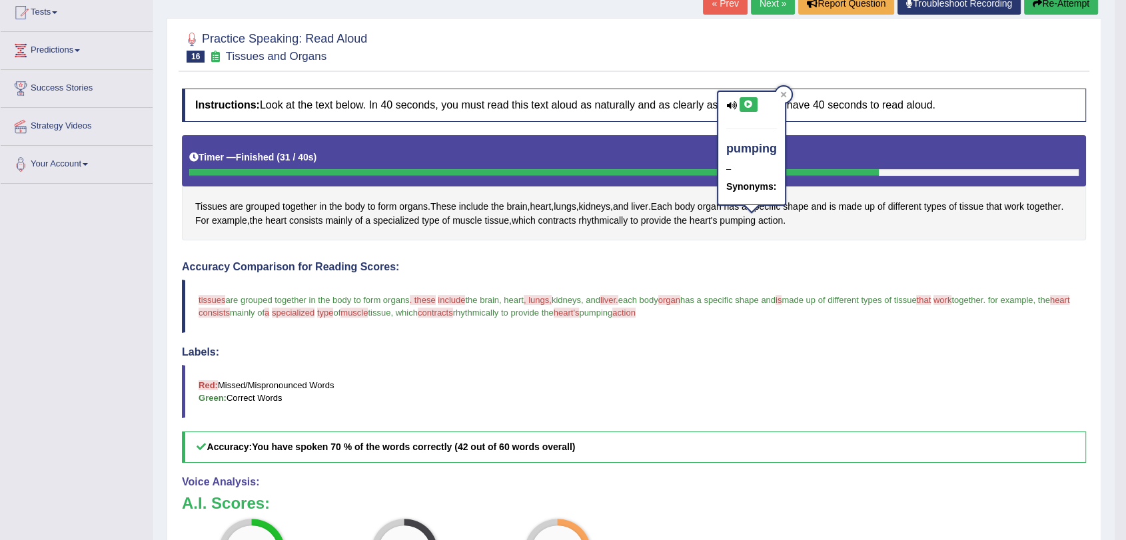
click at [750, 103] on icon at bounding box center [749, 105] width 10 height 8
click at [752, 263] on h4 "Accuracy Comparison for Reading Scores:" at bounding box center [634, 267] width 904 height 12
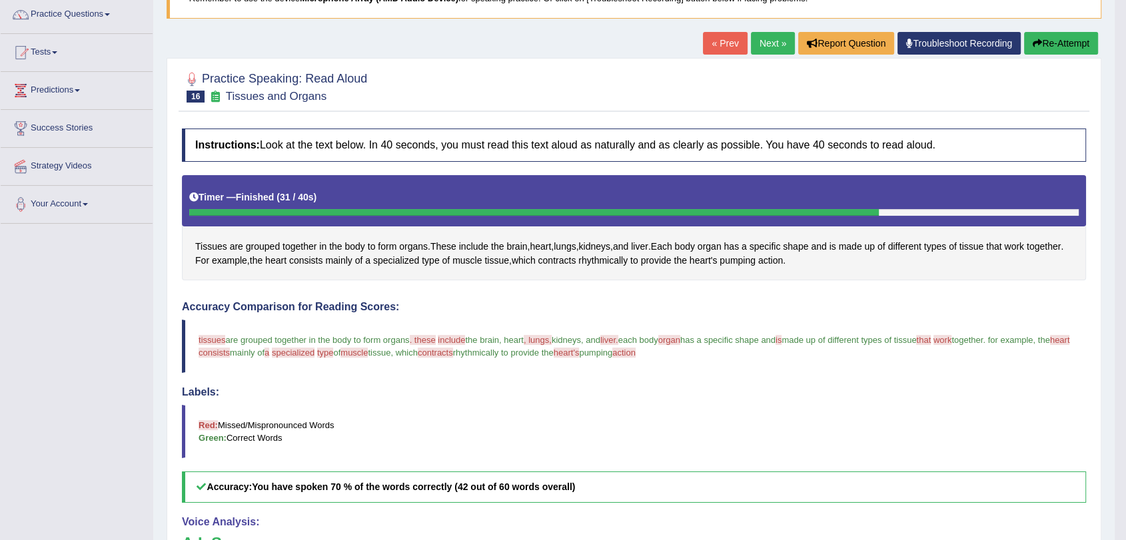
scroll to position [0, 0]
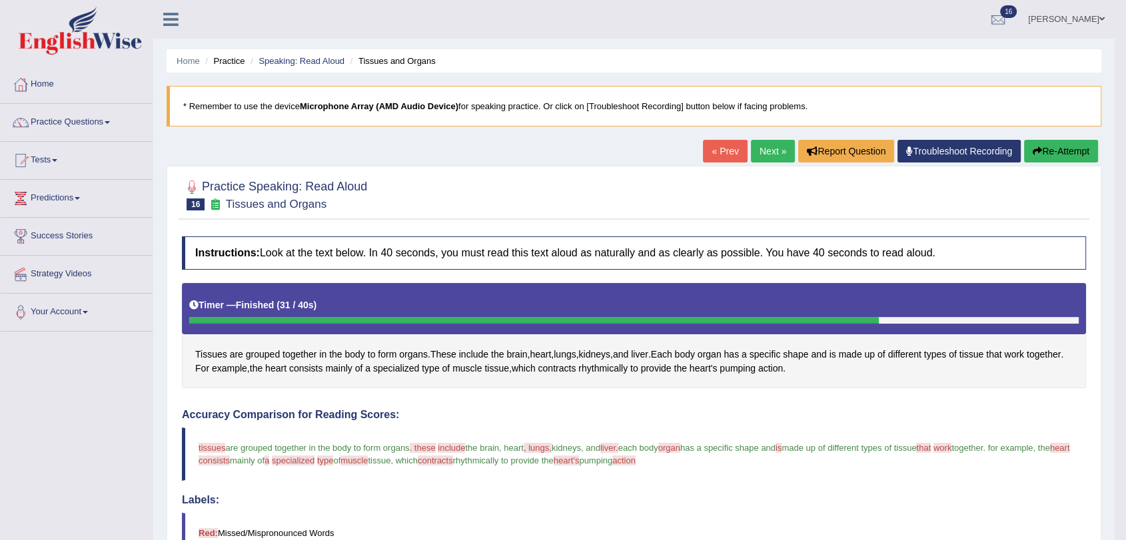
click at [1061, 145] on button "Re-Attempt" at bounding box center [1061, 151] width 74 height 23
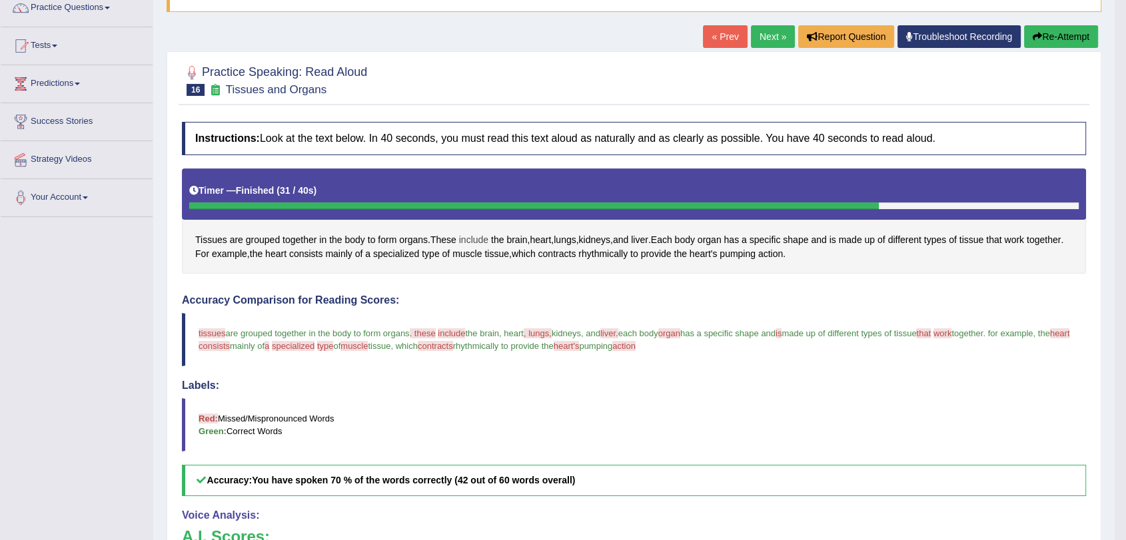
scroll to position [148, 0]
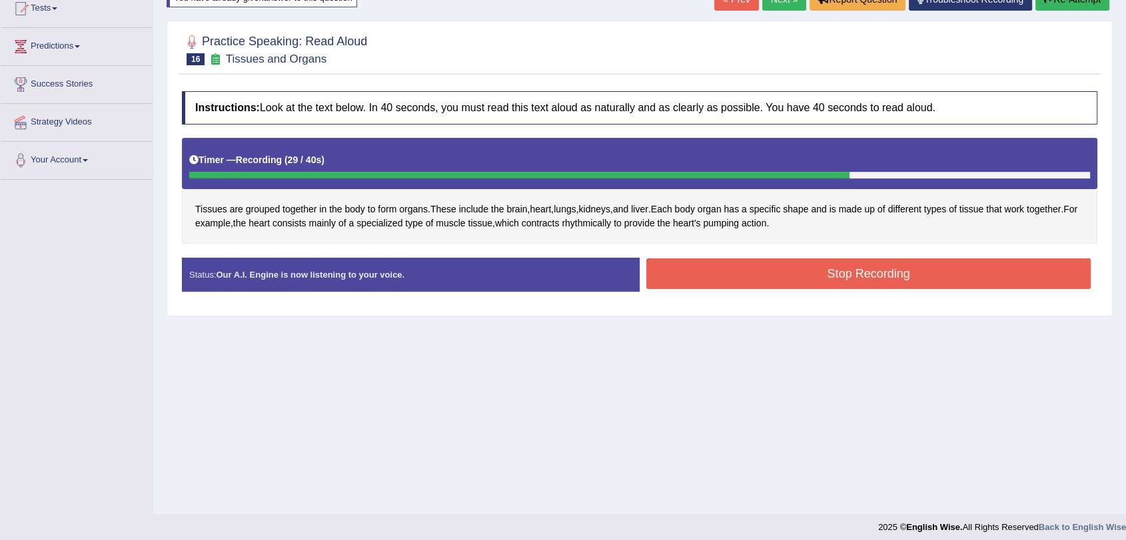
click at [780, 267] on button "Stop Recording" at bounding box center [868, 274] width 444 height 31
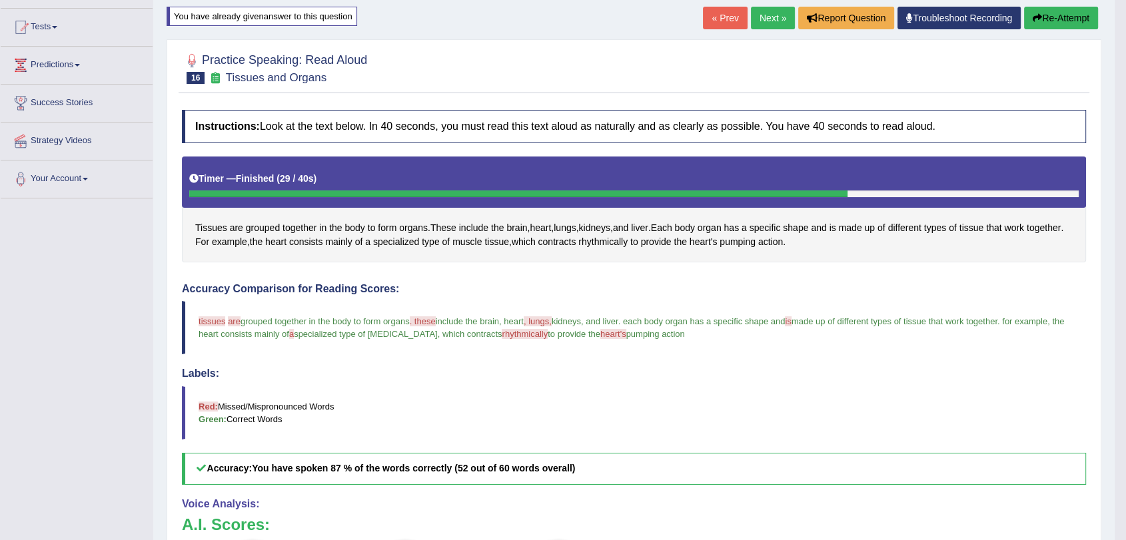
scroll to position [78, 0]
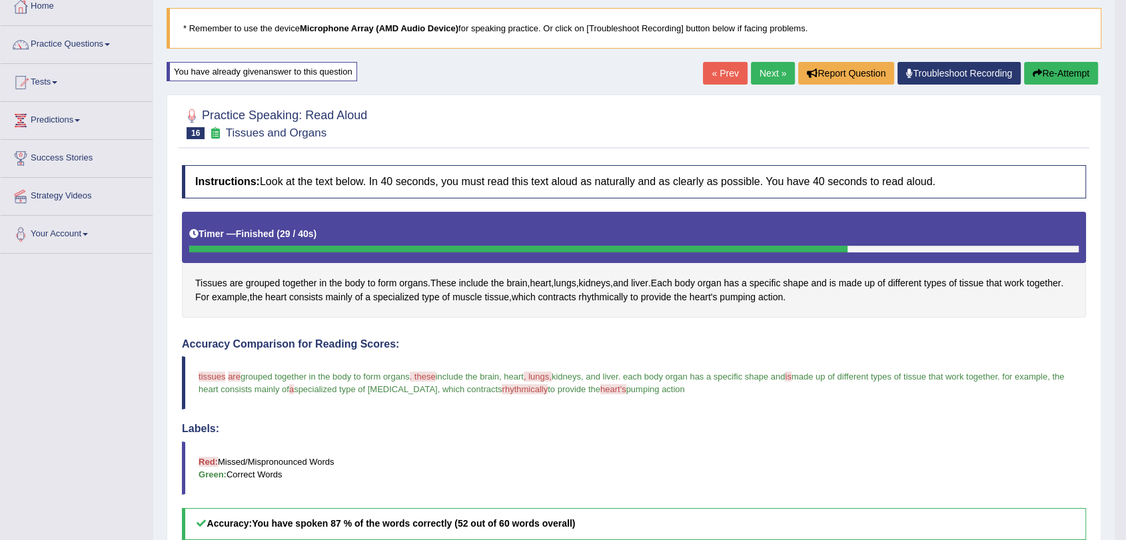
click at [770, 71] on link "Next »" at bounding box center [773, 73] width 44 height 23
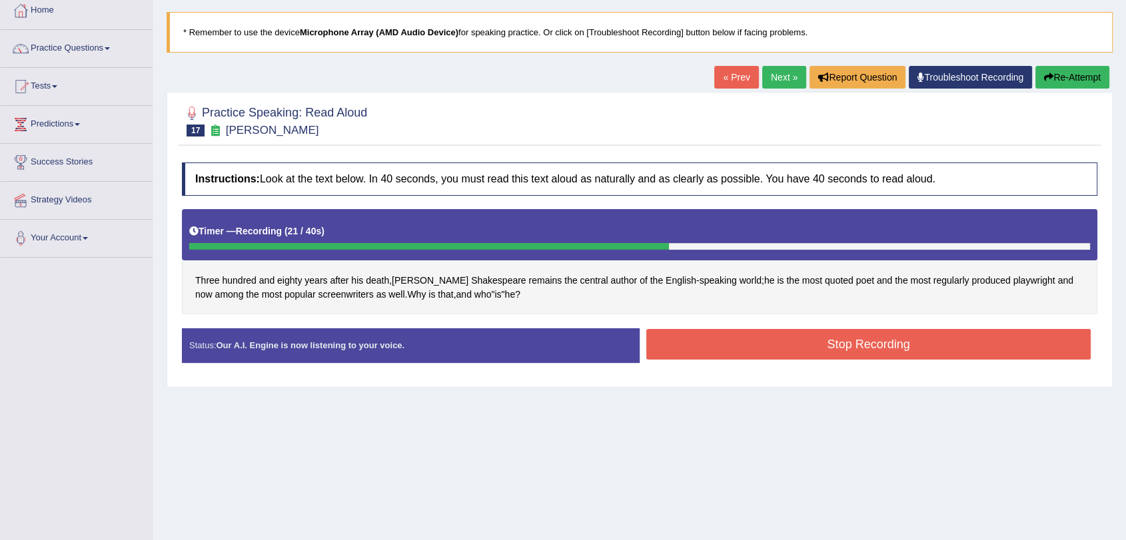
click at [884, 353] on button "Stop Recording" at bounding box center [868, 344] width 444 height 31
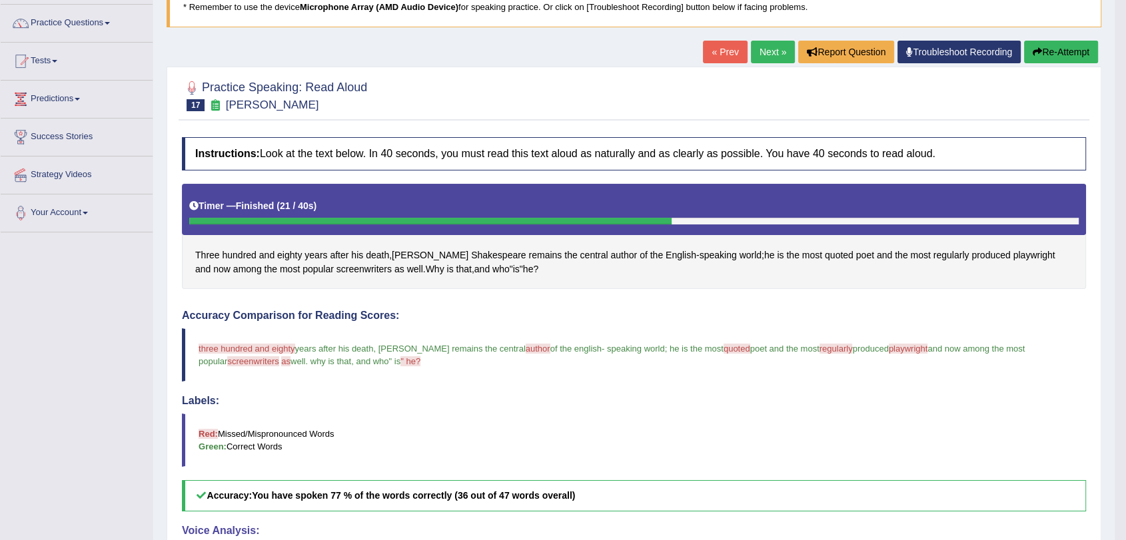
scroll to position [74, 0]
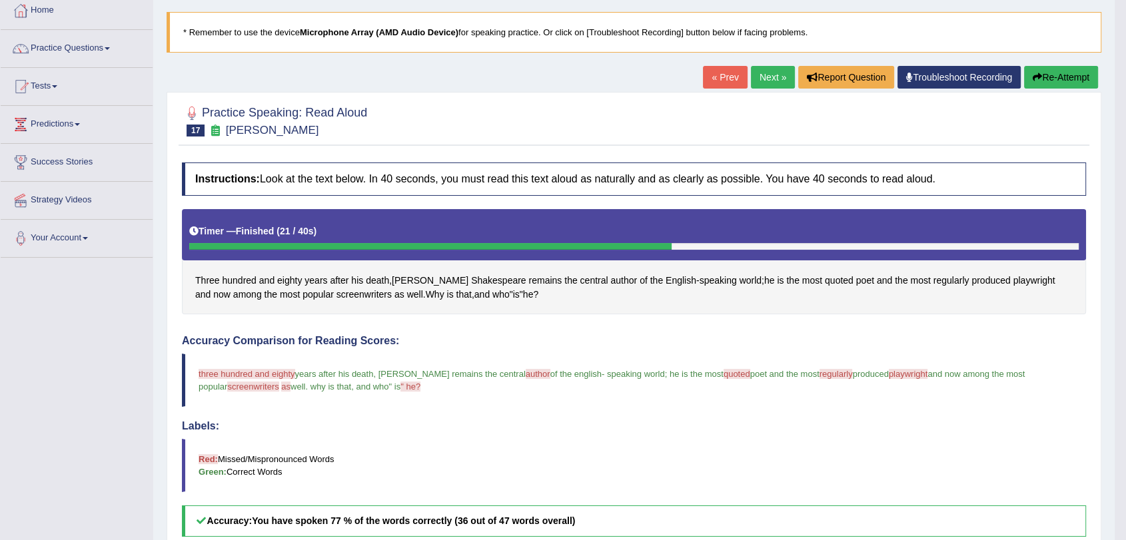
click at [770, 72] on link "Next »" at bounding box center [773, 77] width 44 height 23
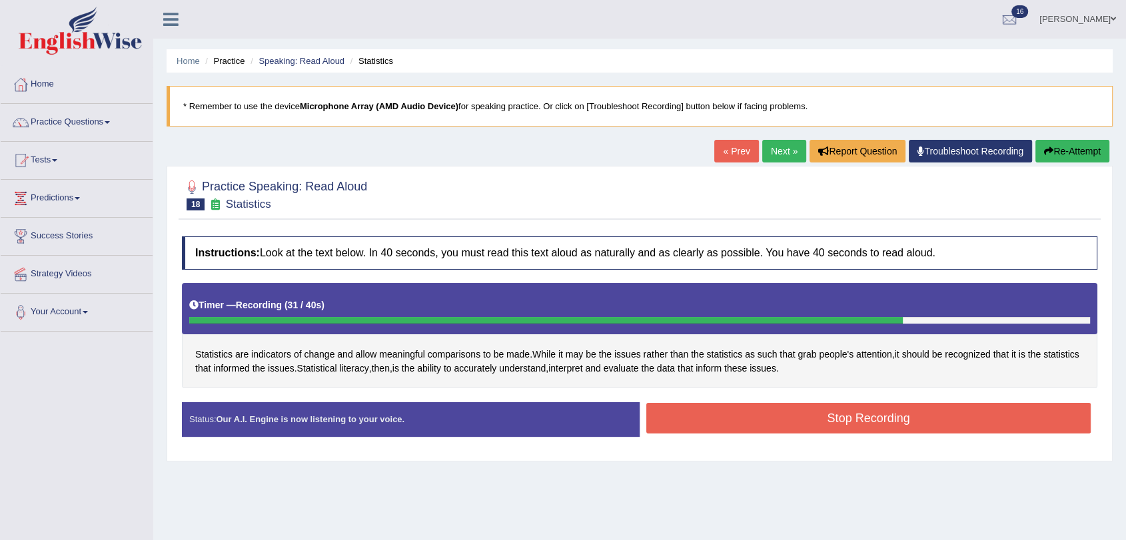
click at [845, 413] on button "Stop Recording" at bounding box center [868, 418] width 444 height 31
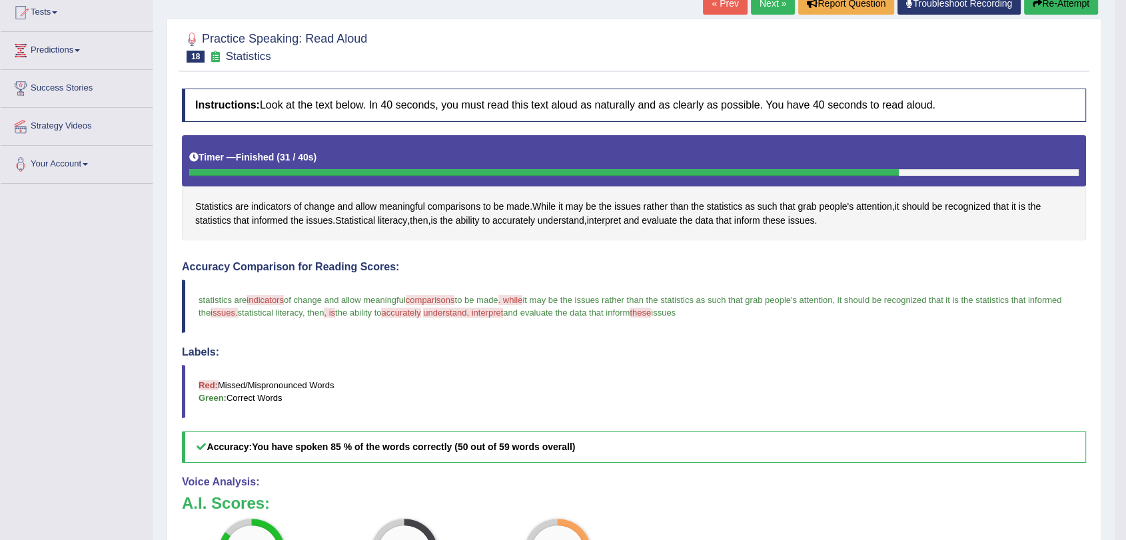
scroll to position [74, 0]
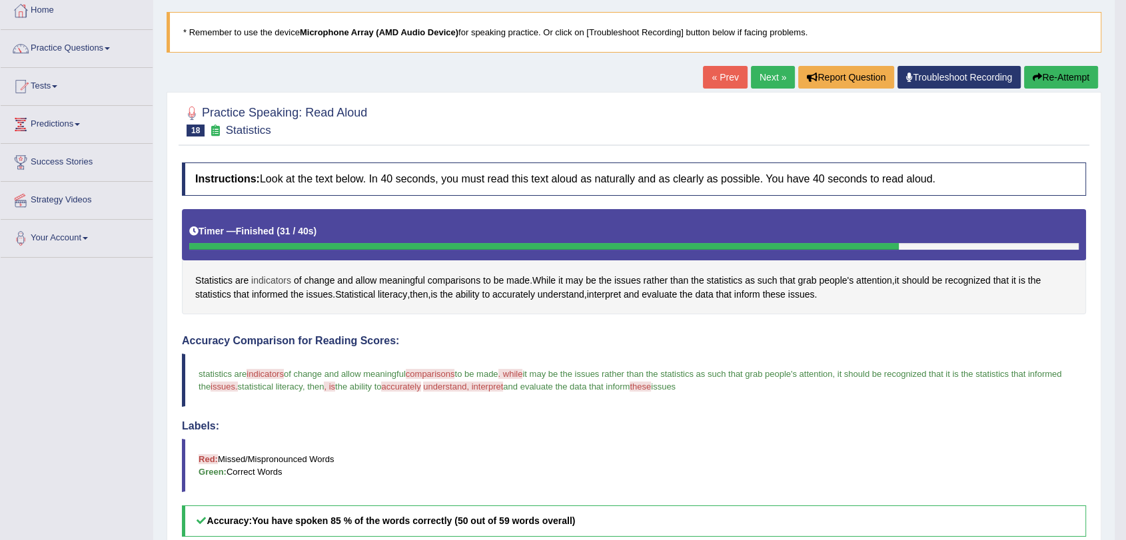
click at [276, 280] on span "indicators" at bounding box center [271, 281] width 40 height 14
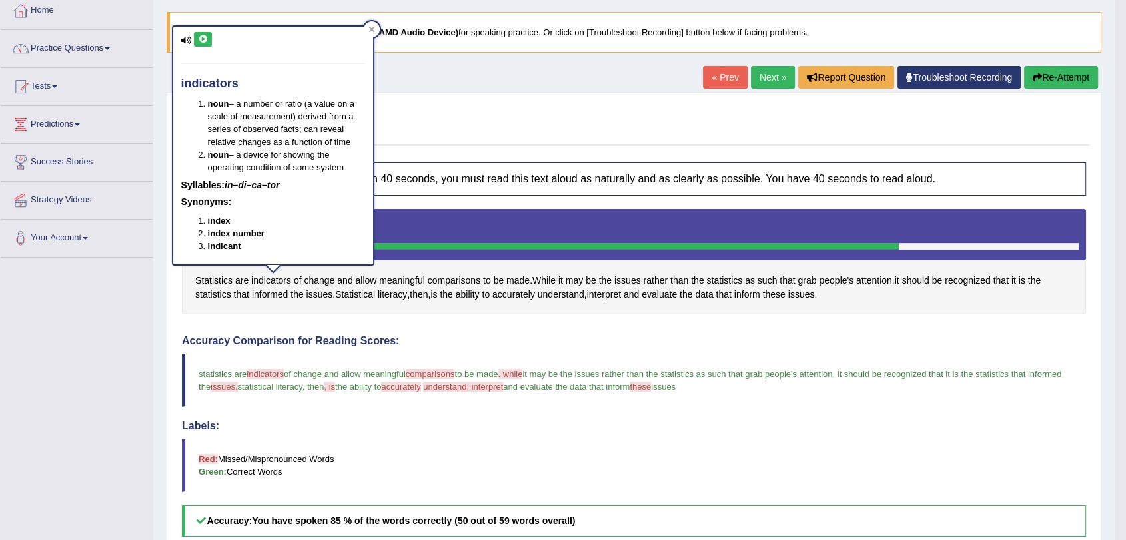
click at [203, 39] on icon at bounding box center [203, 39] width 10 height 8
click at [208, 281] on span "Statistics" at bounding box center [213, 281] width 37 height 14
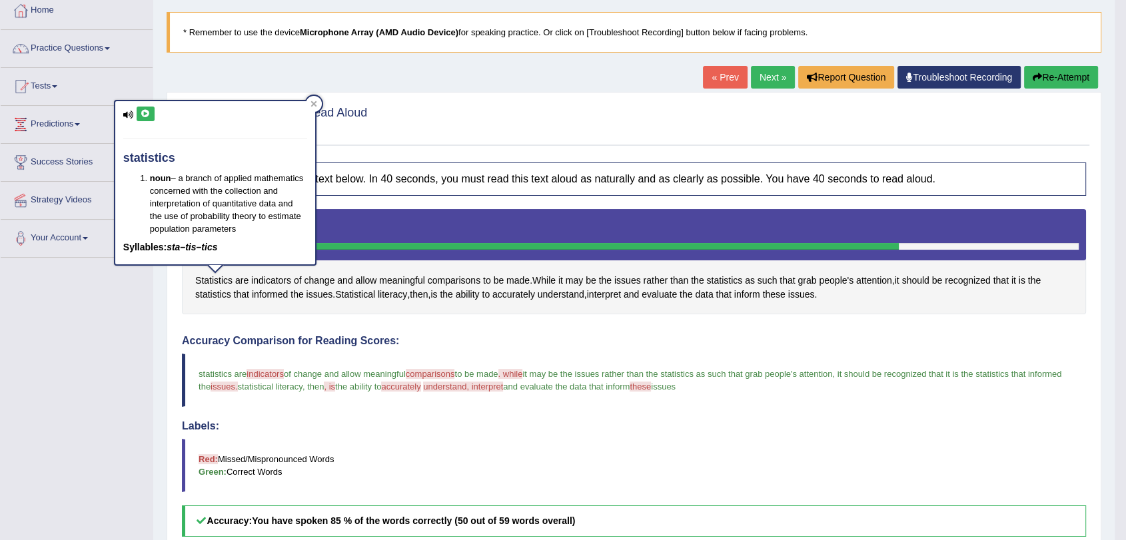
click at [142, 113] on icon at bounding box center [146, 114] width 10 height 8
click at [533, 290] on span "accurately" at bounding box center [513, 295] width 43 height 14
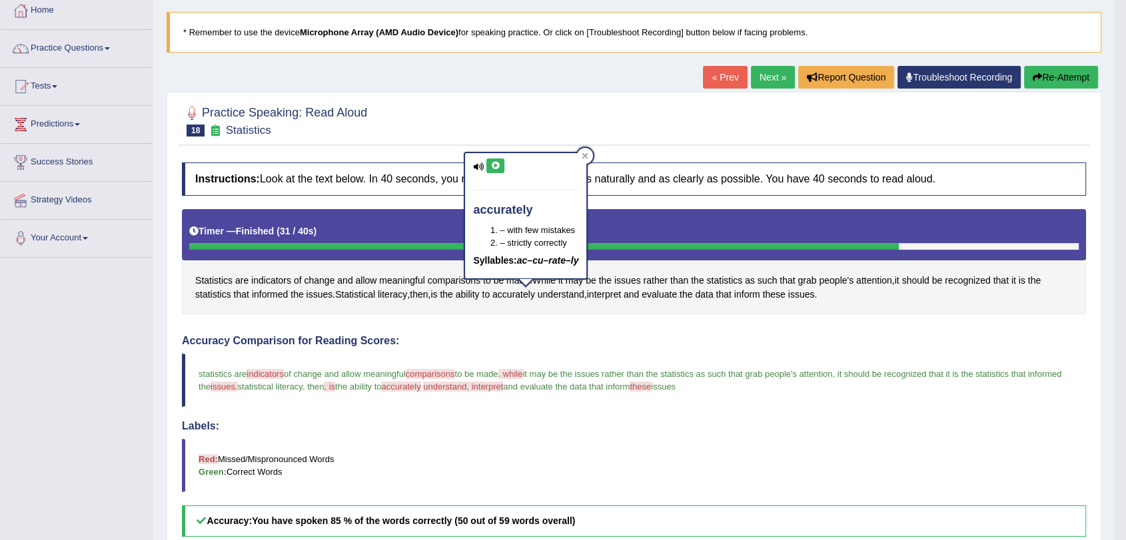
click at [501, 165] on button at bounding box center [495, 166] width 18 height 15
click at [498, 165] on icon at bounding box center [495, 166] width 10 height 8
click at [621, 297] on span "interpret" at bounding box center [604, 295] width 34 height 14
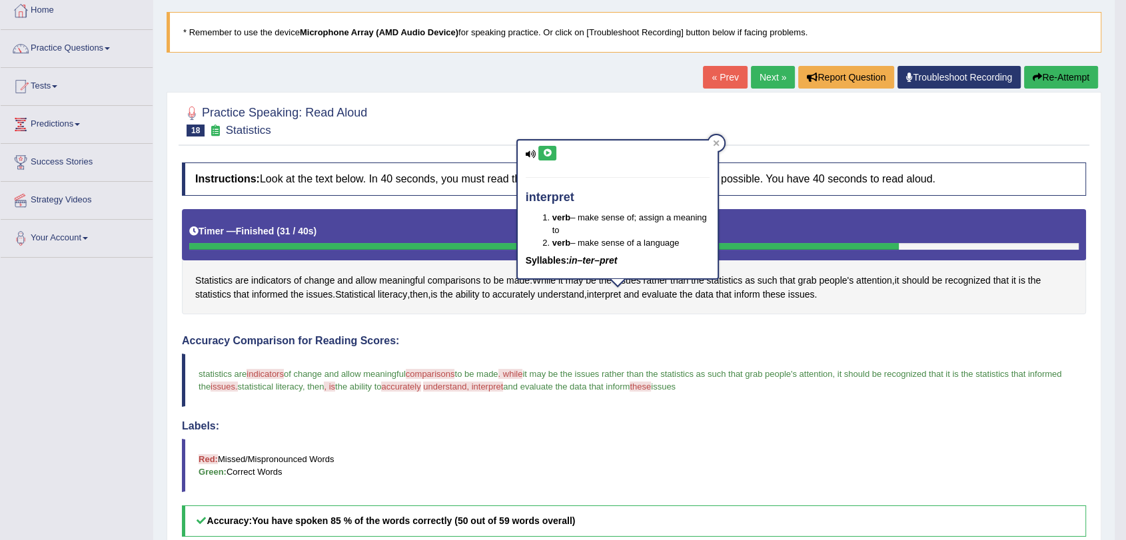
click at [546, 153] on icon at bounding box center [547, 153] width 10 height 8
click at [674, 295] on span "evaluate" at bounding box center [659, 295] width 35 height 14
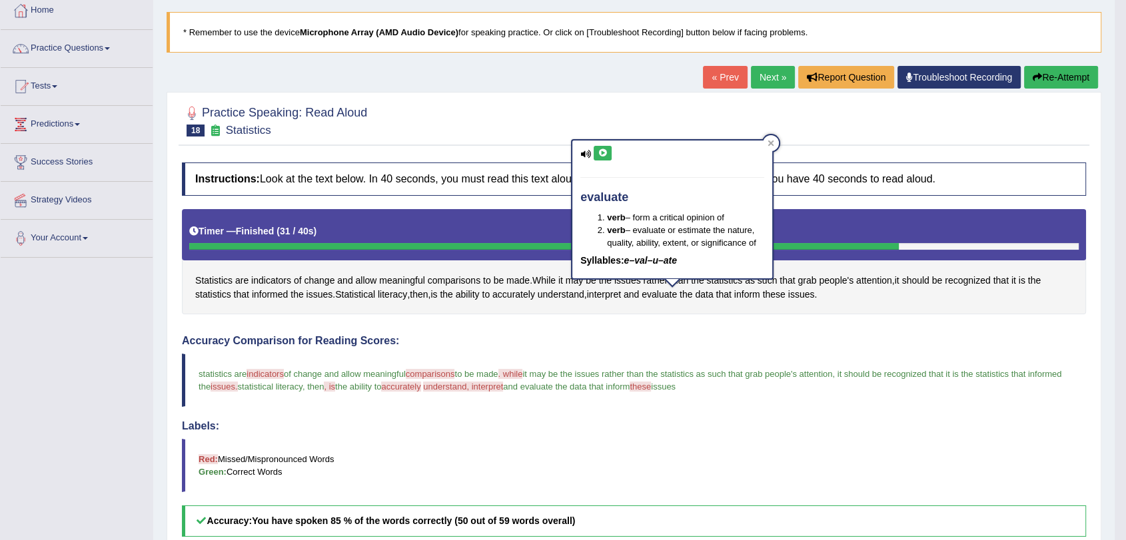
click at [604, 155] on icon at bounding box center [603, 153] width 10 height 8
click at [836, 322] on div "Instructions: Look at the text below. In 40 seconds, you must read this text al…" at bounding box center [634, 471] width 911 height 630
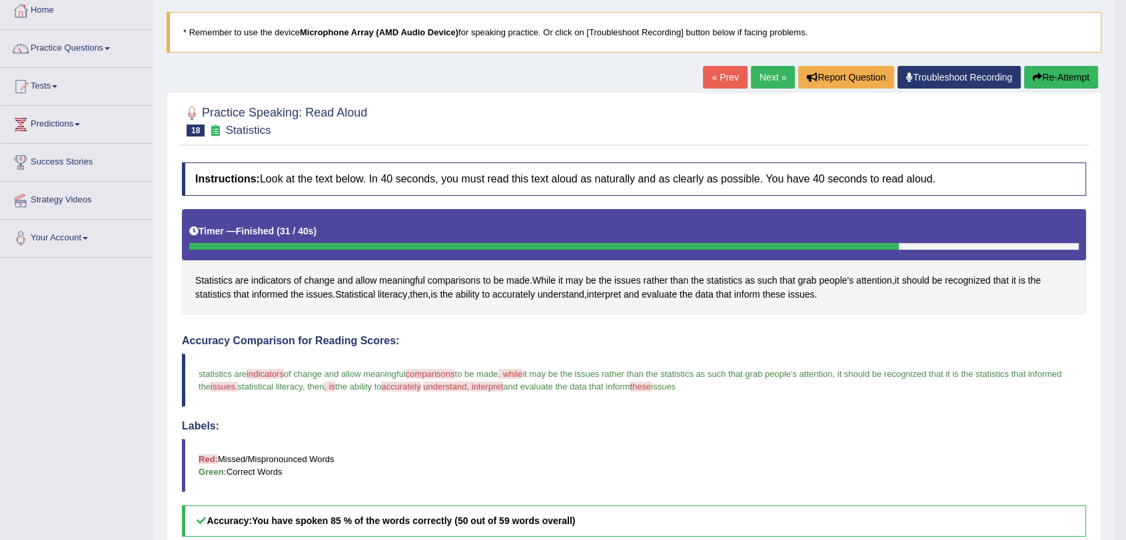
click at [1055, 74] on button "Re-Attempt" at bounding box center [1061, 77] width 74 height 23
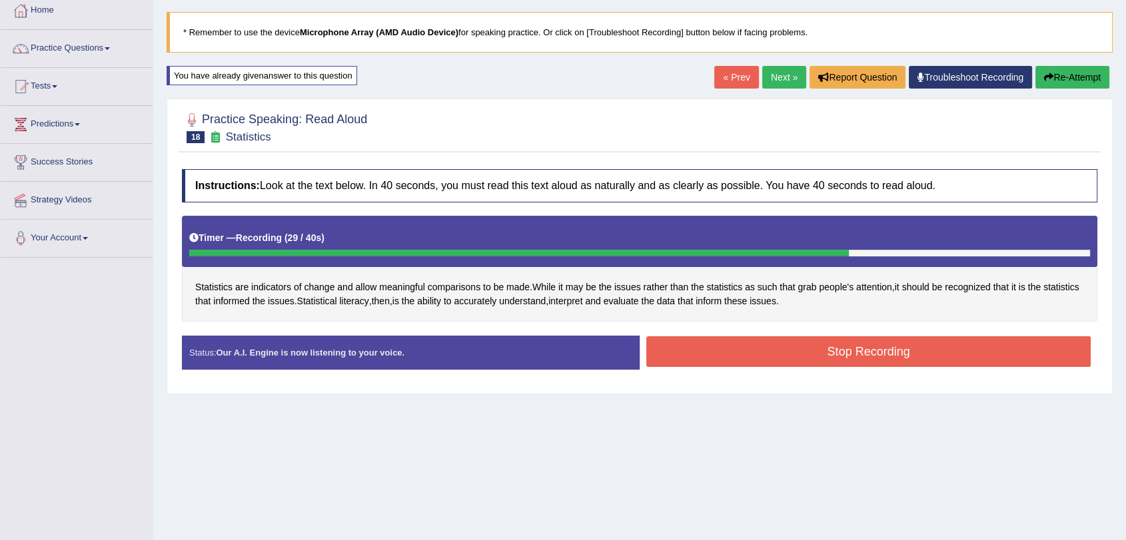
click at [835, 352] on button "Stop Recording" at bounding box center [868, 352] width 444 height 31
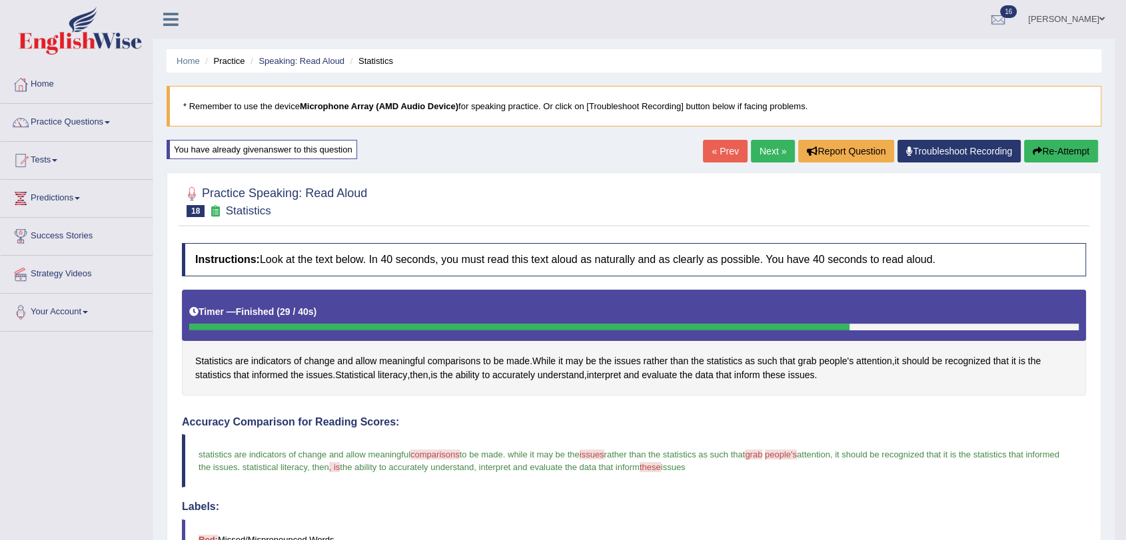
click at [766, 148] on link "Next »" at bounding box center [773, 151] width 44 height 23
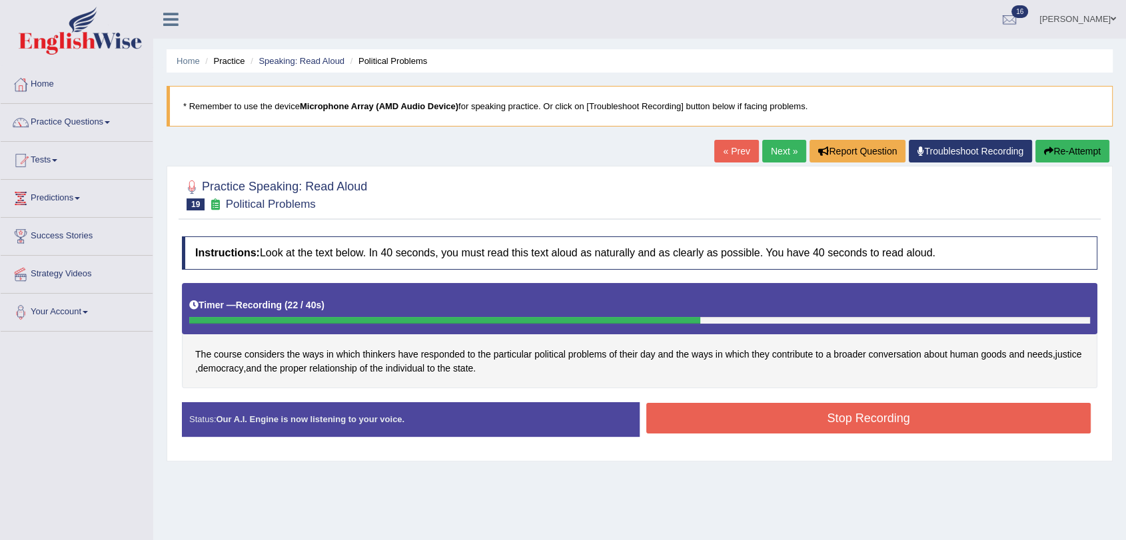
click at [766, 432] on button "Stop Recording" at bounding box center [868, 418] width 444 height 31
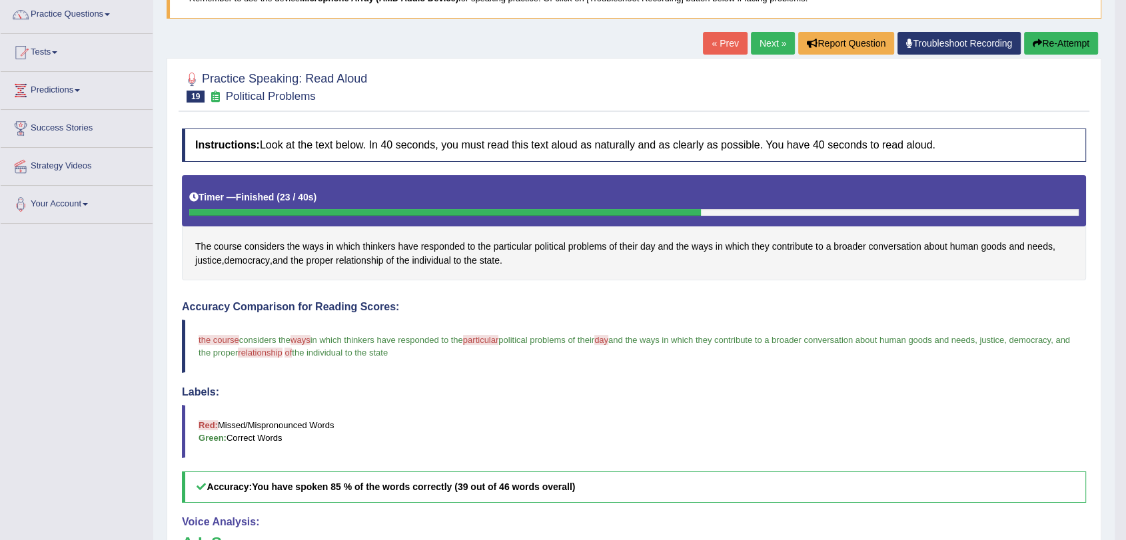
scroll to position [74, 0]
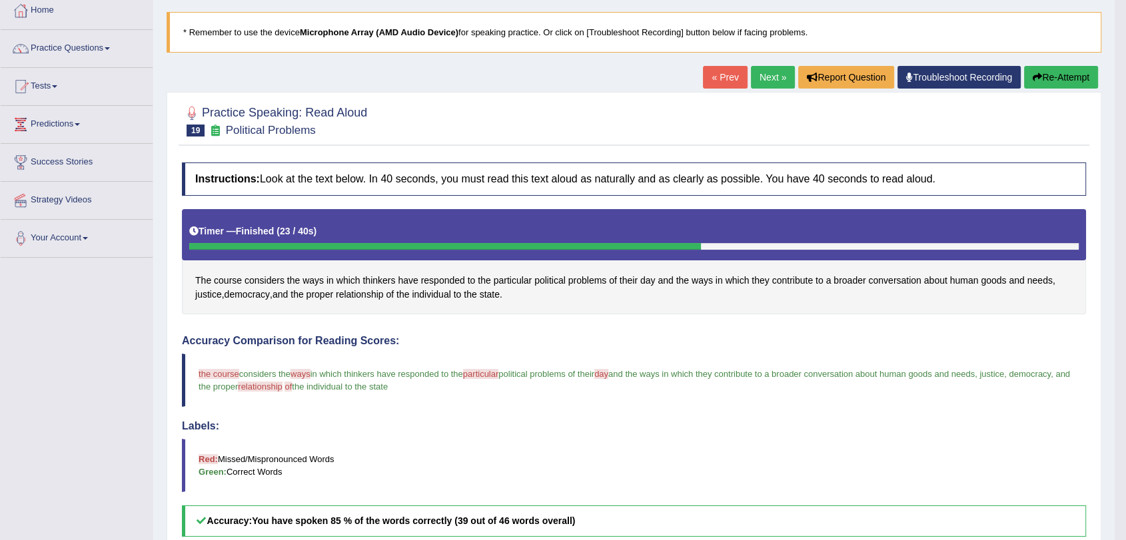
click at [1057, 73] on button "Re-Attempt" at bounding box center [1061, 77] width 74 height 23
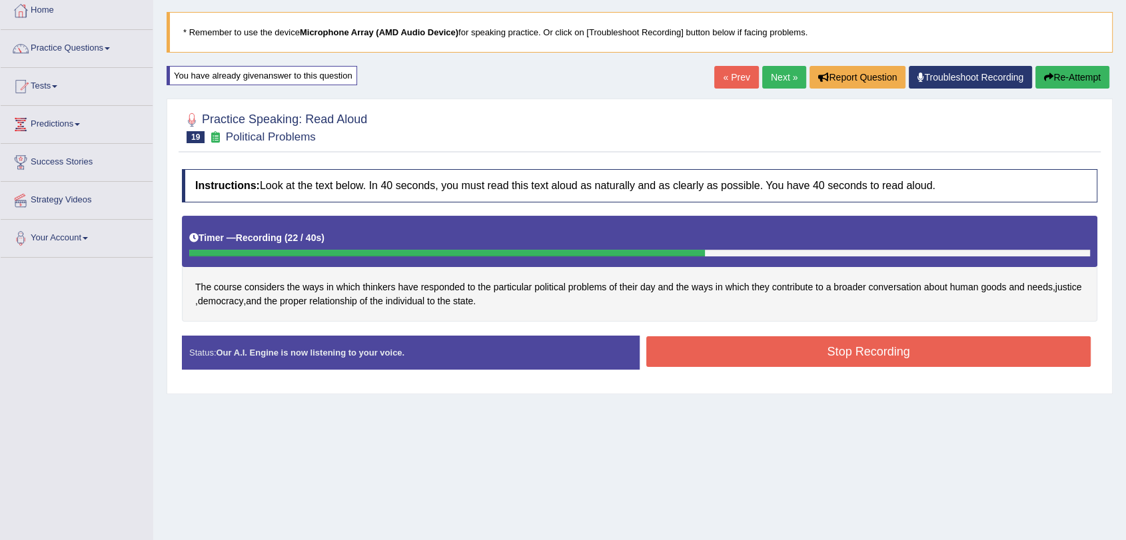
click at [768, 349] on button "Stop Recording" at bounding box center [868, 352] width 444 height 31
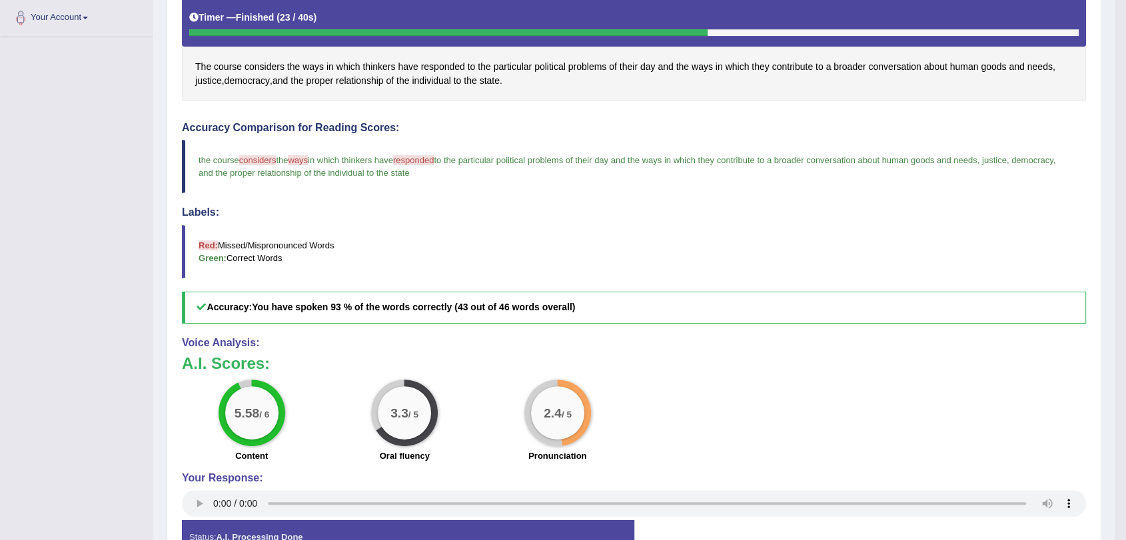
scroll to position [222, 0]
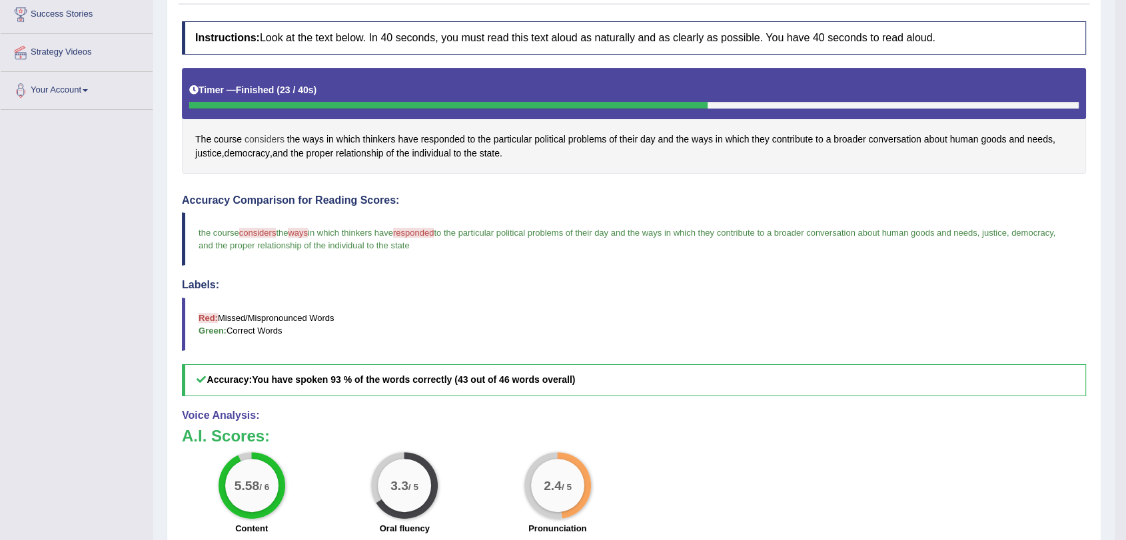
click at [268, 140] on span "considers" at bounding box center [265, 140] width 40 height 14
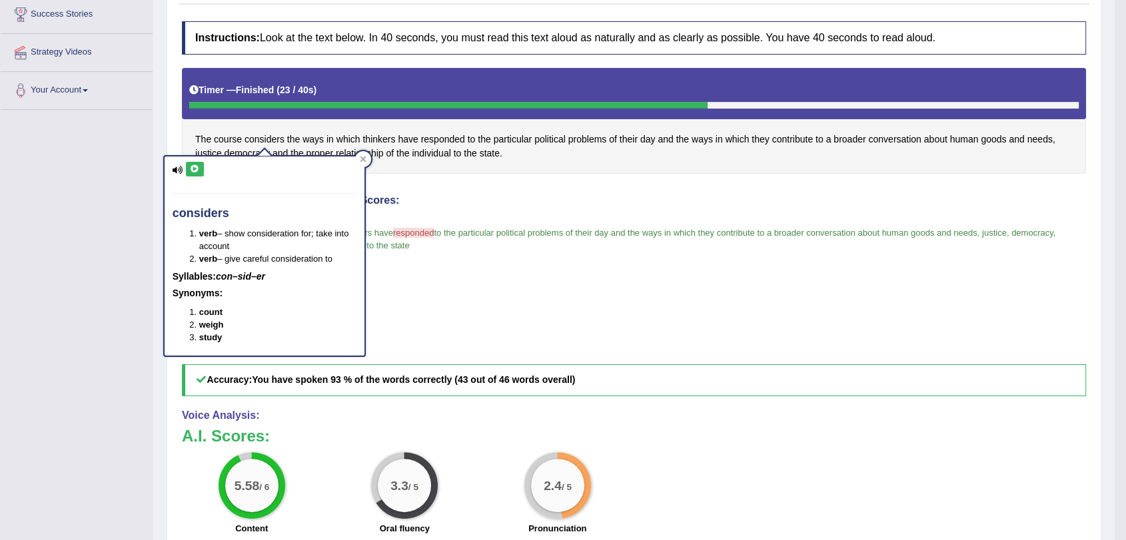
click at [188, 171] on button at bounding box center [195, 169] width 18 height 15
click at [195, 169] on icon at bounding box center [195, 169] width 10 height 8
click at [524, 257] on blockquote "the course considers consider so the ways way in which thinkers have responded …" at bounding box center [634, 239] width 904 height 53
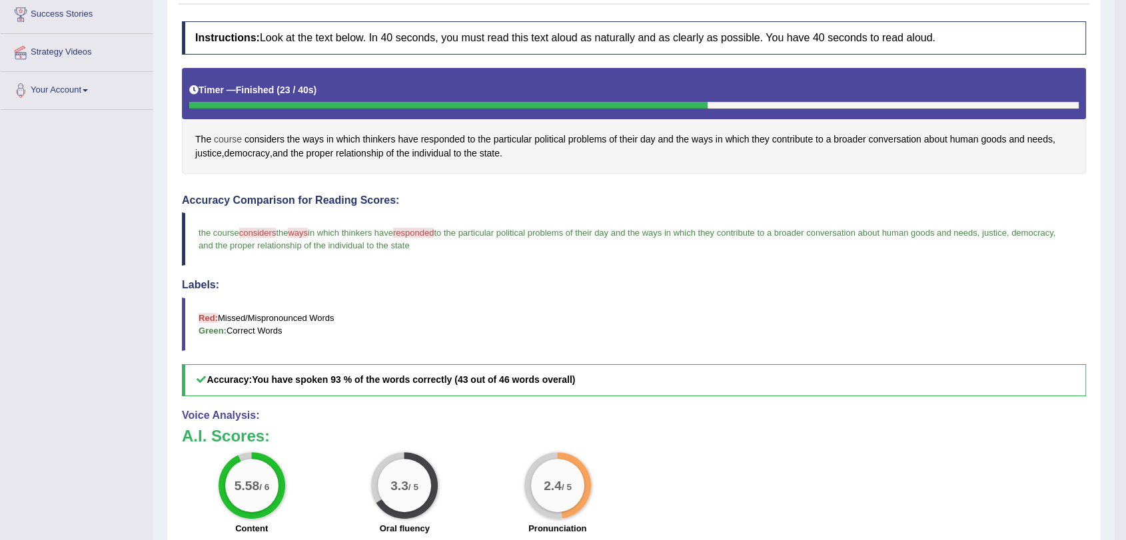
click at [229, 139] on span "course" at bounding box center [228, 140] width 28 height 14
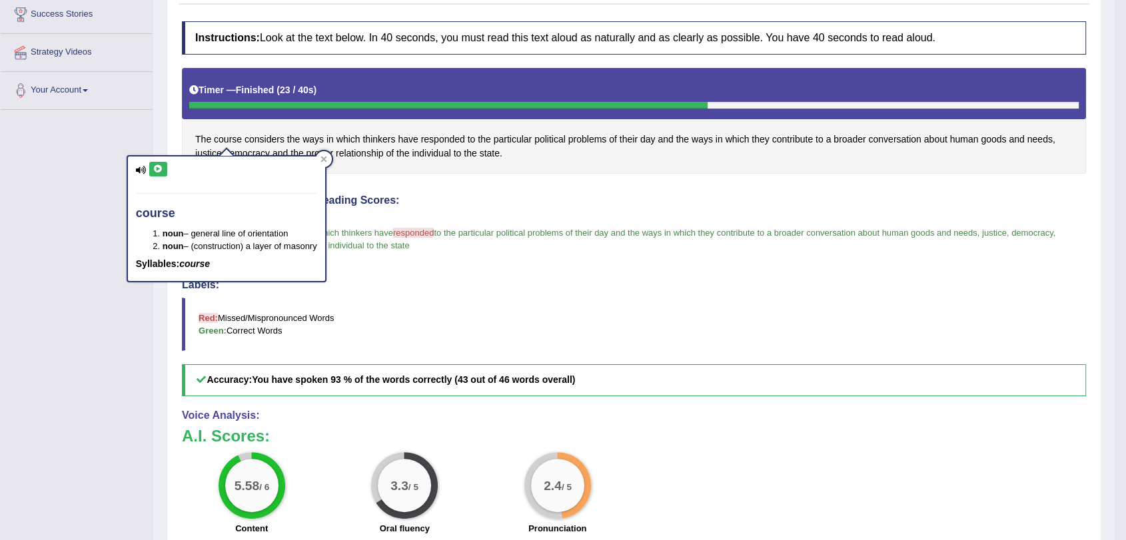
click at [157, 167] on icon at bounding box center [158, 169] width 10 height 8
click at [406, 205] on h4 "Accuracy Comparison for Reading Scores:" at bounding box center [634, 201] width 904 height 12
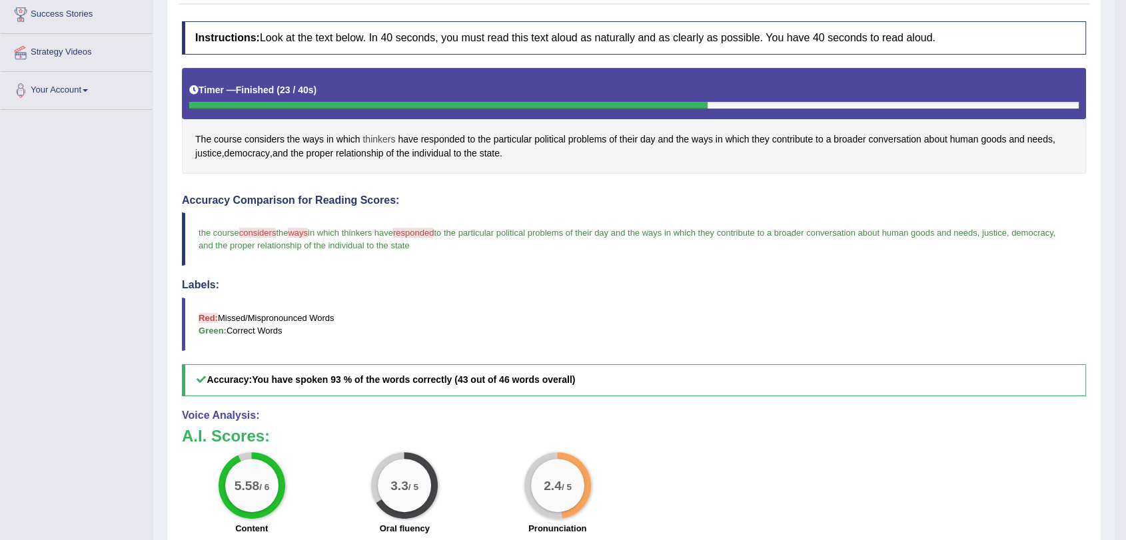
click at [381, 139] on span "thinkers" at bounding box center [379, 140] width 33 height 14
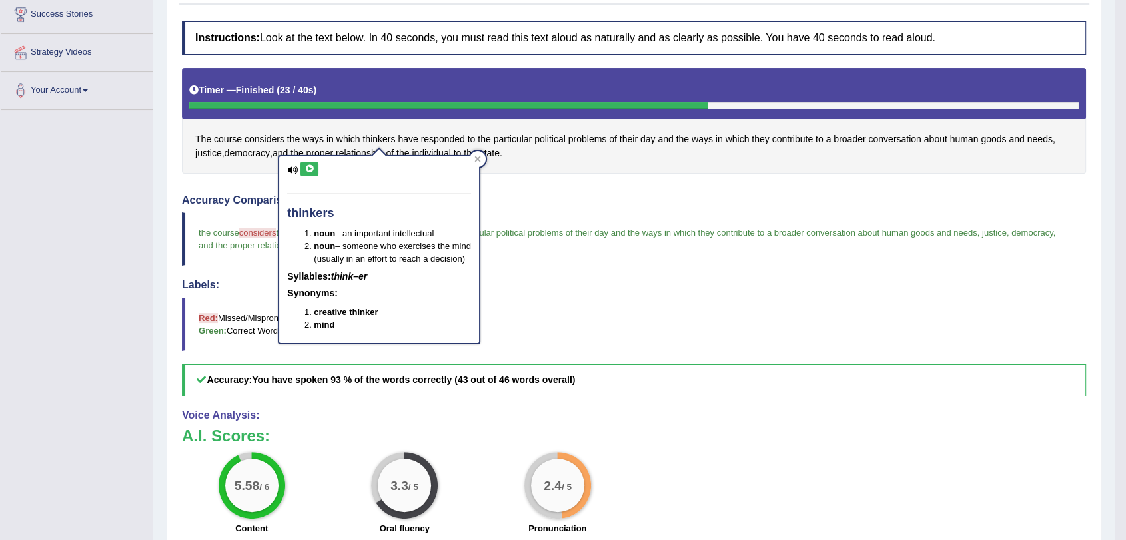
click at [307, 165] on icon at bounding box center [310, 169] width 10 height 8
click at [309, 167] on icon at bounding box center [310, 169] width 10 height 8
click at [528, 225] on blockquote "the course considers consider so the ways way in which thinkers have responded …" at bounding box center [634, 239] width 904 height 53
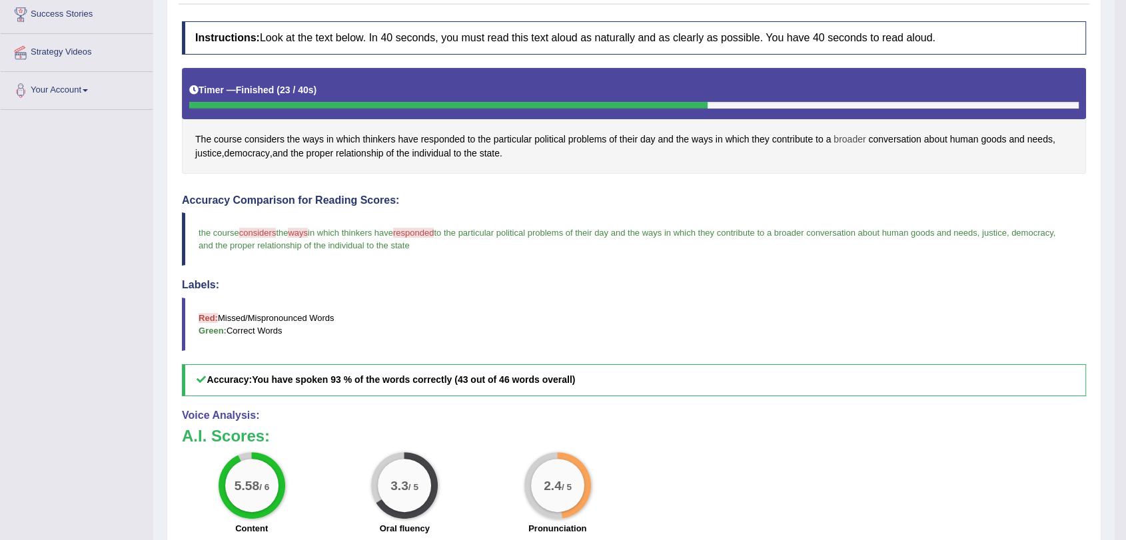
click at [846, 139] on span "broader" at bounding box center [850, 140] width 32 height 14
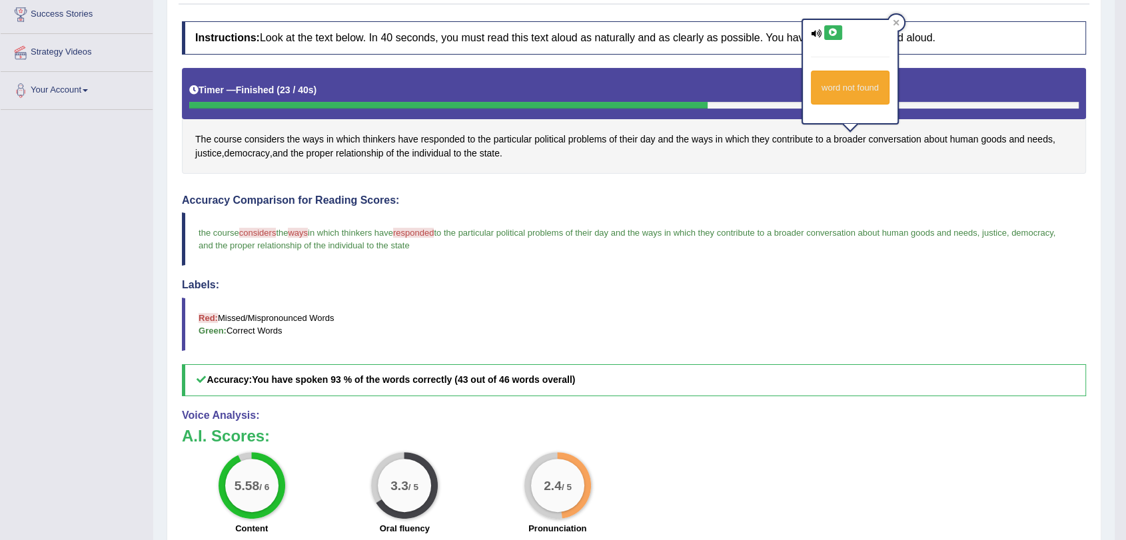
click at [834, 29] on icon at bounding box center [833, 33] width 10 height 8
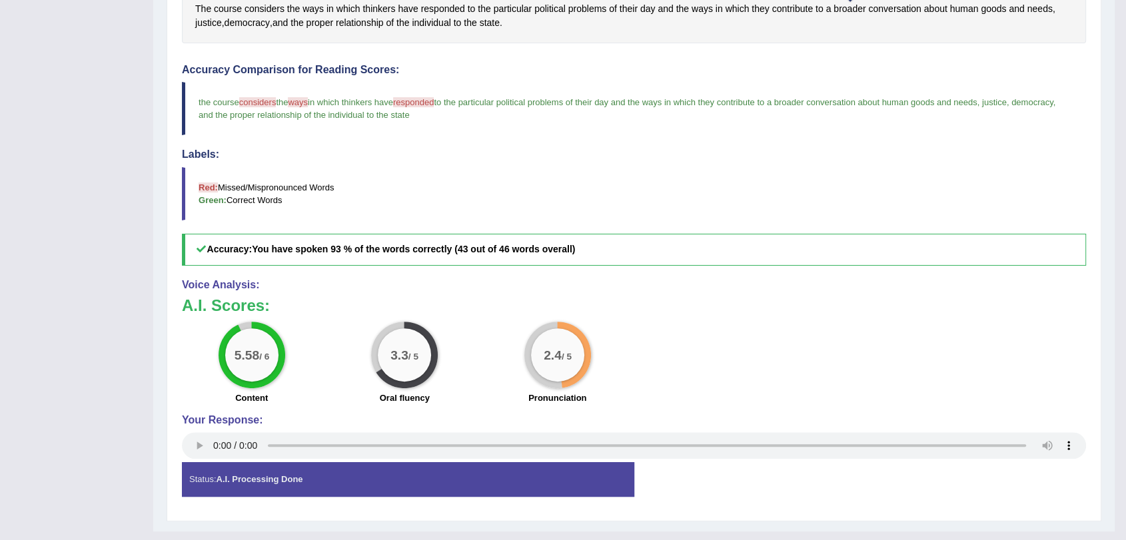
scroll to position [370, 0]
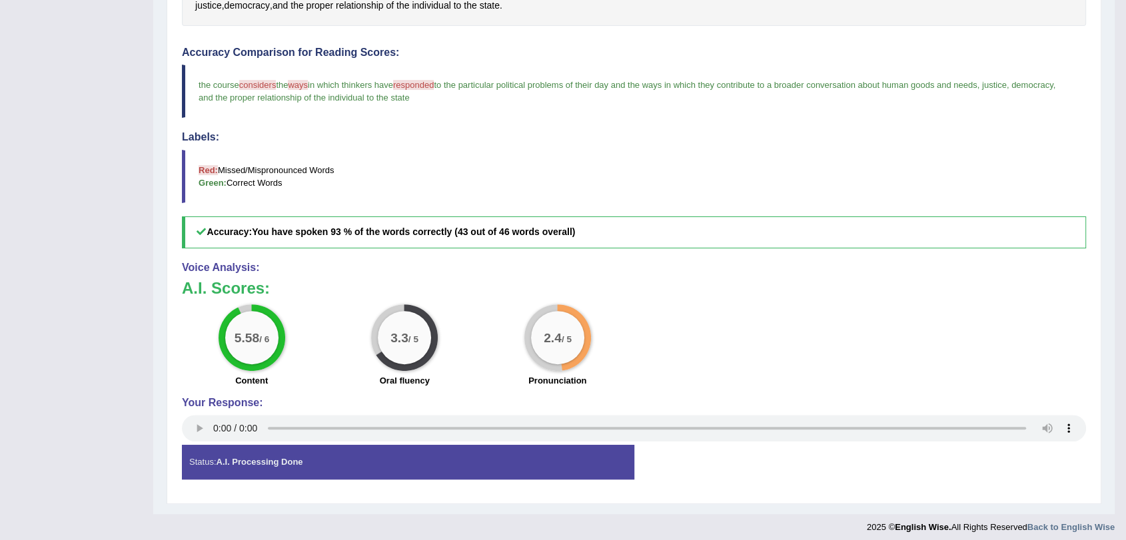
click at [784, 295] on h3 "A.I. Scores:" at bounding box center [634, 288] width 904 height 17
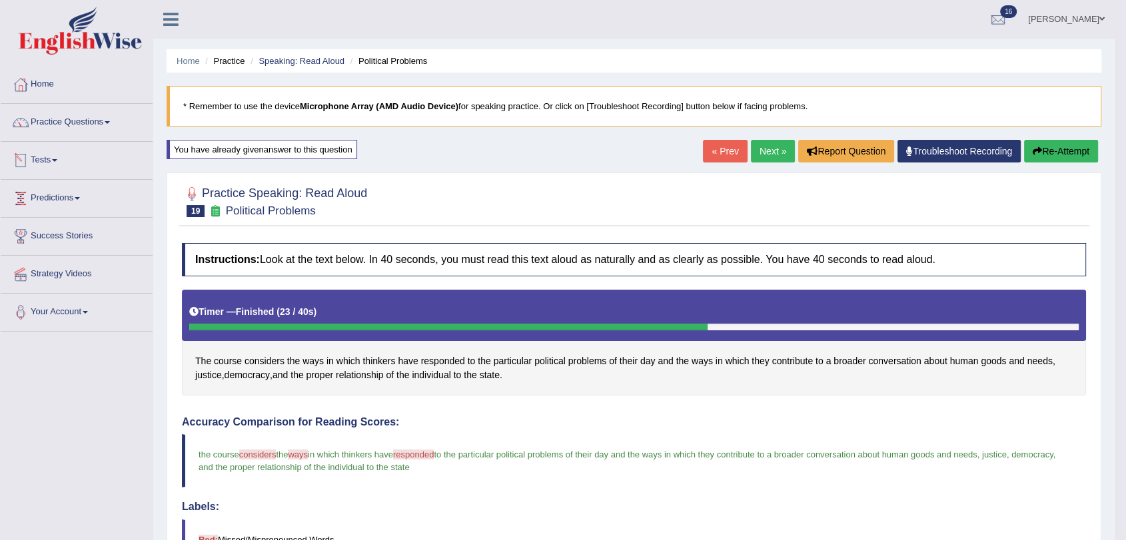
click at [64, 160] on link "Tests" at bounding box center [77, 158] width 152 height 33
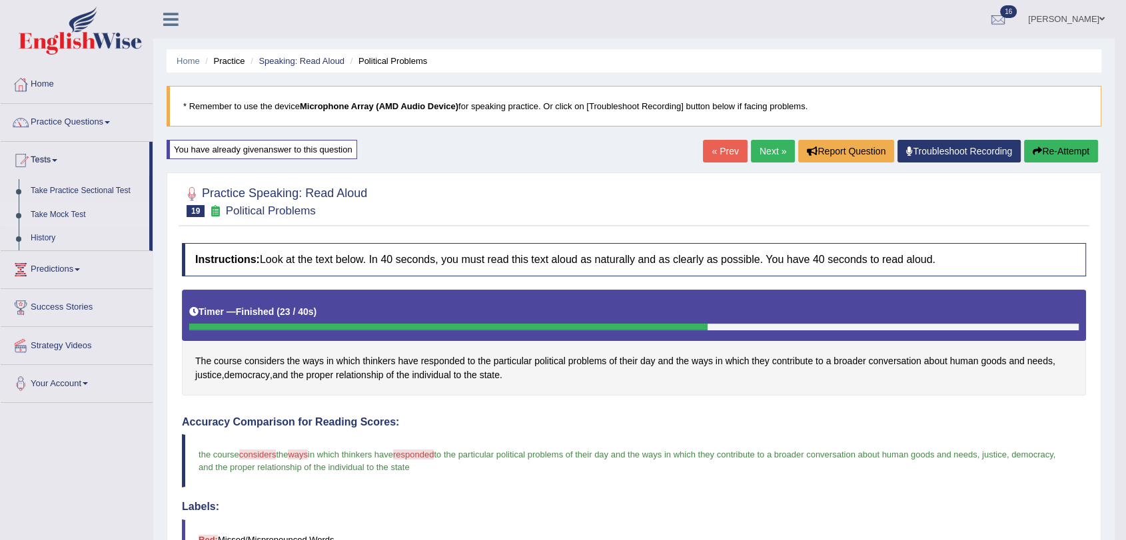
click at [63, 212] on link "Take Mock Test" at bounding box center [87, 215] width 125 height 24
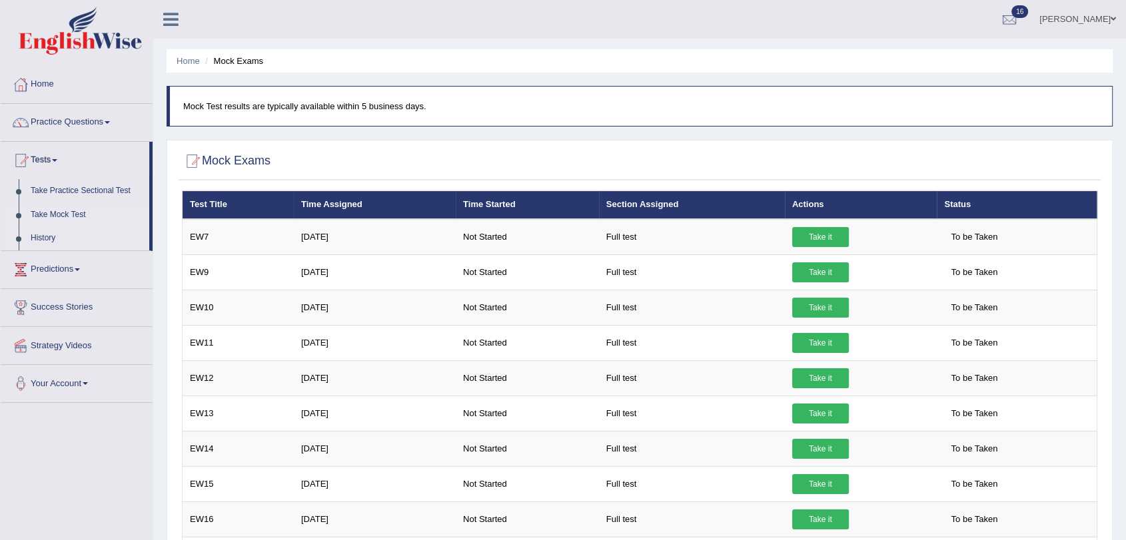
click at [43, 236] on link "History" at bounding box center [87, 239] width 125 height 24
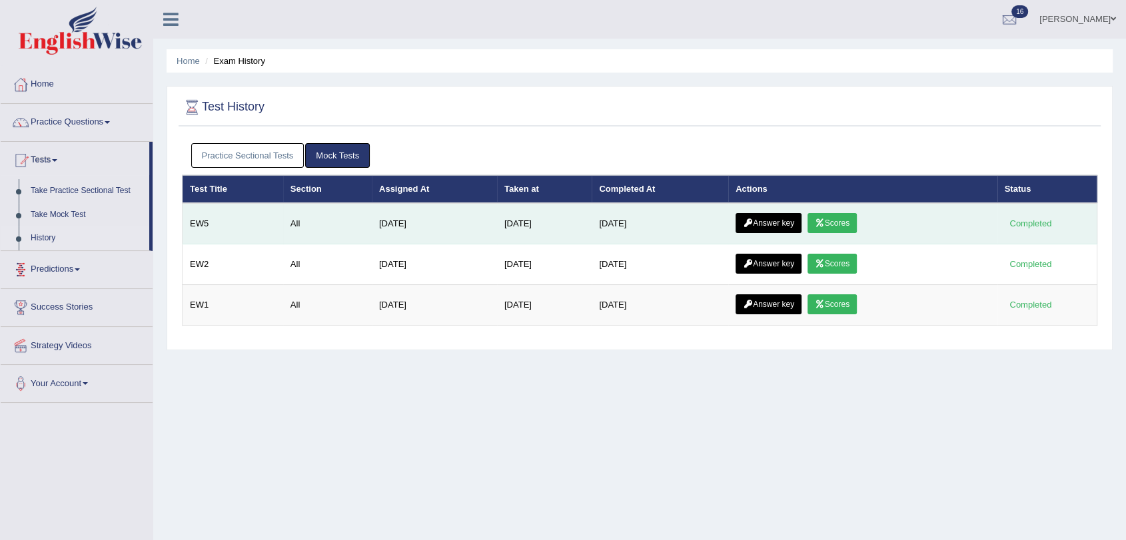
click at [853, 217] on link "Scores" at bounding box center [832, 223] width 49 height 20
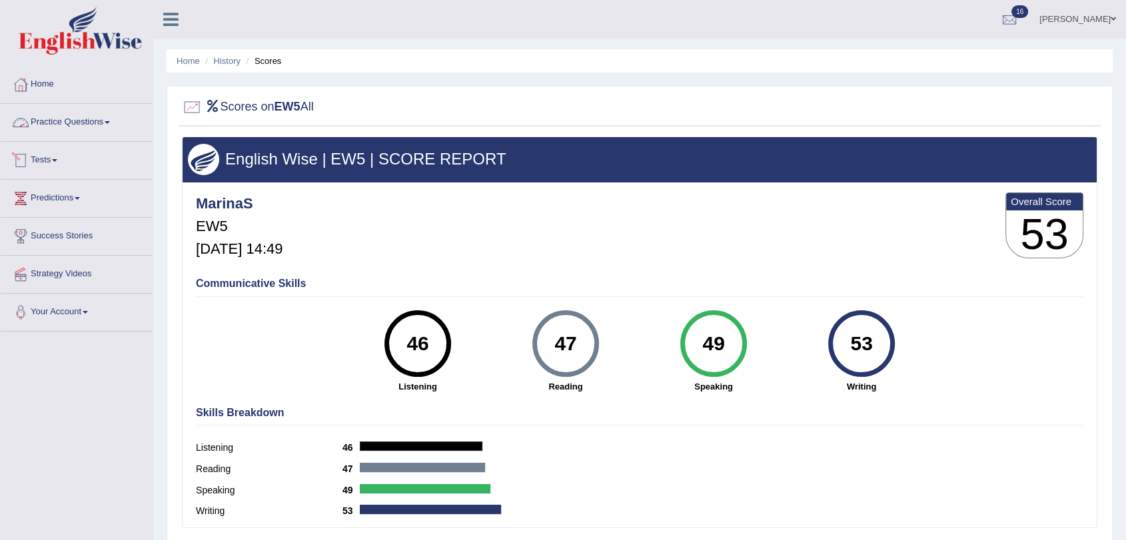
click at [62, 162] on link "Tests" at bounding box center [77, 158] width 152 height 33
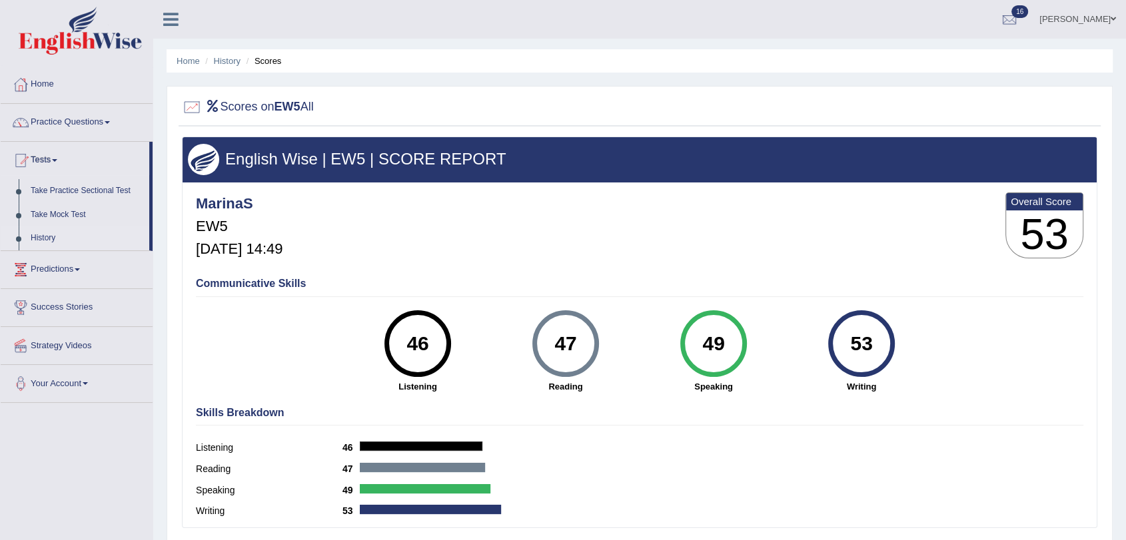
click at [51, 240] on link "History" at bounding box center [87, 239] width 125 height 24
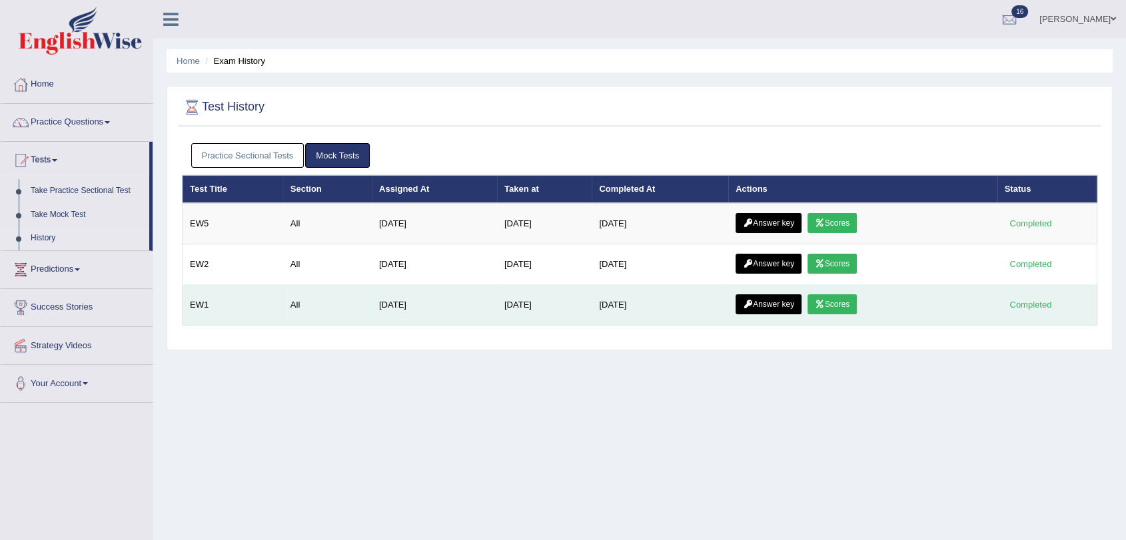
click at [854, 296] on link "Scores" at bounding box center [832, 305] width 49 height 20
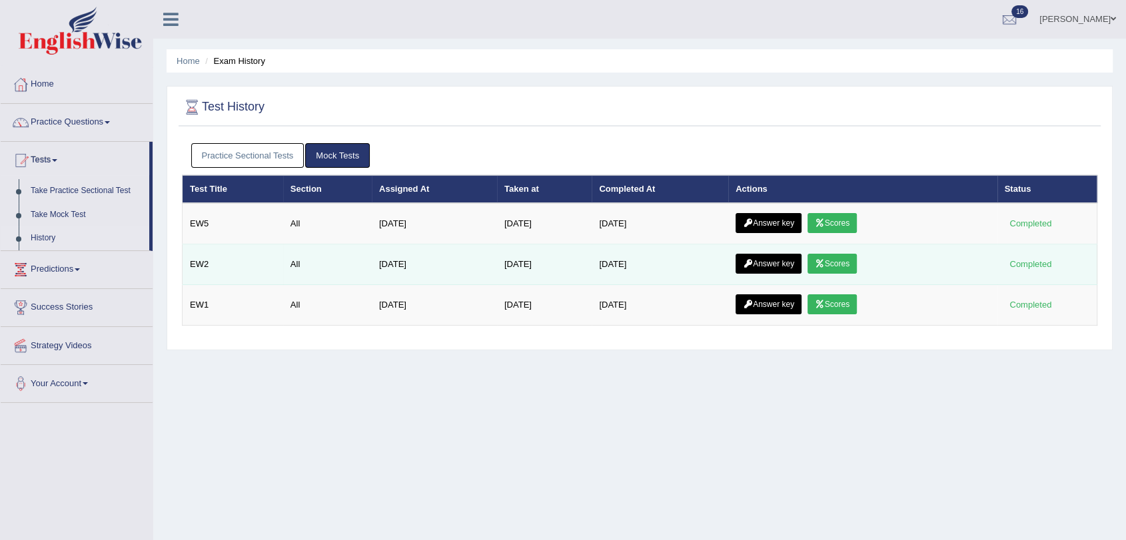
click at [841, 267] on link "Scores" at bounding box center [832, 264] width 49 height 20
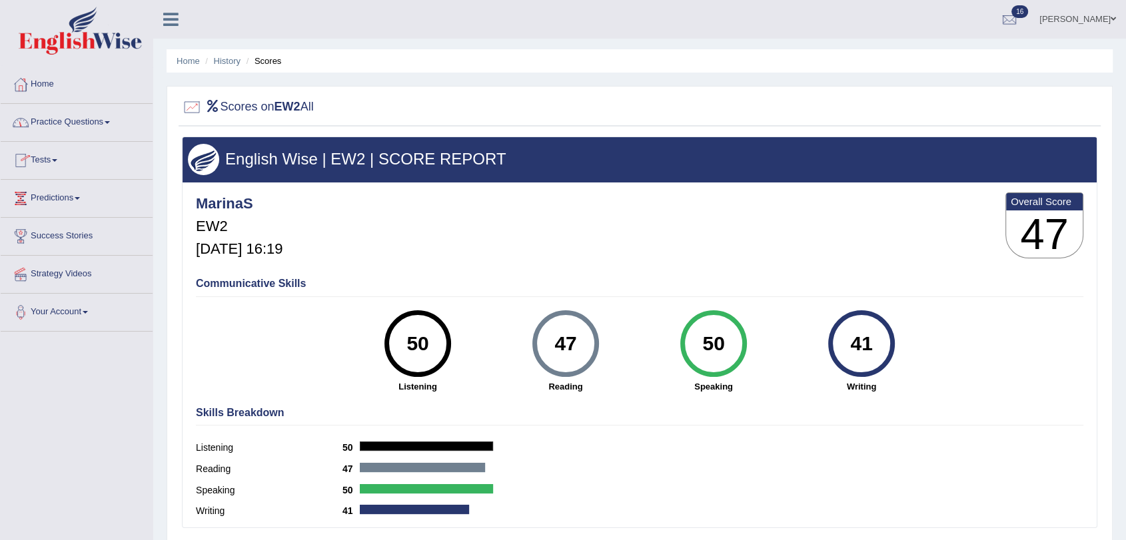
click at [51, 157] on link "Tests" at bounding box center [77, 158] width 152 height 33
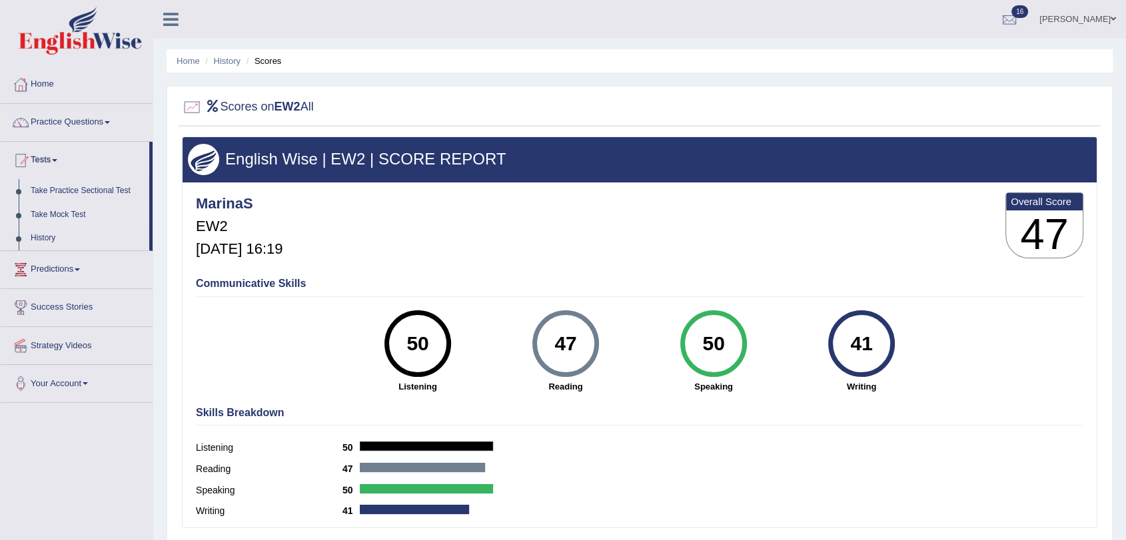
click at [58, 212] on link "Take Mock Test" at bounding box center [87, 215] width 125 height 24
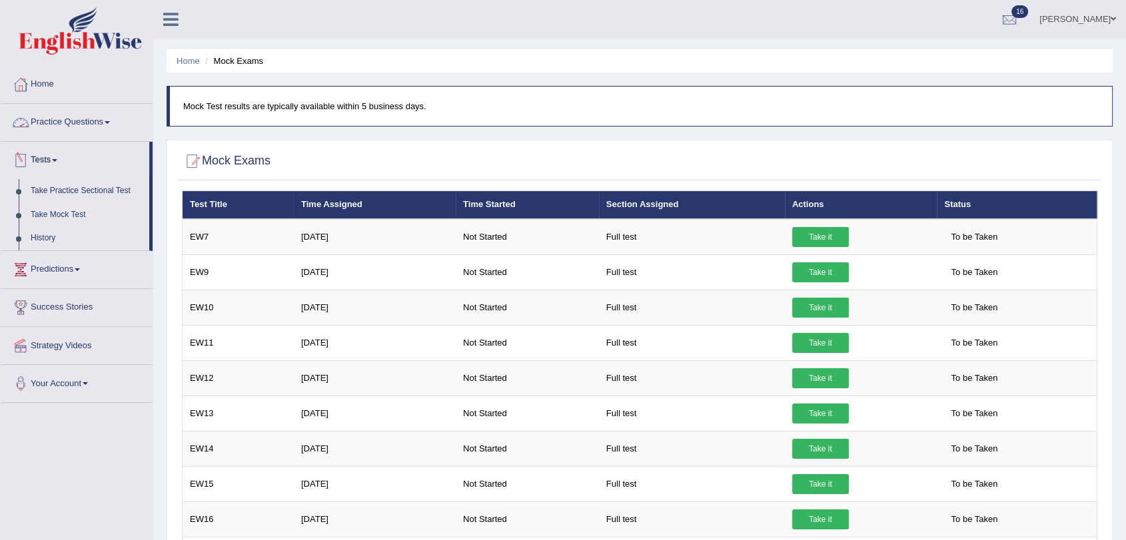
click at [66, 124] on link "Practice Questions" at bounding box center [77, 120] width 152 height 33
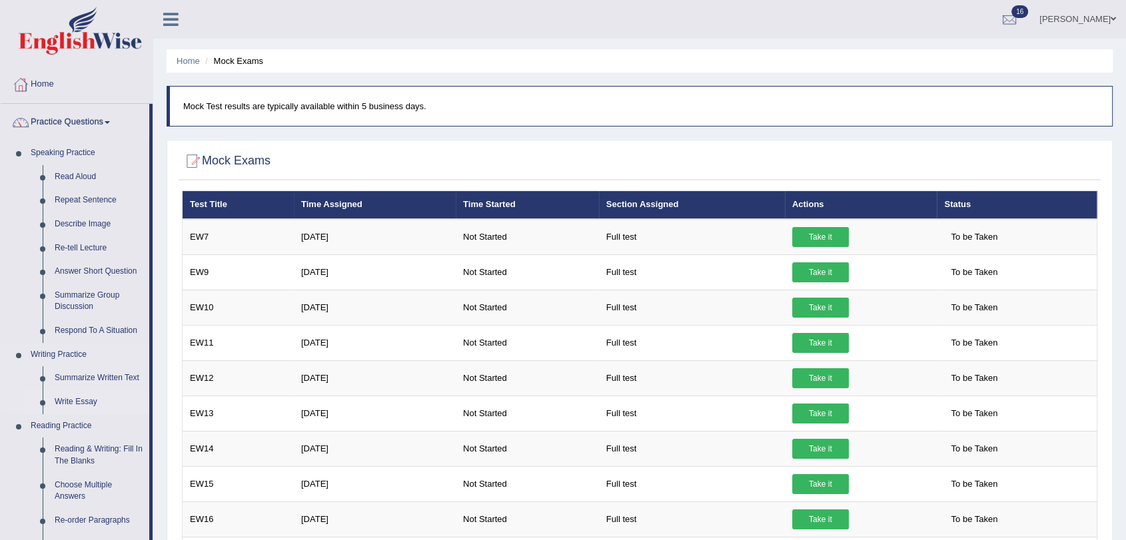
click at [71, 402] on link "Write Essay" at bounding box center [99, 402] width 101 height 24
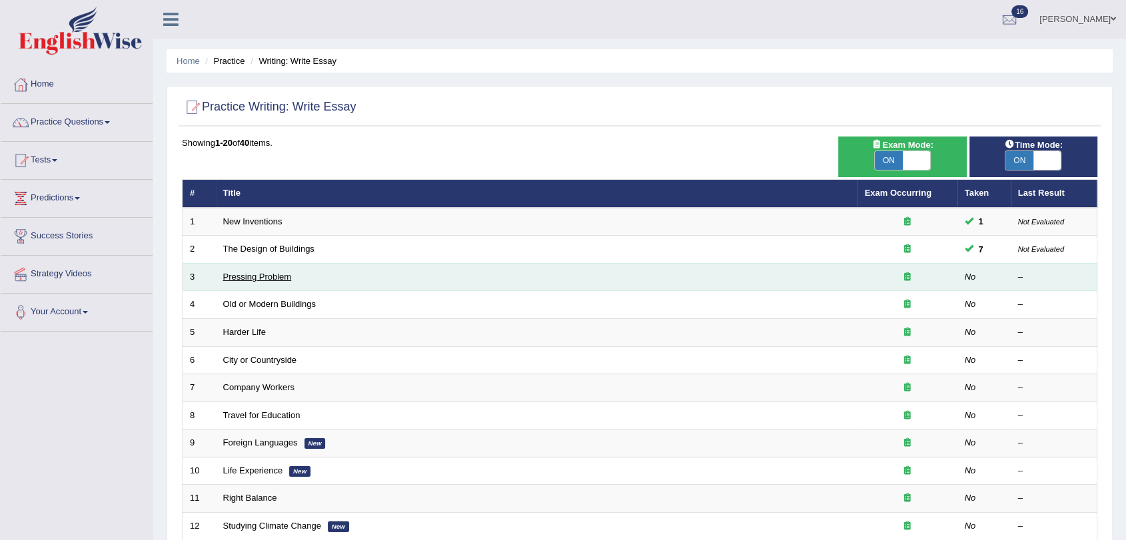
click at [273, 277] on link "Pressing Problem" at bounding box center [257, 277] width 69 height 10
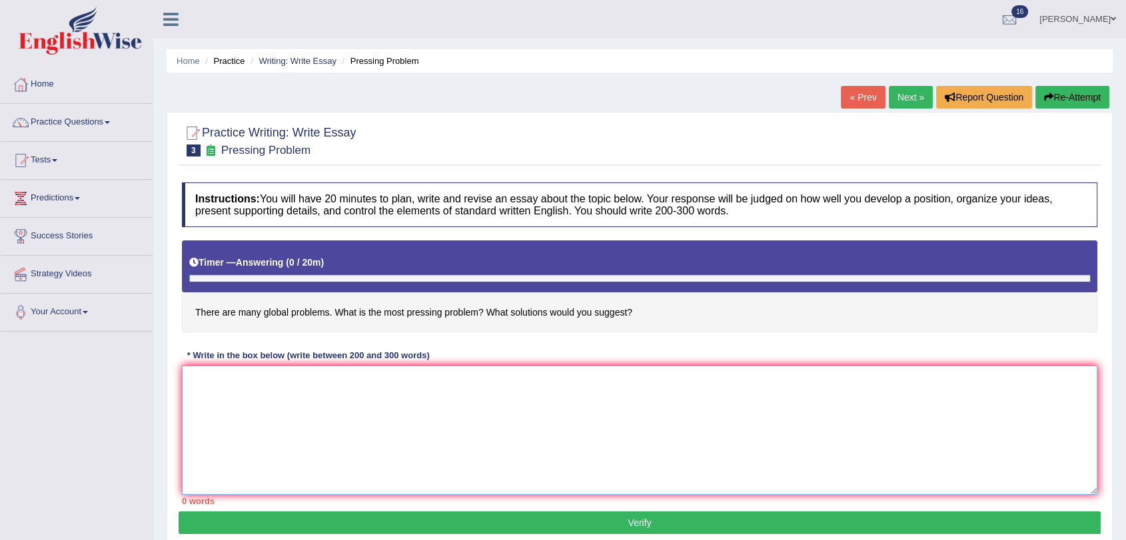
click at [299, 366] on textarea at bounding box center [640, 430] width 916 height 129
type textarea "[PERSON_NAME]"
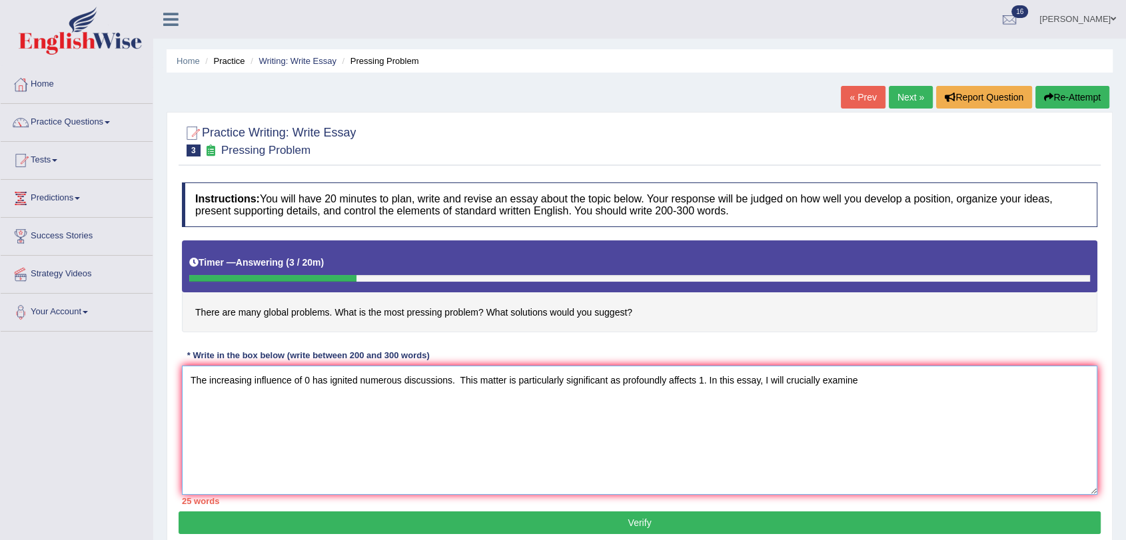
drag, startPoint x: 788, startPoint y: 377, endPoint x: 824, endPoint y: 378, distance: 35.3
click at [824, 378] on textarea "The increasing influence of 0 has ignited numerous discussions. This matter is …" at bounding box center [640, 430] width 916 height 129
click at [886, 377] on textarea "The increasing influence of 0 has ignited numerous discussions. This matter is …" at bounding box center [640, 430] width 916 height 129
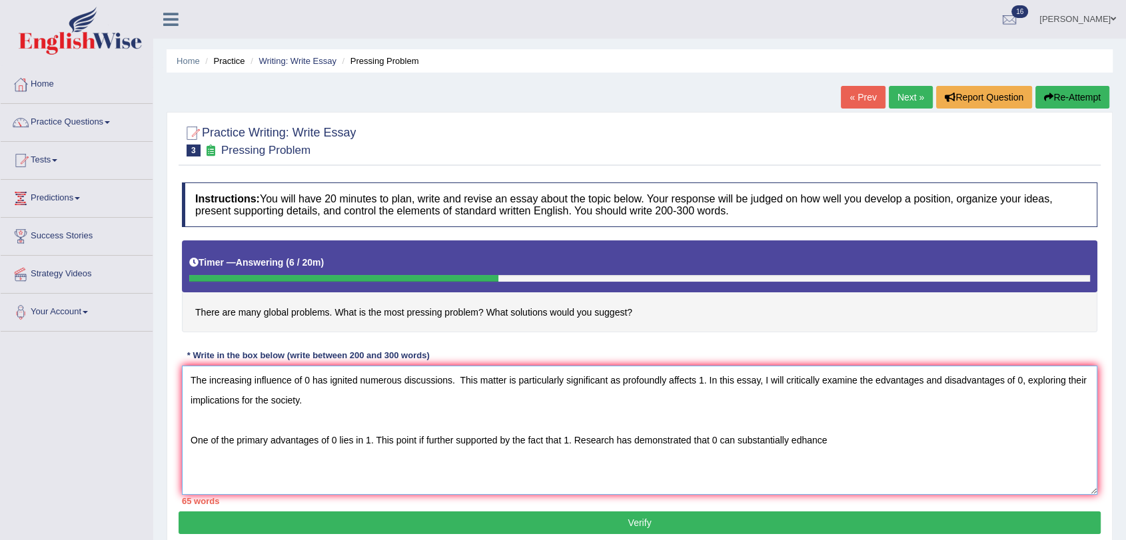
click at [809, 451] on textarea "The increasing influence of 0 has ignited numerous discussions. This matter is …" at bounding box center [640, 430] width 916 height 129
click at [834, 438] on textarea "The increasing influence of 0 has ignited numerous discussions. This matter is …" at bounding box center [640, 430] width 916 height 129
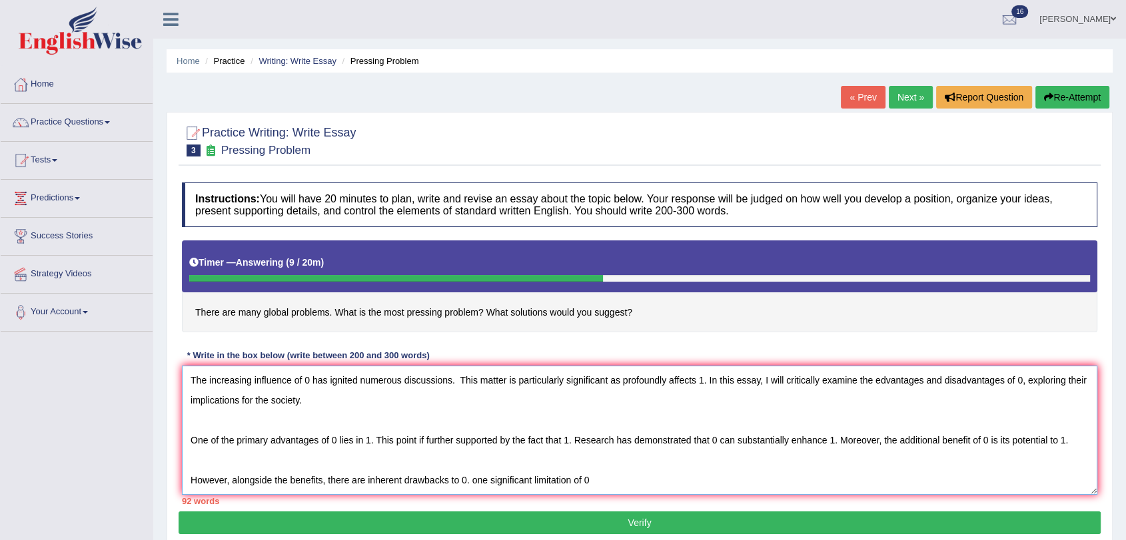
click at [469, 483] on textarea "The increasing influence of 0 has ignited numerous discussions. This matter is …" at bounding box center [640, 430] width 916 height 129
click at [634, 476] on textarea "The increasing influence of 0 has ignited numerous discussions. This matter is …" at bounding box center [640, 430] width 916 height 129
click at [754, 480] on textarea "The increasing influence of 0 has ignited numerous discussions. This matter is …" at bounding box center [640, 430] width 916 height 129
click at [791, 473] on textarea "The increasing influence of 0 has ignited numerous discussions. This matter is …" at bounding box center [640, 430] width 916 height 129
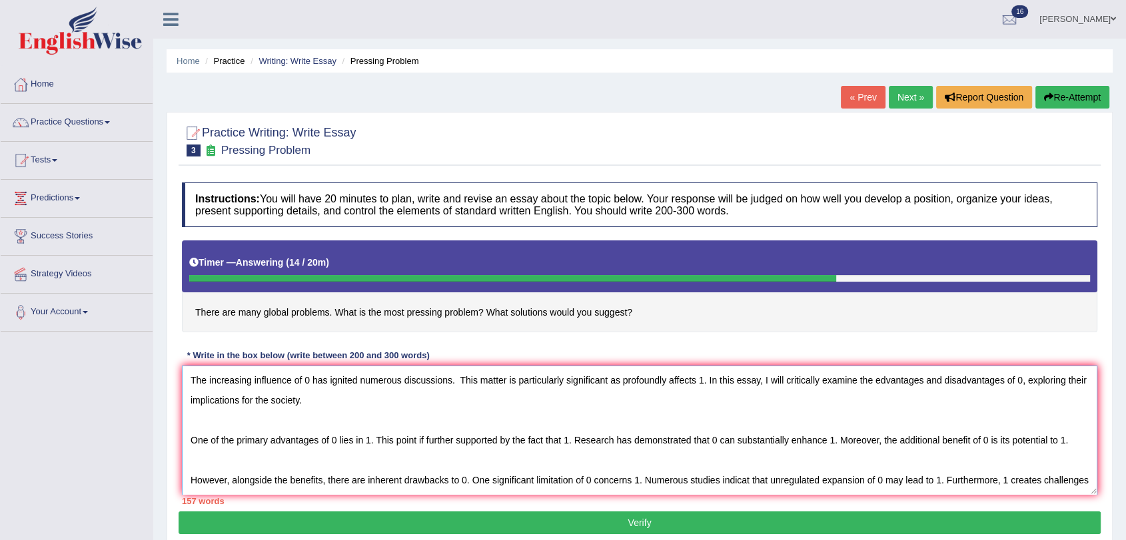
click at [309, 382] on textarea "The increasing influence of 0 has ignited numerous discussions. This matter is …" at bounding box center [640, 430] width 916 height 129
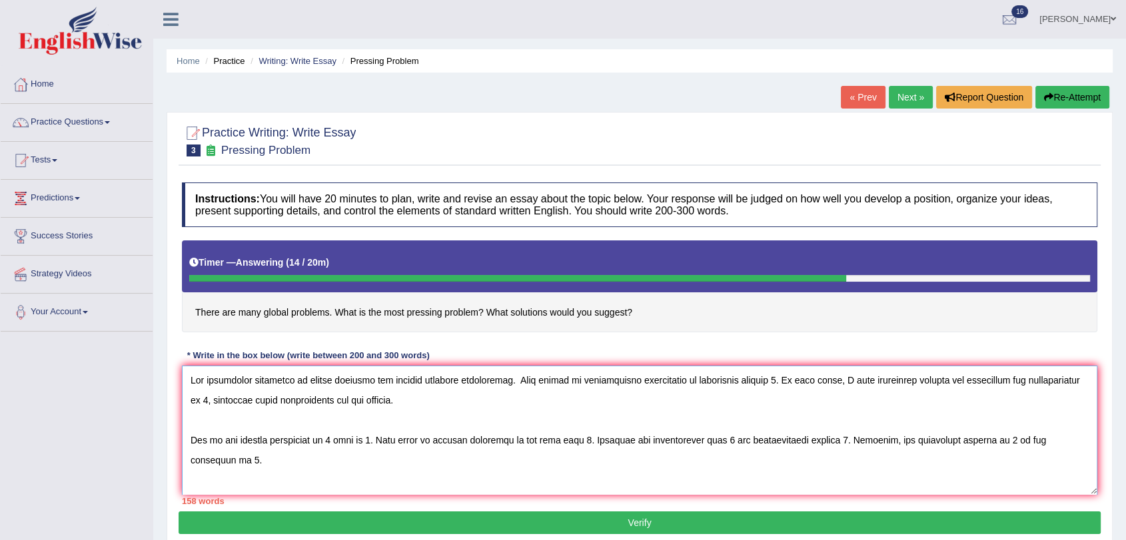
click at [410, 400] on textarea at bounding box center [640, 430] width 916 height 129
click at [298, 382] on textarea at bounding box center [640, 430] width 916 height 129
drag, startPoint x: 306, startPoint y: 383, endPoint x: 368, endPoint y: 385, distance: 62.0
click at [368, 385] on textarea at bounding box center [640, 430] width 916 height 129
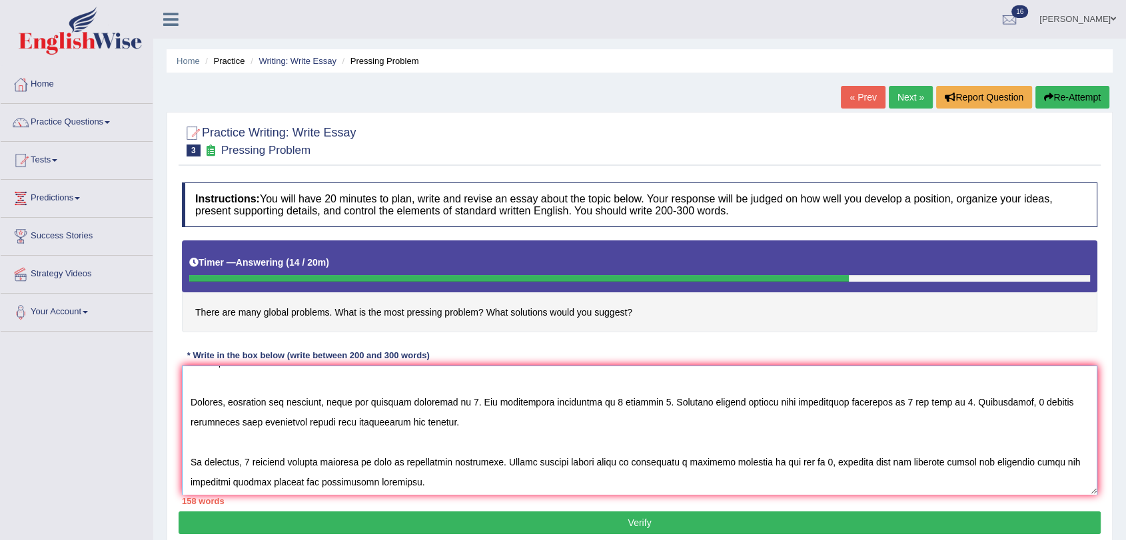
scroll to position [100, 0]
click at [248, 441] on textarea at bounding box center [640, 430] width 916 height 129
paste textarea "global problrms"
drag, startPoint x: 873, startPoint y: 434, endPoint x: 880, endPoint y: 435, distance: 6.7
click at [880, 435] on textarea at bounding box center [640, 430] width 916 height 129
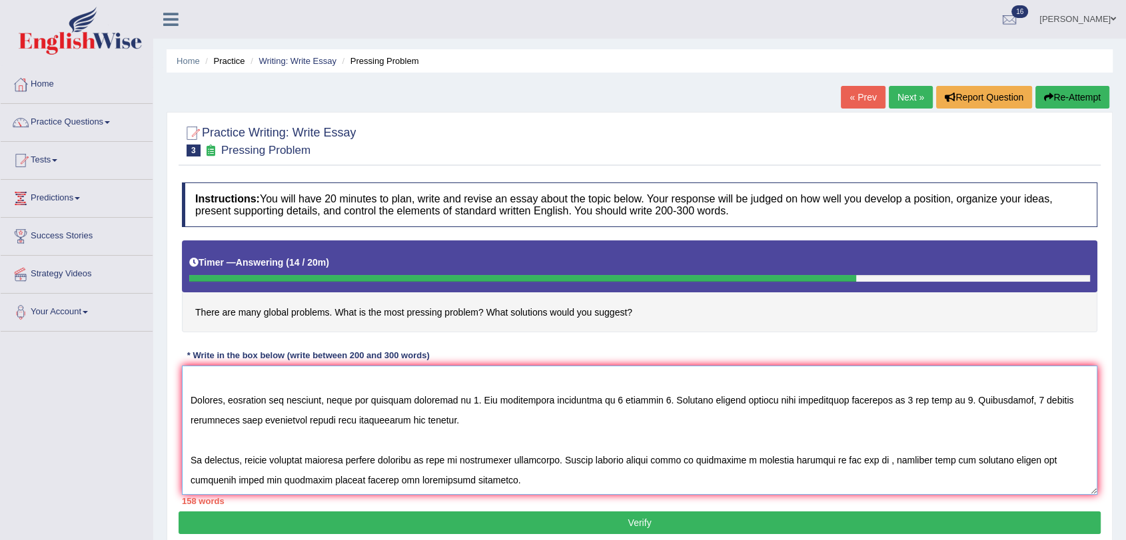
paste textarea "global problrms"
drag, startPoint x: 877, startPoint y: 438, endPoint x: 901, endPoint y: 441, distance: 24.2
click at [901, 441] on textarea at bounding box center [640, 430] width 916 height 129
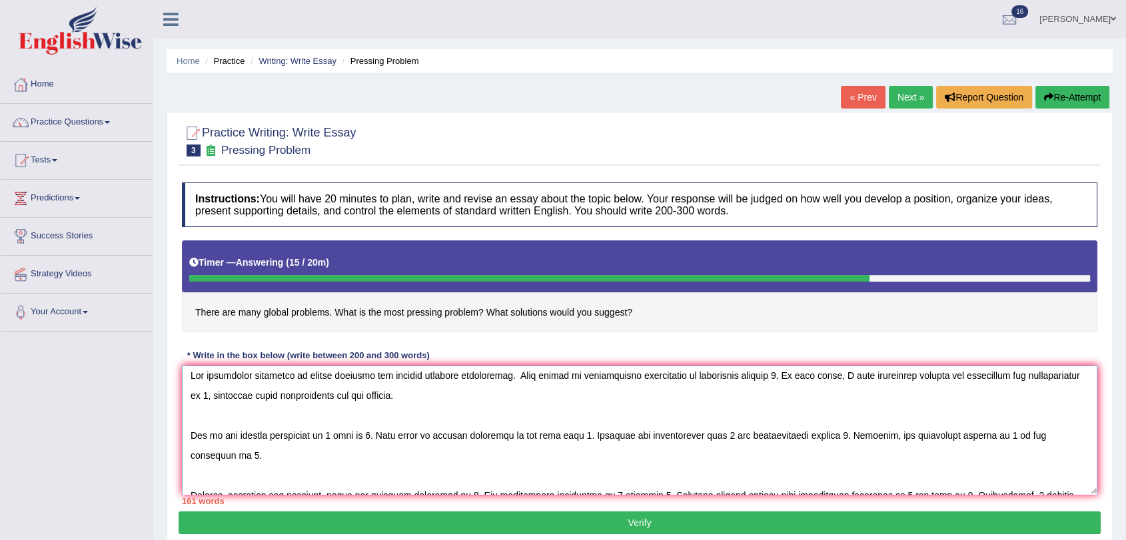
scroll to position [0, 0]
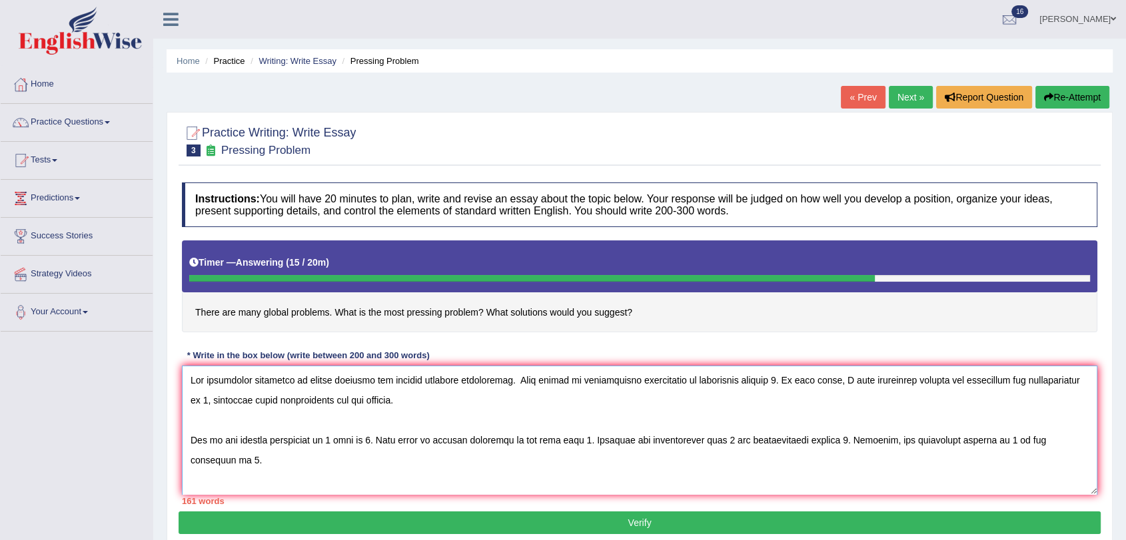
click at [203, 400] on textarea at bounding box center [640, 430] width 916 height 129
paste textarea "global problrms"
drag, startPoint x: 226, startPoint y: 400, endPoint x: 201, endPoint y: 405, distance: 25.1
click at [201, 405] on textarea at bounding box center [640, 430] width 916 height 129
click at [335, 438] on textarea at bounding box center [640, 430] width 916 height 129
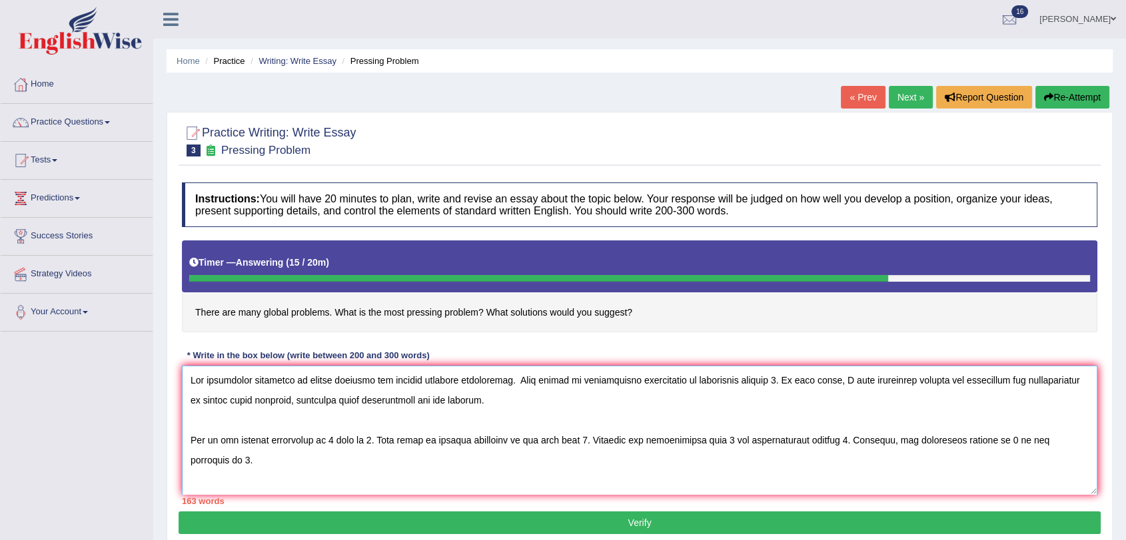
paste textarea "global problrms"
drag, startPoint x: 360, startPoint y: 443, endPoint x: 393, endPoint y: 446, distance: 33.5
click at [393, 446] on textarea at bounding box center [640, 430] width 916 height 129
drag, startPoint x: 329, startPoint y: 440, endPoint x: 385, endPoint y: 442, distance: 55.3
click at [385, 442] on textarea at bounding box center [640, 430] width 916 height 129
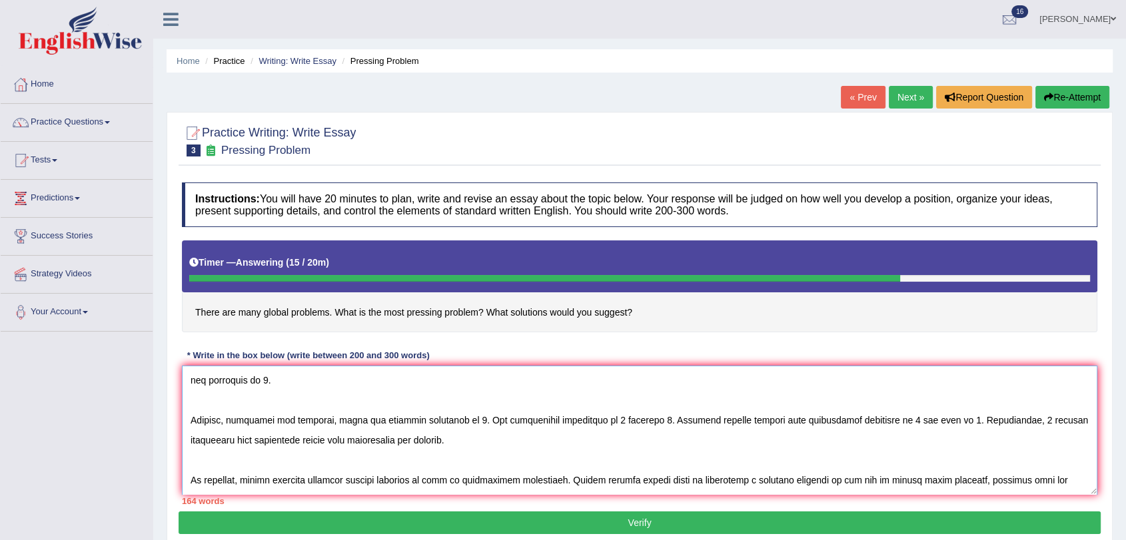
scroll to position [46, 0]
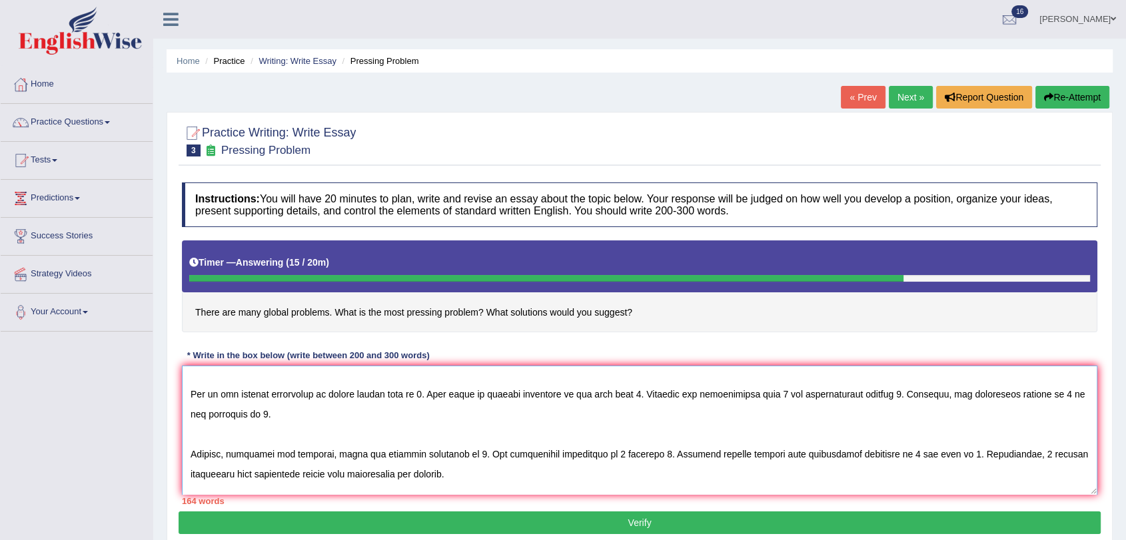
click at [335, 454] on textarea at bounding box center [640, 430] width 916 height 129
click at [463, 450] on textarea at bounding box center [640, 430] width 916 height 129
paste textarea "global issues"
click at [464, 449] on textarea at bounding box center [640, 430] width 916 height 129
click at [462, 450] on textarea at bounding box center [640, 430] width 916 height 129
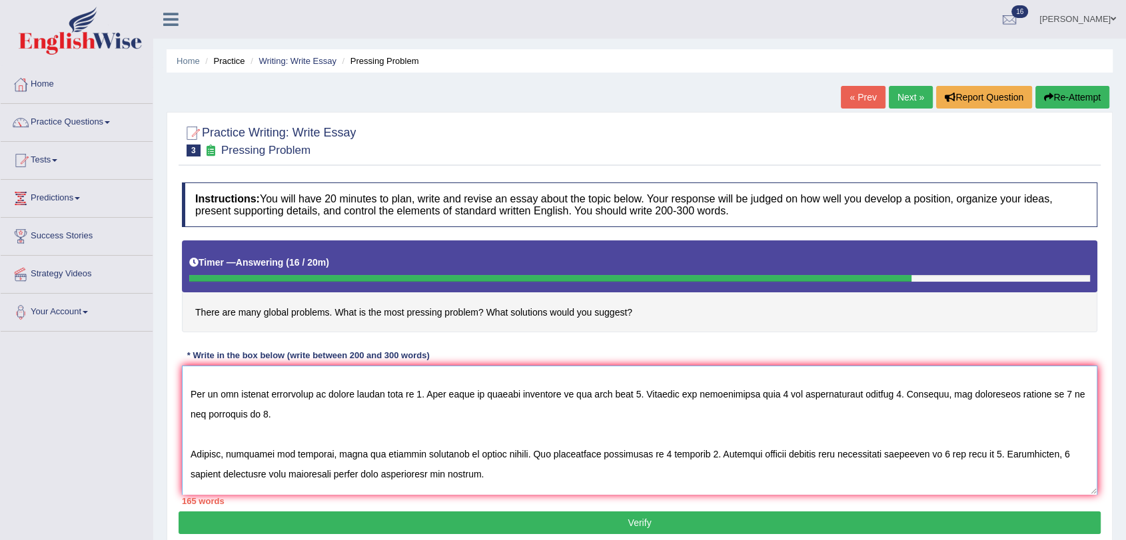
click at [639, 450] on textarea at bounding box center [640, 430] width 916 height 129
paste textarea "global issues"
drag, startPoint x: 664, startPoint y: 452, endPoint x: 690, endPoint y: 456, distance: 26.4
click at [690, 456] on textarea at bounding box center [640, 430] width 916 height 129
drag, startPoint x: 638, startPoint y: 457, endPoint x: 703, endPoint y: 456, distance: 65.3
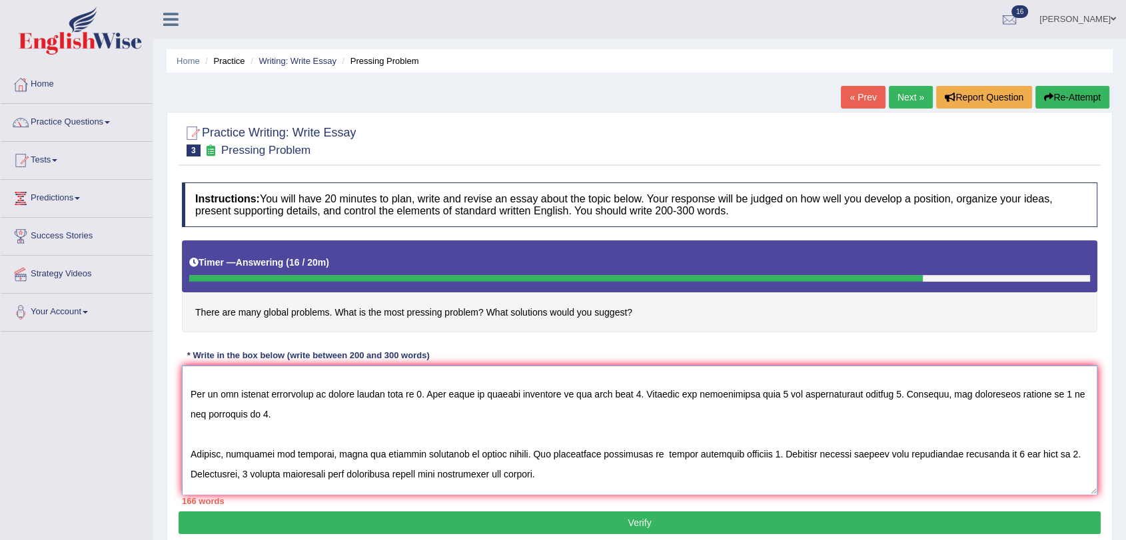
click at [703, 456] on textarea at bounding box center [640, 430] width 916 height 129
click at [756, 385] on textarea at bounding box center [640, 430] width 916 height 129
click at [766, 390] on textarea at bounding box center [640, 430] width 916 height 129
click at [704, 449] on textarea at bounding box center [640, 430] width 916 height 129
drag, startPoint x: 704, startPoint y: 449, endPoint x: 638, endPoint y: 456, distance: 67.0
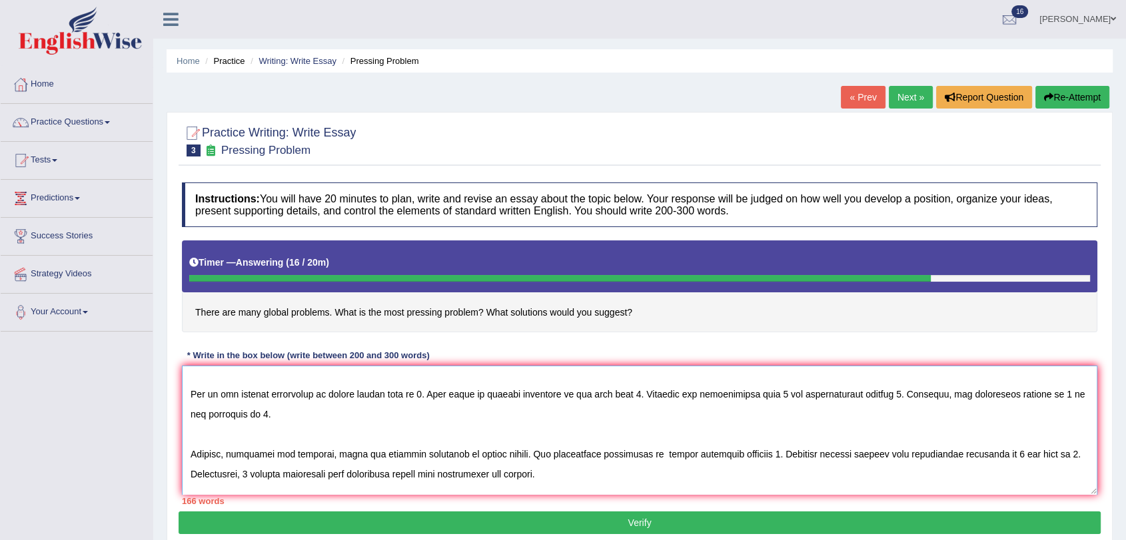
click at [638, 456] on textarea at bounding box center [640, 430] width 916 height 129
click at [763, 391] on textarea at bounding box center [640, 430] width 916 height 129
paste textarea "global questions"
click at [231, 417] on textarea at bounding box center [640, 430] width 916 height 129
paste textarea "global questions"
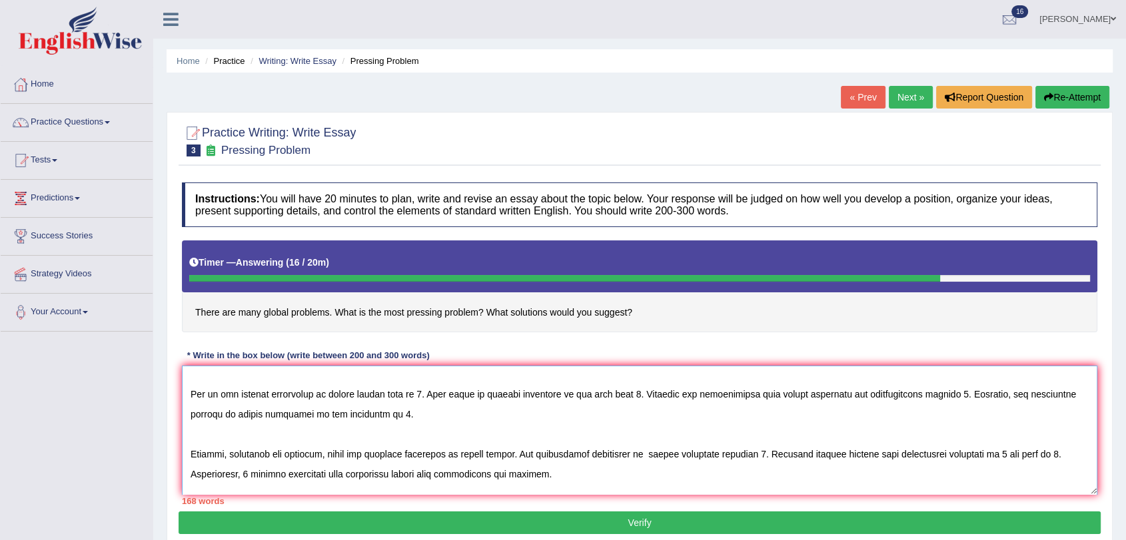
drag, startPoint x: 231, startPoint y: 415, endPoint x: 299, endPoint y: 416, distance: 68.0
click at [299, 416] on textarea at bounding box center [640, 430] width 916 height 129
drag, startPoint x: 233, startPoint y: 418, endPoint x: 297, endPoint y: 418, distance: 63.3
click at [297, 418] on textarea at bounding box center [640, 430] width 916 height 129
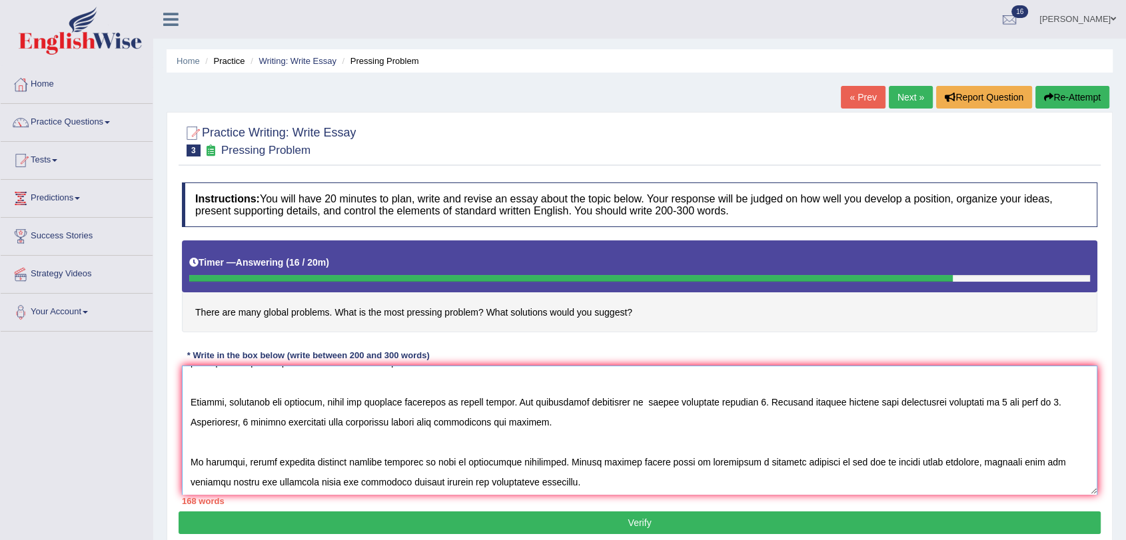
scroll to position [120, 0]
click at [911, 409] on textarea at bounding box center [640, 430] width 916 height 129
click at [995, 380] on textarea at bounding box center [640, 430] width 916 height 129
paste textarea "world challeges"
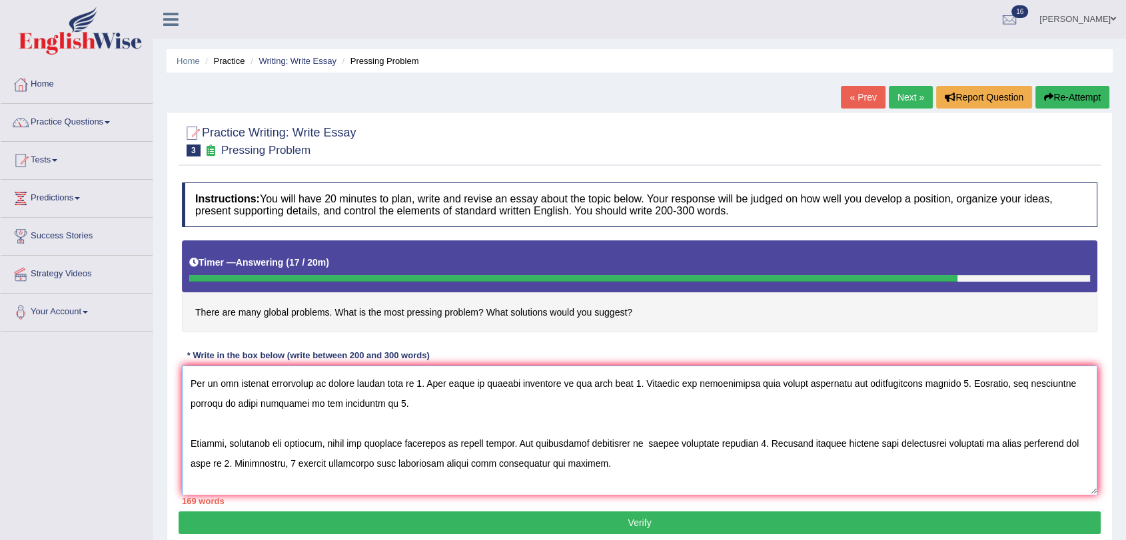
scroll to position [0, 0]
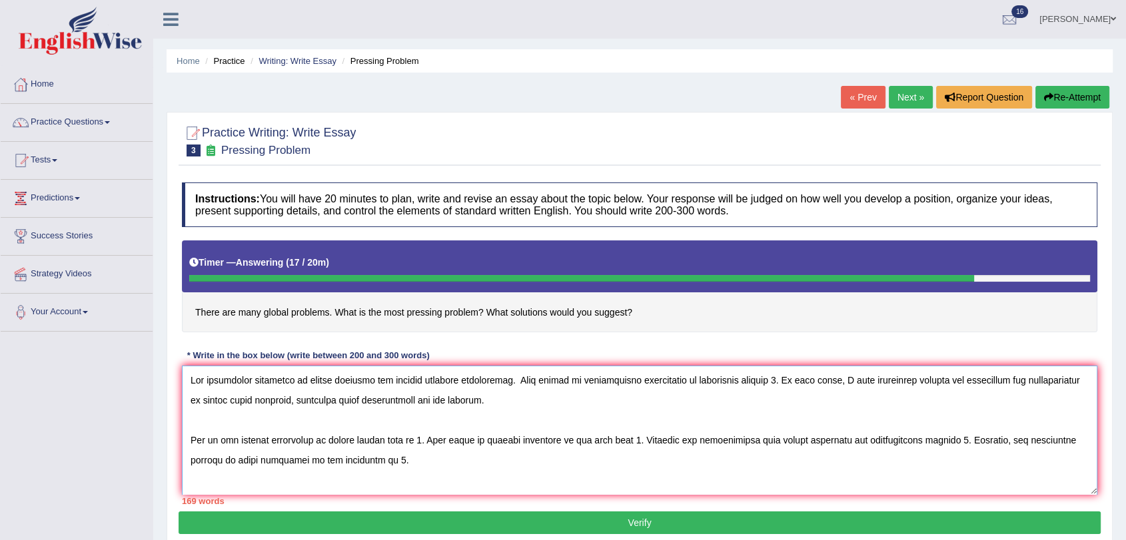
click at [371, 382] on textarea at bounding box center [640, 430] width 916 height 129
click at [817, 381] on textarea at bounding box center [640, 430] width 916 height 129
click at [414, 444] on textarea at bounding box center [640, 430] width 916 height 129
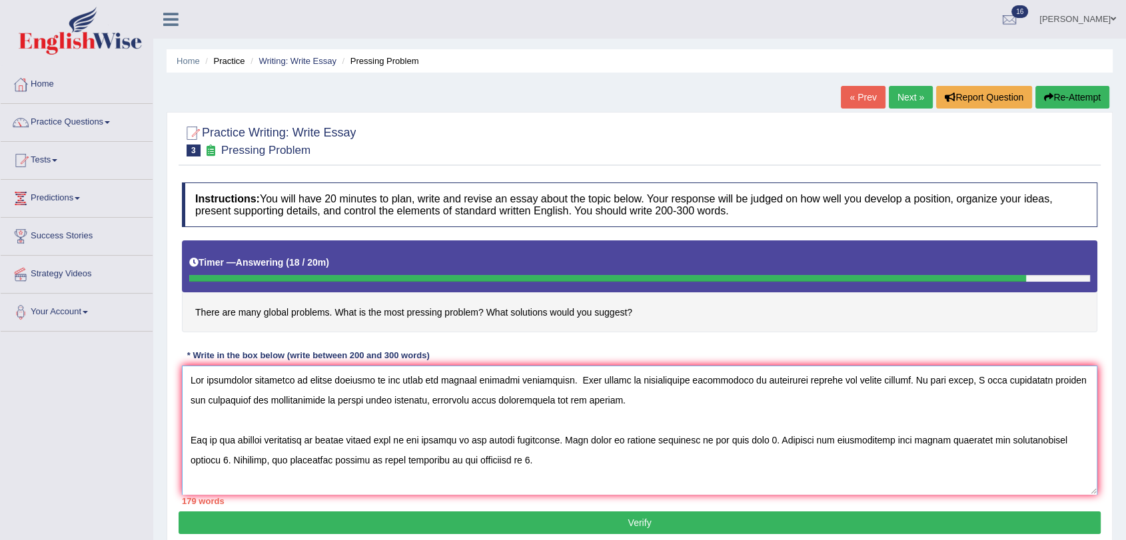
click at [762, 434] on textarea at bounding box center [640, 430] width 916 height 129
click at [347, 456] on textarea at bounding box center [640, 430] width 916 height 129
click at [708, 465] on textarea at bounding box center [640, 430] width 916 height 129
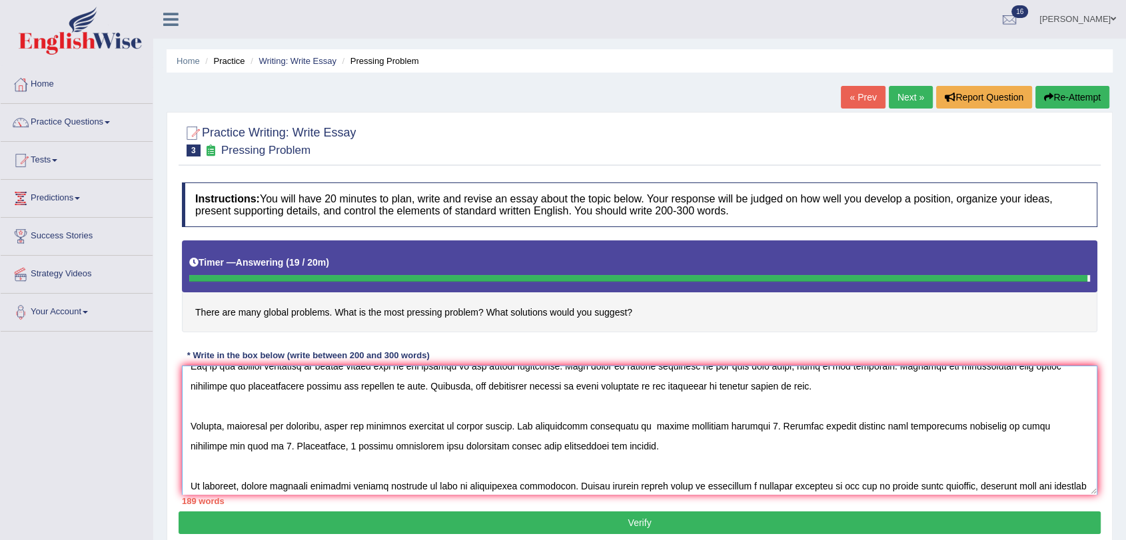
click at [753, 424] on textarea at bounding box center [640, 430] width 916 height 129
type textarea "The increasing influence of global problrms on our lives has ignited numerous d…"
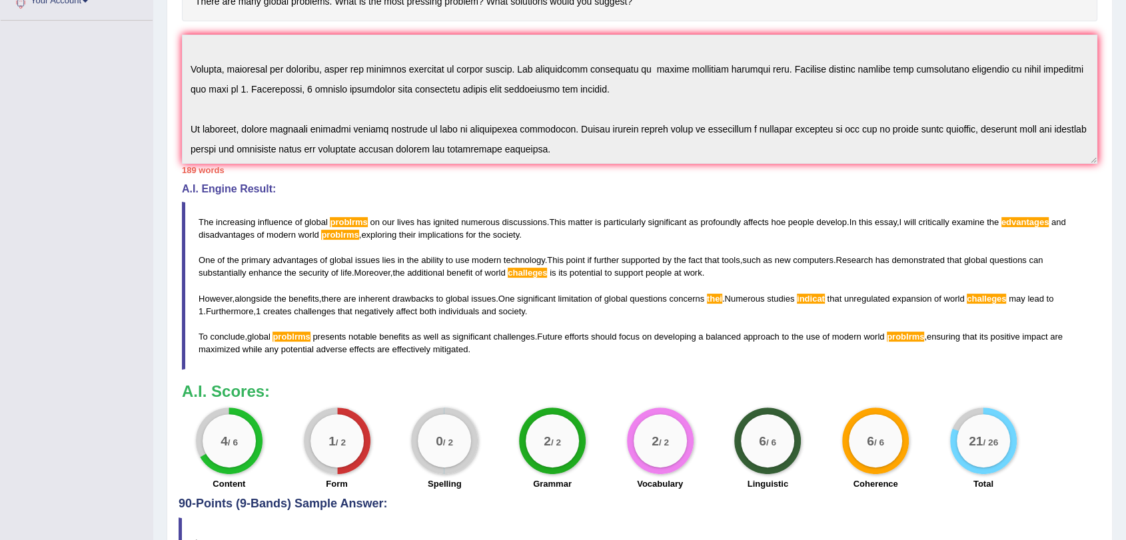
scroll to position [222, 0]
